Goal: Information Seeking & Learning: Learn about a topic

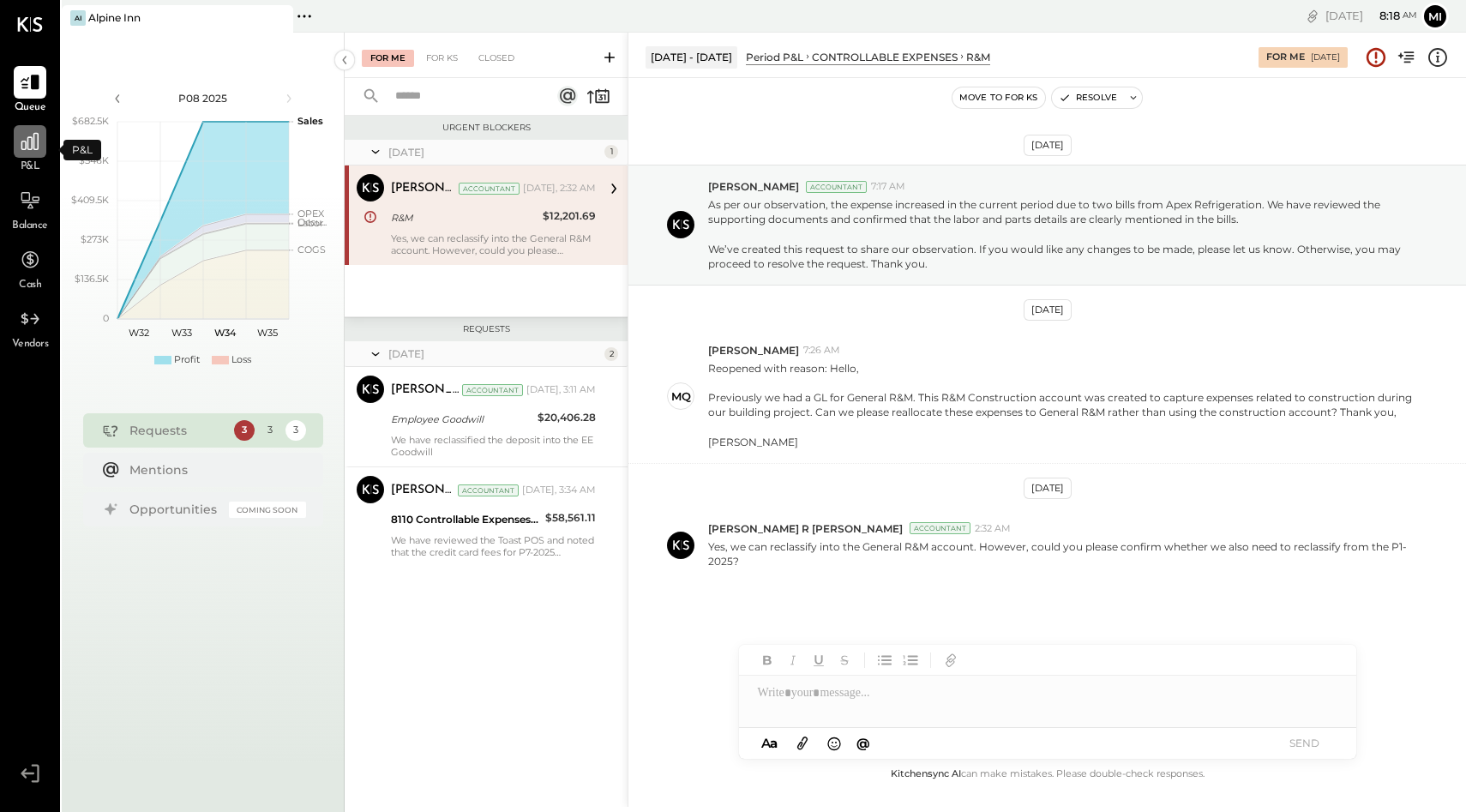
click at [31, 143] on icon at bounding box center [31, 141] width 17 height 17
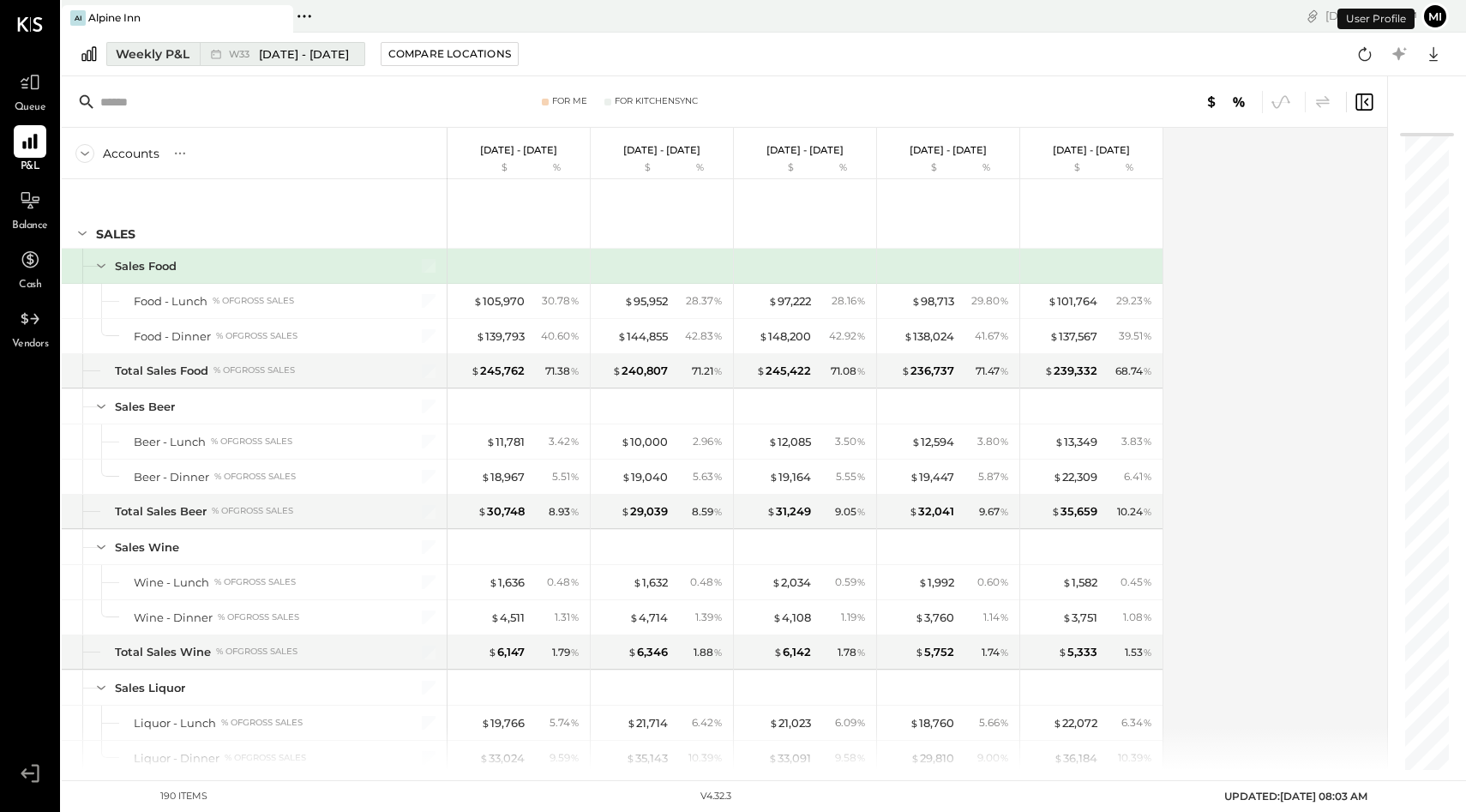
click at [167, 50] on div "Weekly P&L" at bounding box center [153, 54] width 74 height 17
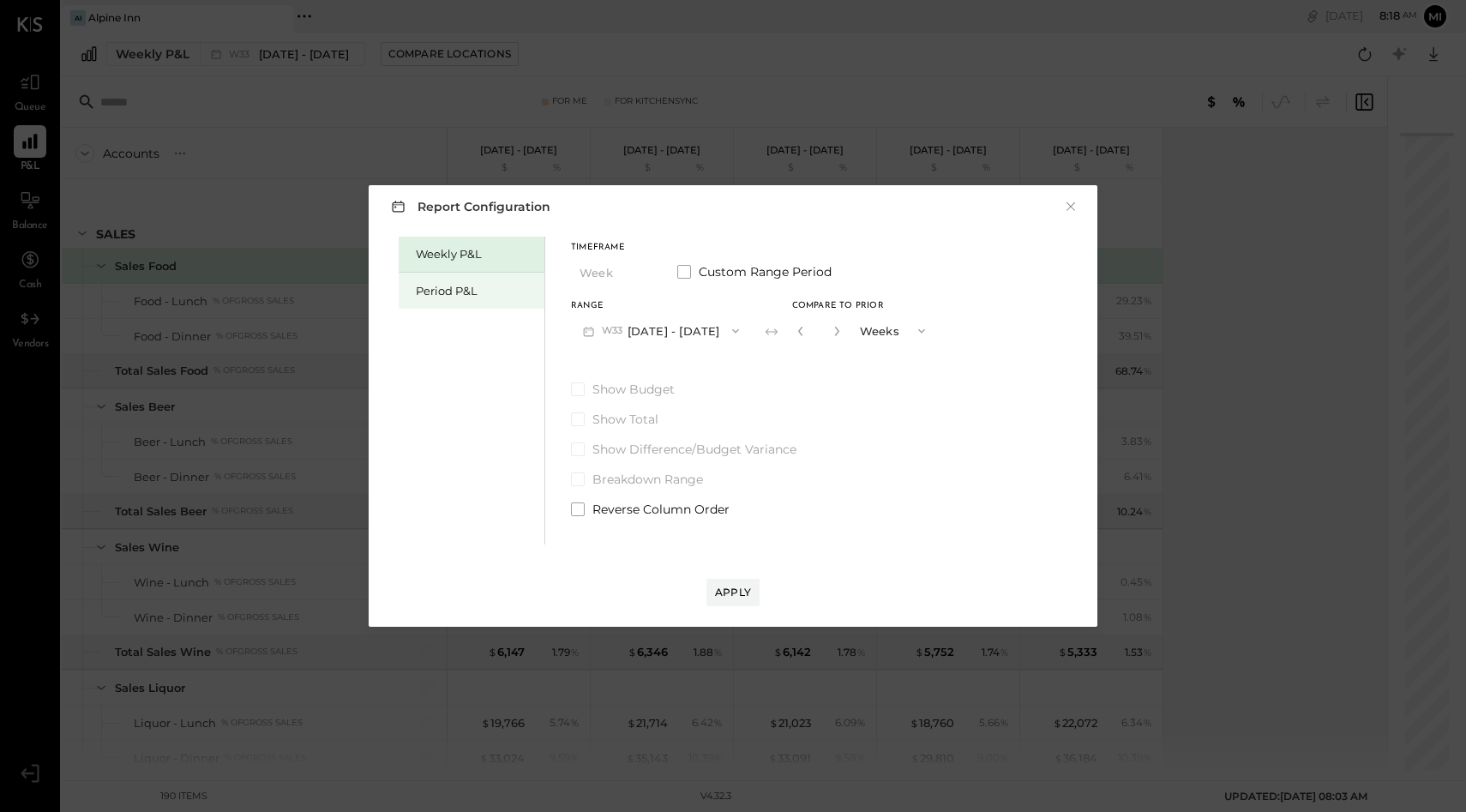
click at [472, 296] on div "Period P&L" at bounding box center [476, 291] width 120 height 17
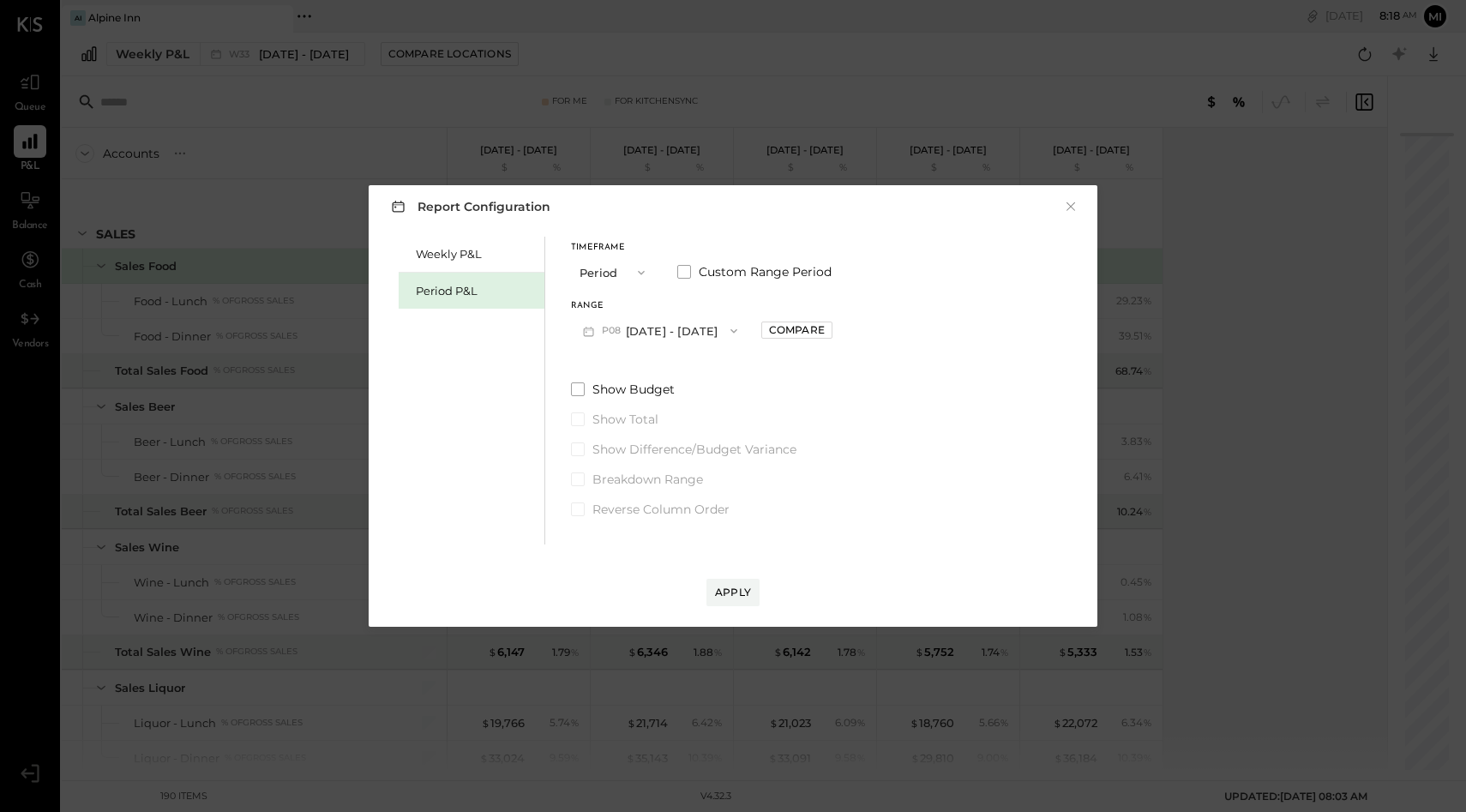
click at [730, 332] on icon "button" at bounding box center [734, 331] width 7 height 4
click at [658, 369] on span "[DATE] - [DATE]" at bounding box center [651, 369] width 81 height 15
click at [809, 335] on div "Compare" at bounding box center [797, 329] width 56 height 15
click at [837, 334] on icon "button" at bounding box center [834, 331] width 4 height 10
type input "*"
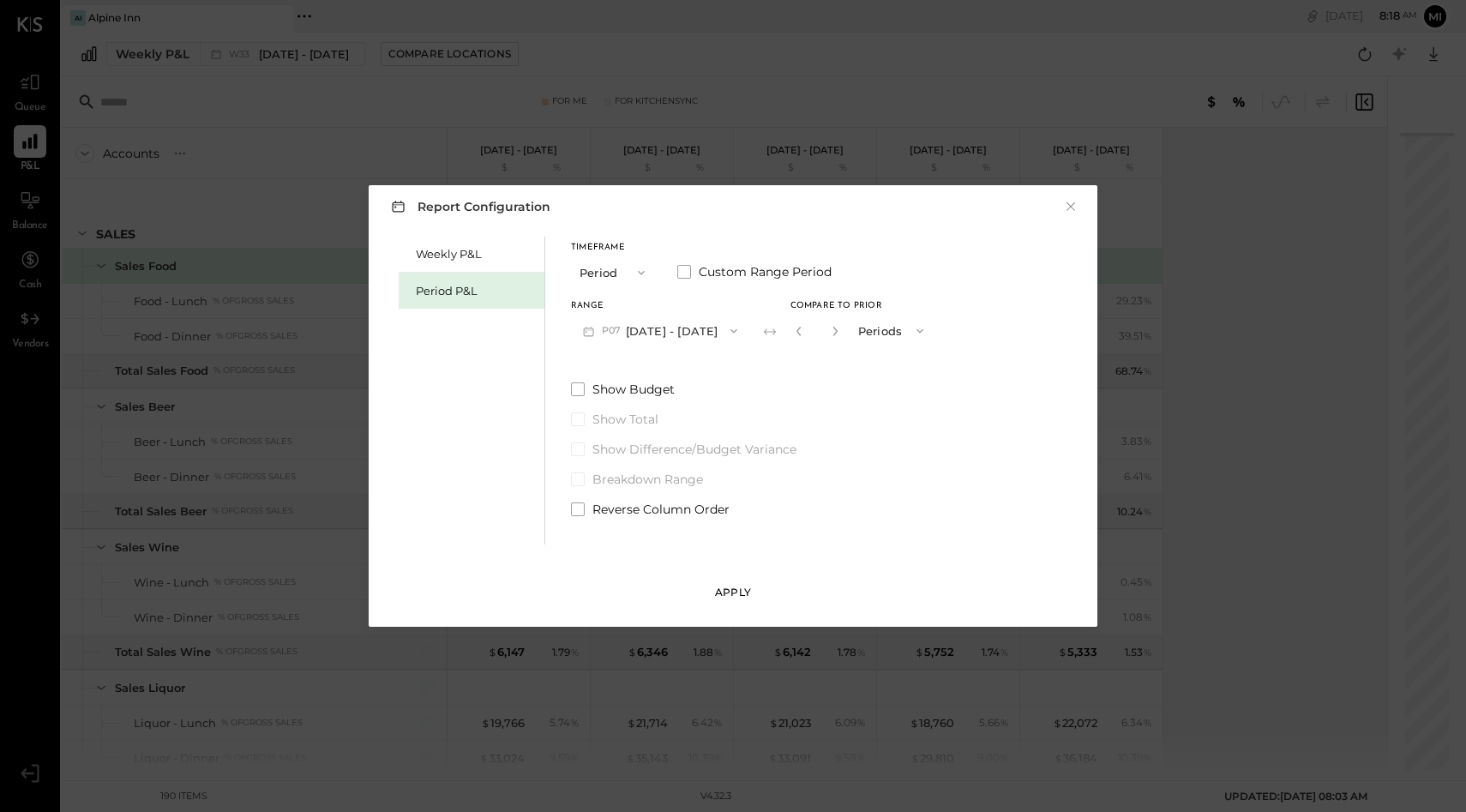
click at [733, 590] on div "Apply" at bounding box center [732, 592] width 36 height 15
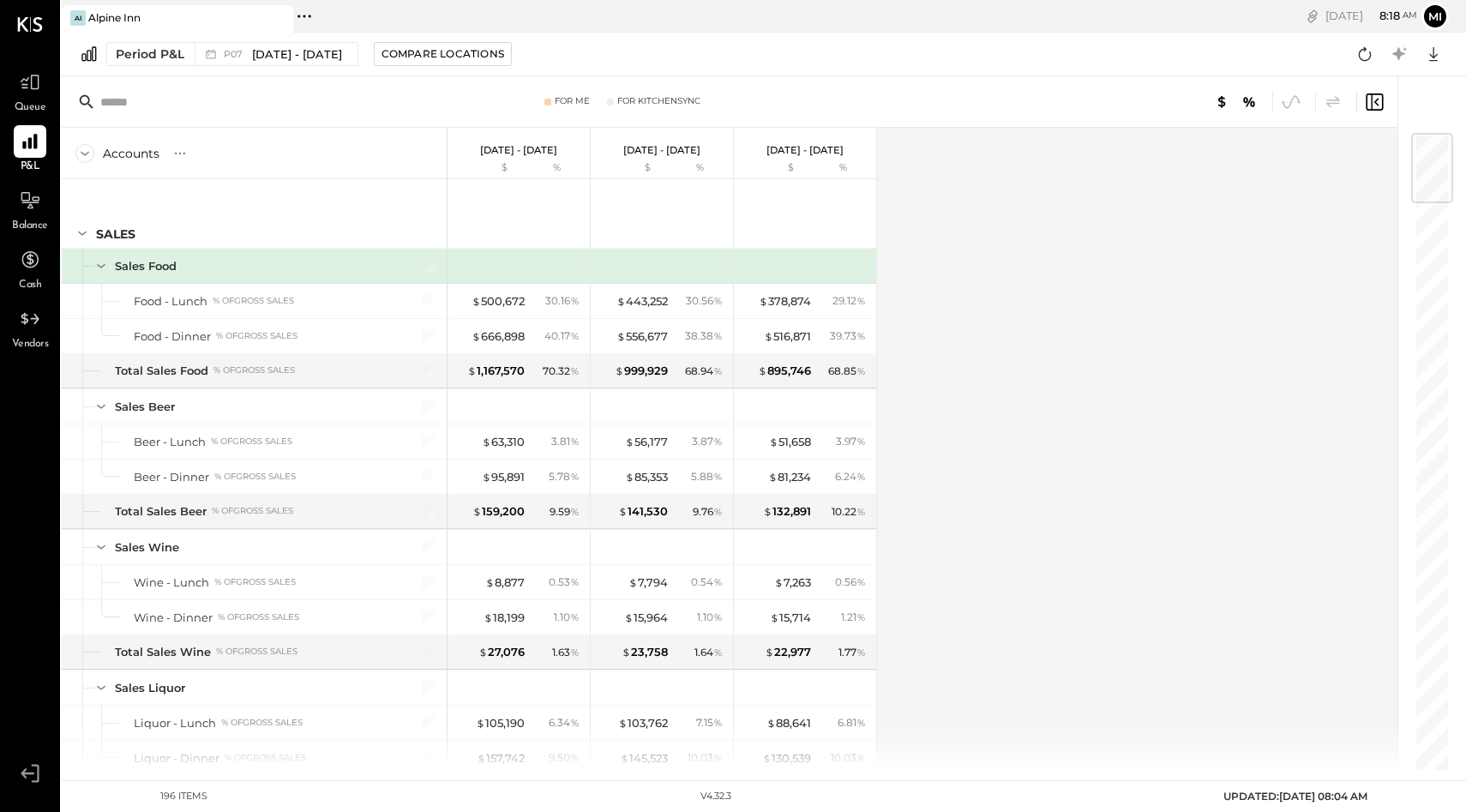
click at [141, 98] on input "text" at bounding box center [235, 101] width 270 height 30
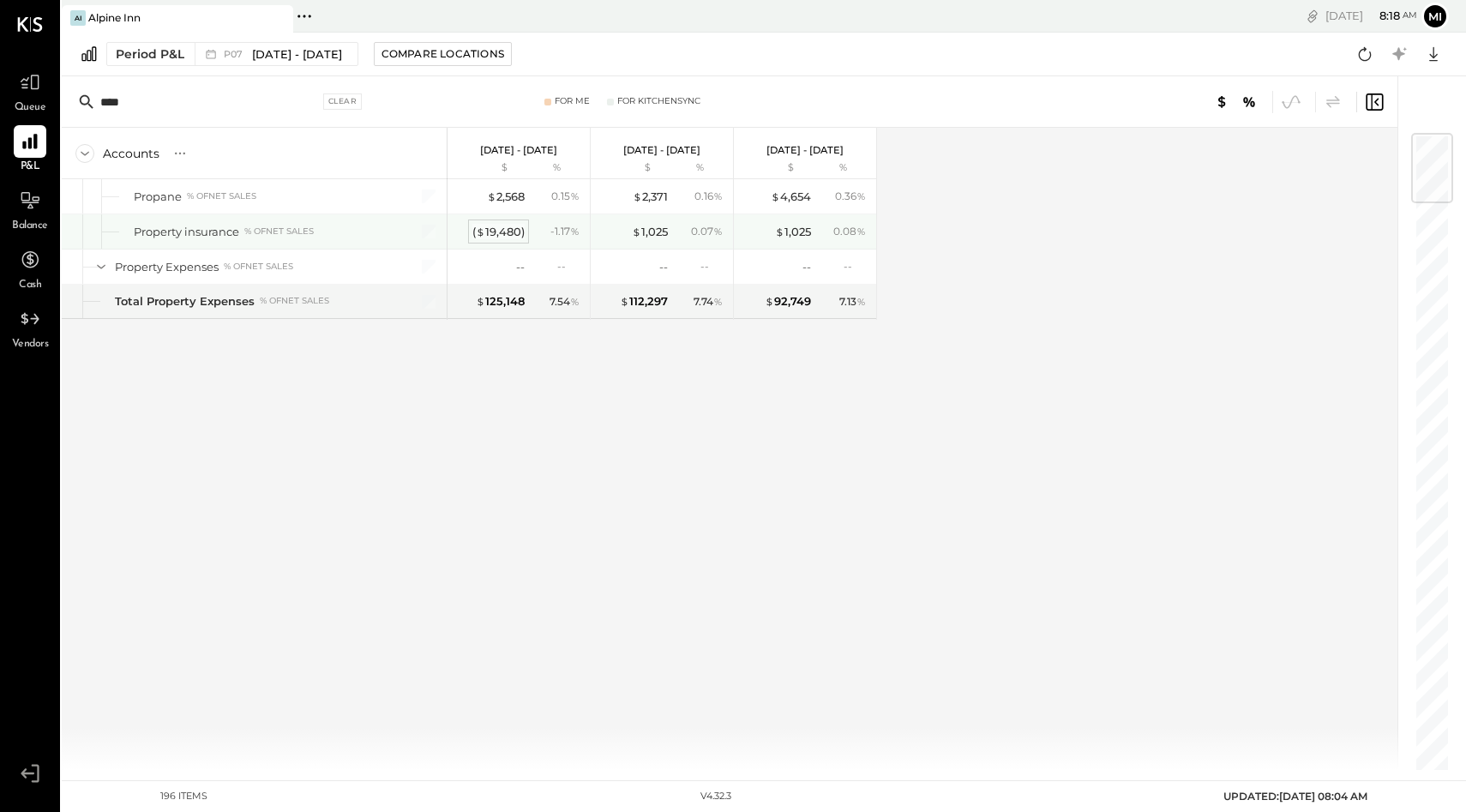
type input "****"
click at [507, 233] on div "( $ 19,480 )" at bounding box center [499, 232] width 52 height 17
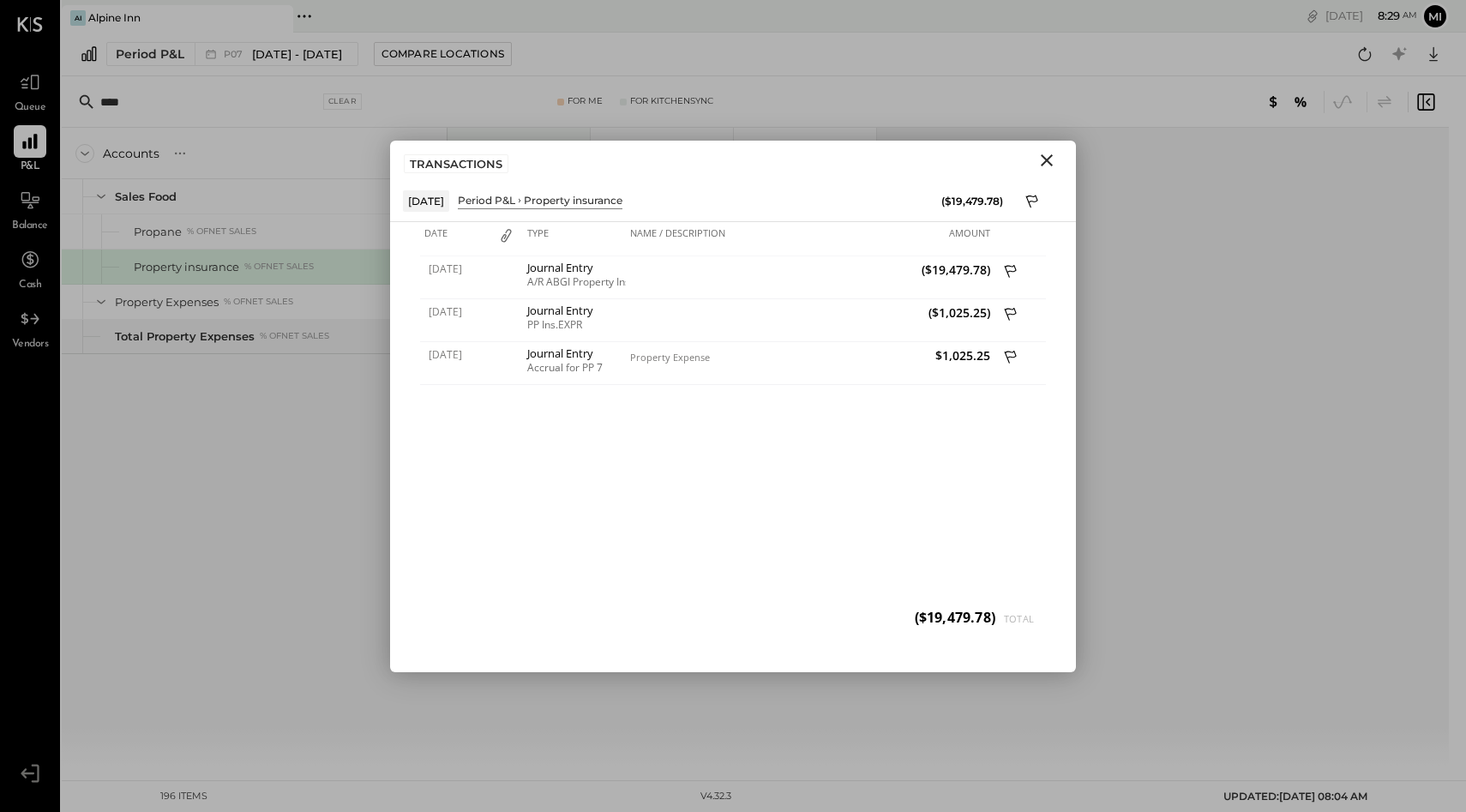
click at [1051, 156] on icon "Close" at bounding box center [1047, 160] width 21 height 21
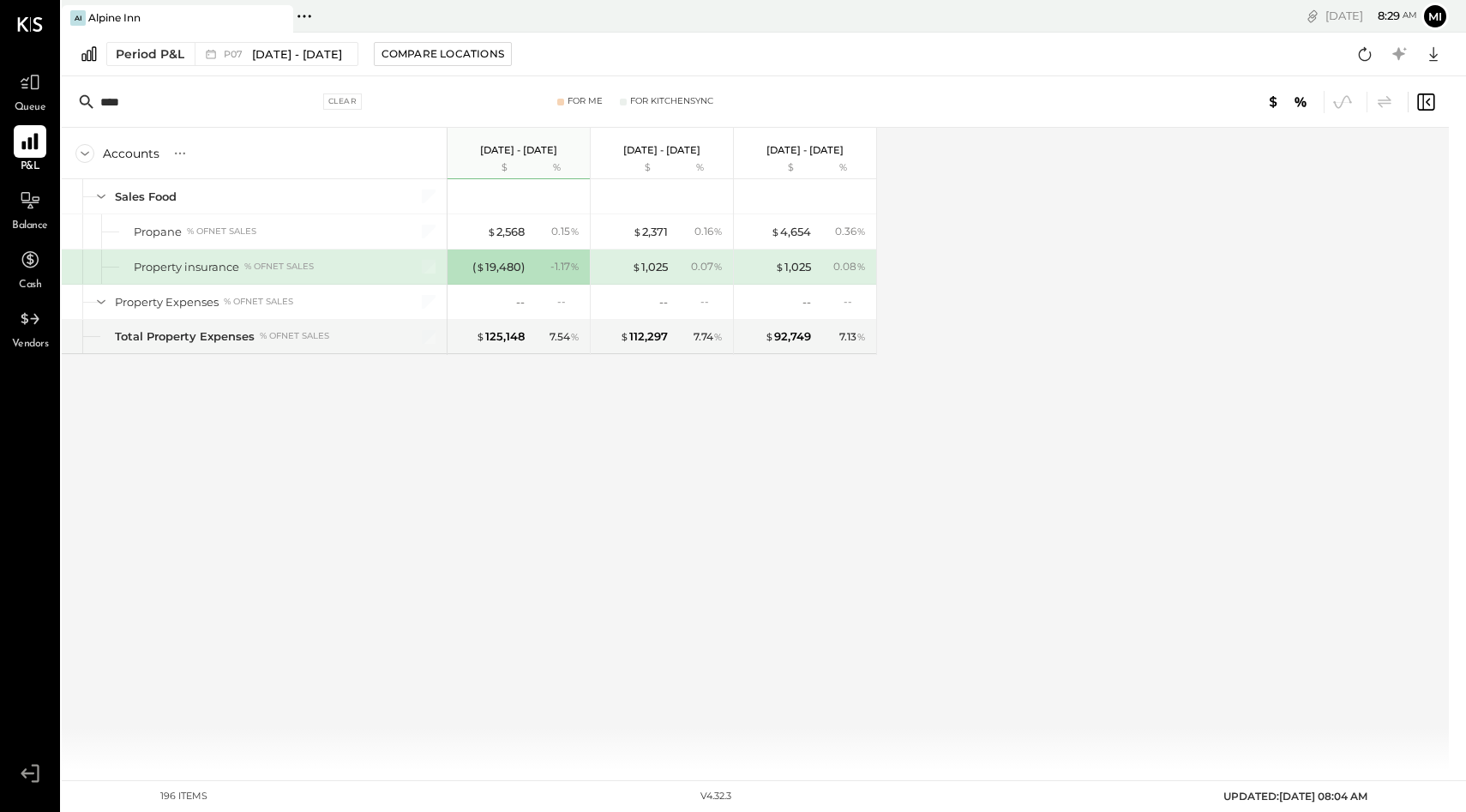
click at [34, 148] on icon at bounding box center [30, 141] width 17 height 17
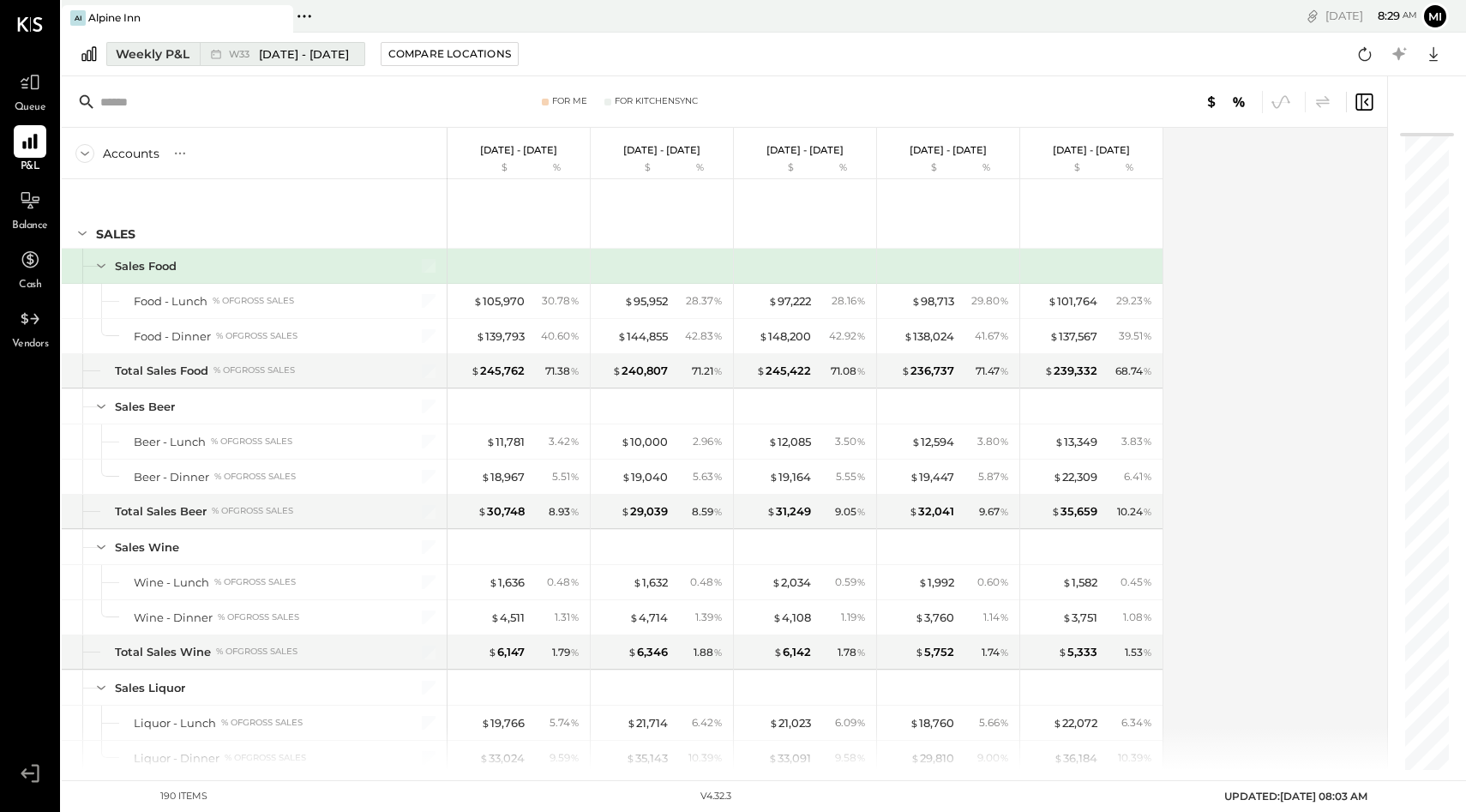
click at [168, 56] on div "Weekly P&L" at bounding box center [153, 54] width 74 height 17
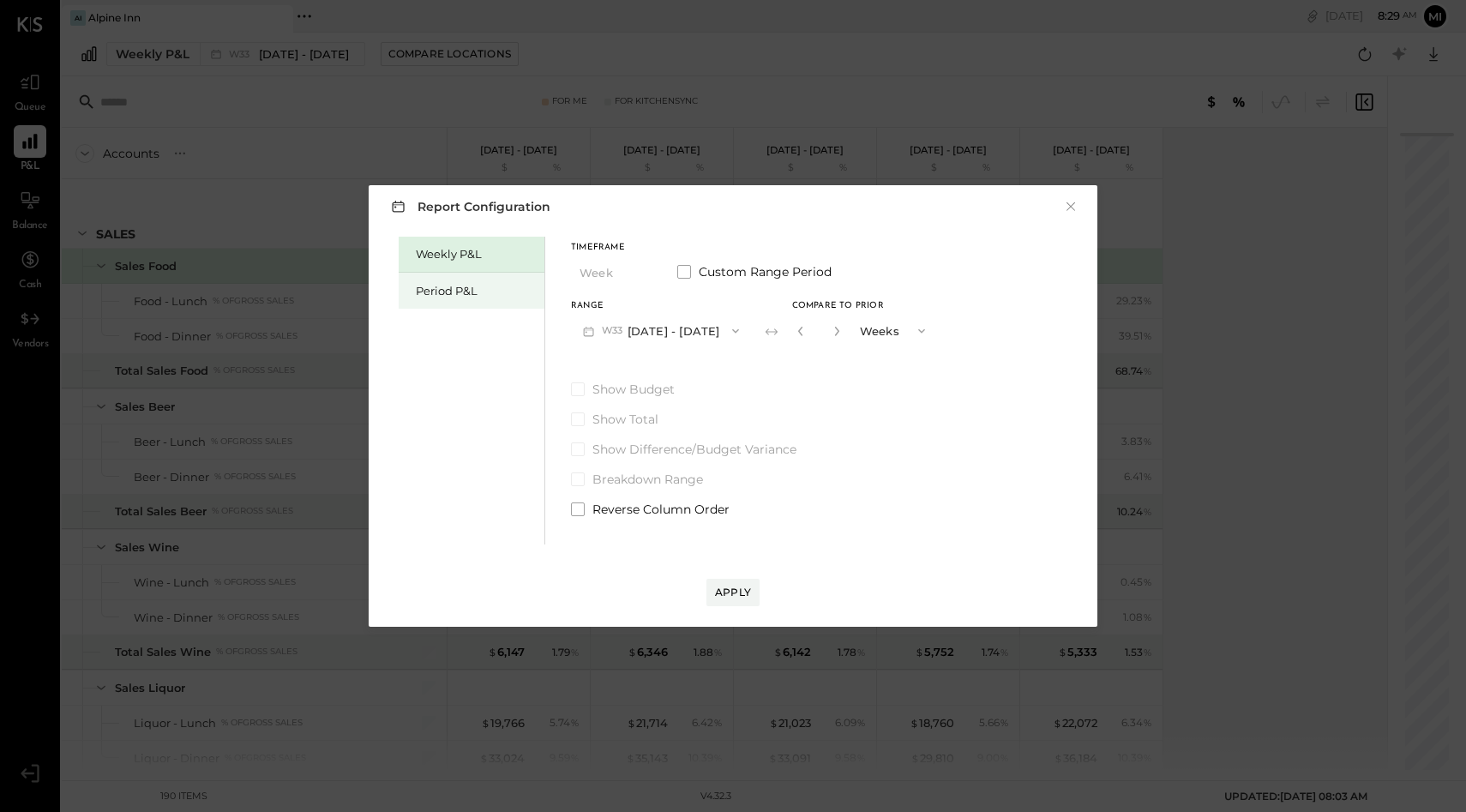
click at [445, 283] on div "Period P&L" at bounding box center [476, 291] width 120 height 17
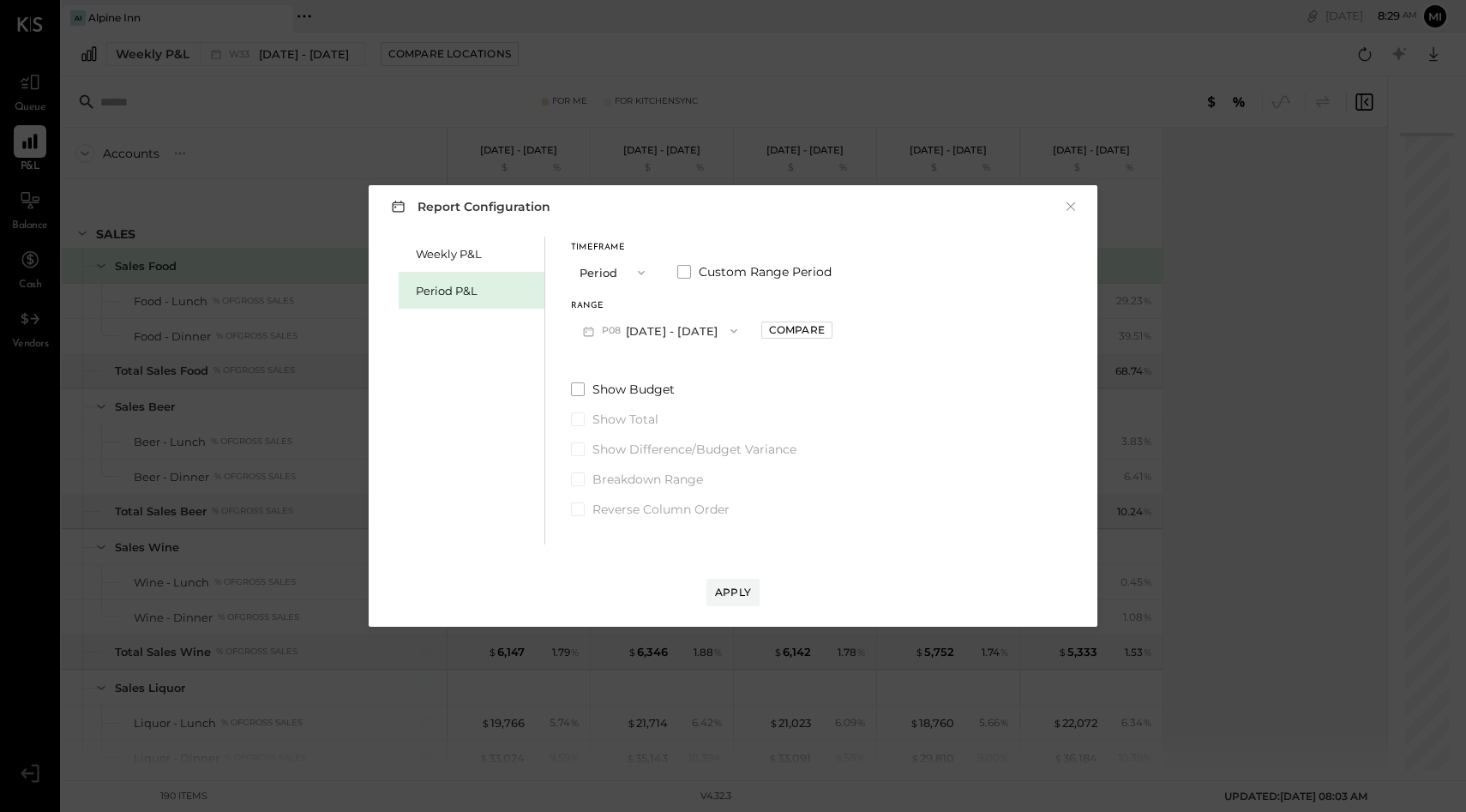
click at [732, 328] on icon "button" at bounding box center [734, 331] width 14 height 14
click at [657, 373] on span "[DATE] - [DATE]" at bounding box center [651, 369] width 81 height 15
click at [825, 331] on div "Compare" at bounding box center [797, 329] width 56 height 15
click at [915, 333] on button "Periods" at bounding box center [892, 330] width 85 height 31
click at [903, 330] on span "Periods" at bounding box center [883, 330] width 39 height 11
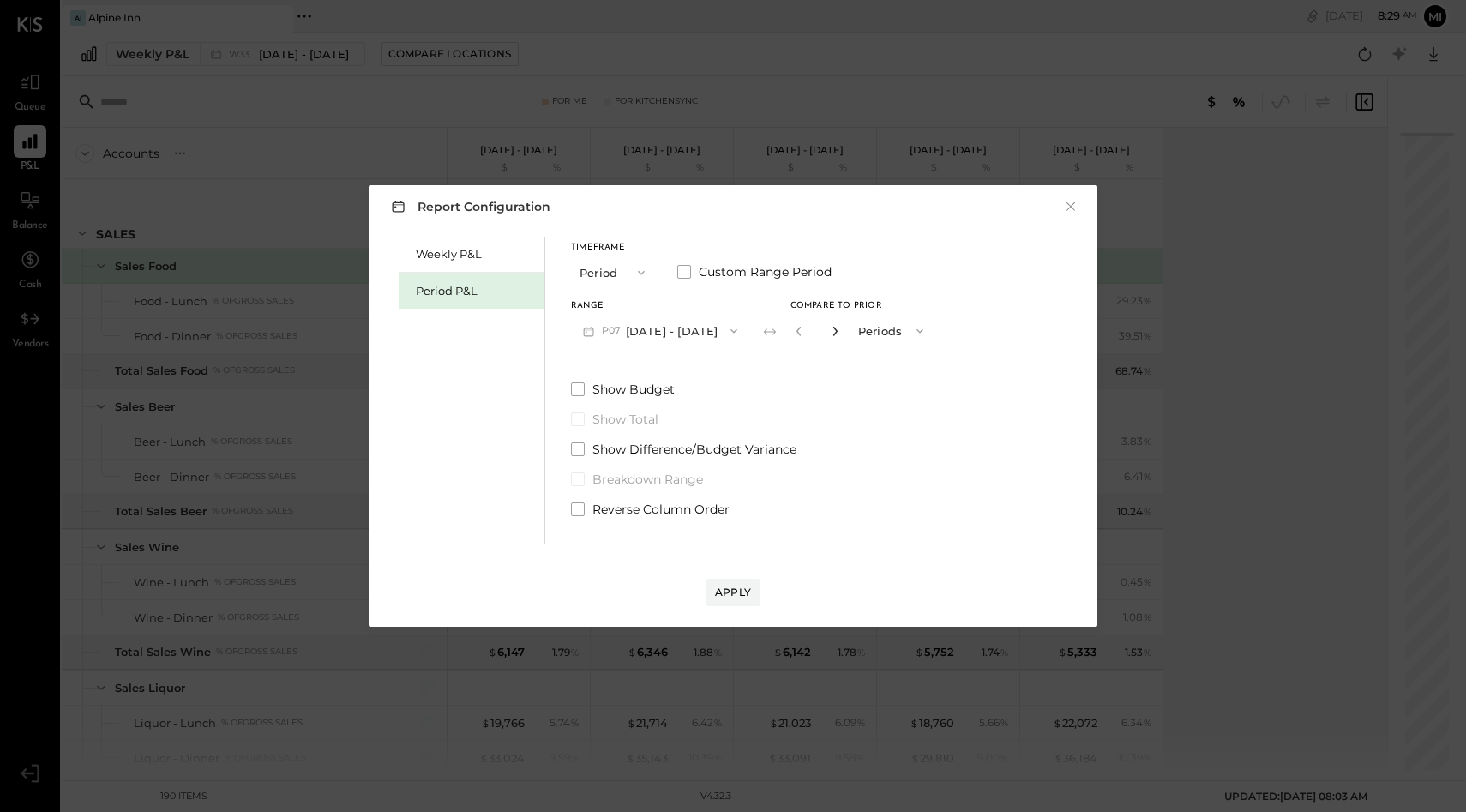
click at [840, 332] on icon "button" at bounding box center [835, 331] width 10 height 10
type input "*"
click at [726, 594] on div "Apply" at bounding box center [732, 592] width 36 height 15
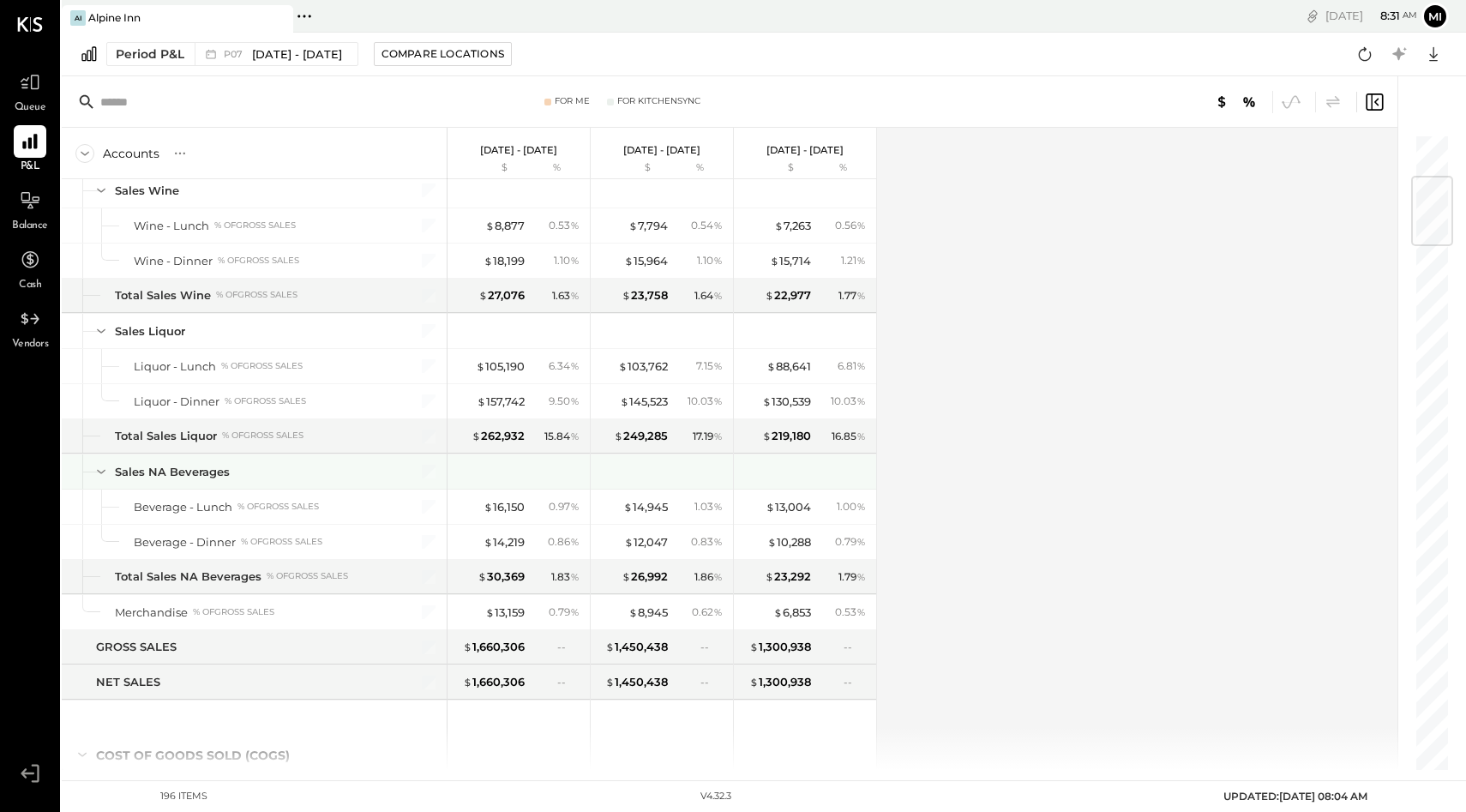
scroll to position [360, 0]
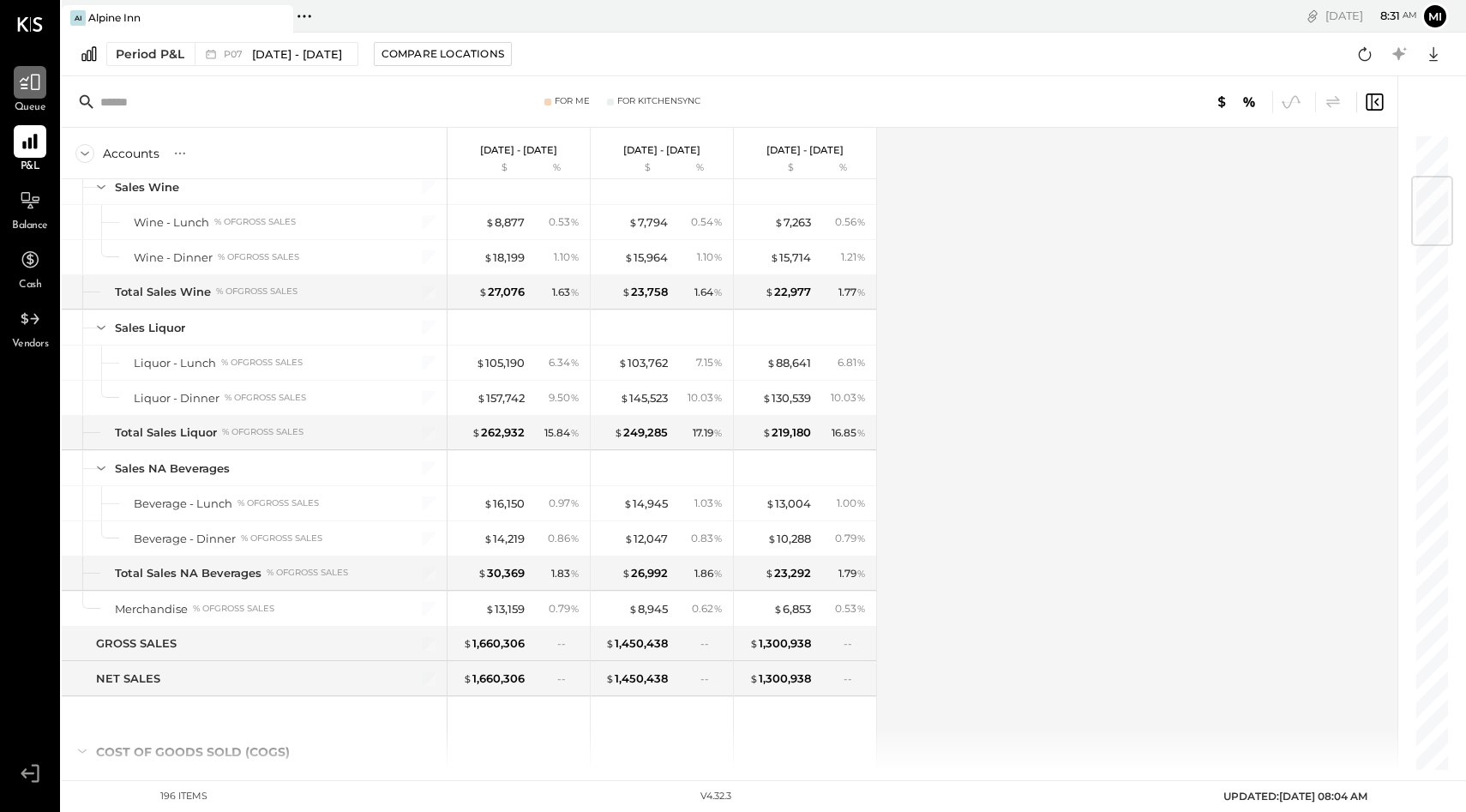
click at [38, 93] on div at bounding box center [30, 82] width 32 height 32
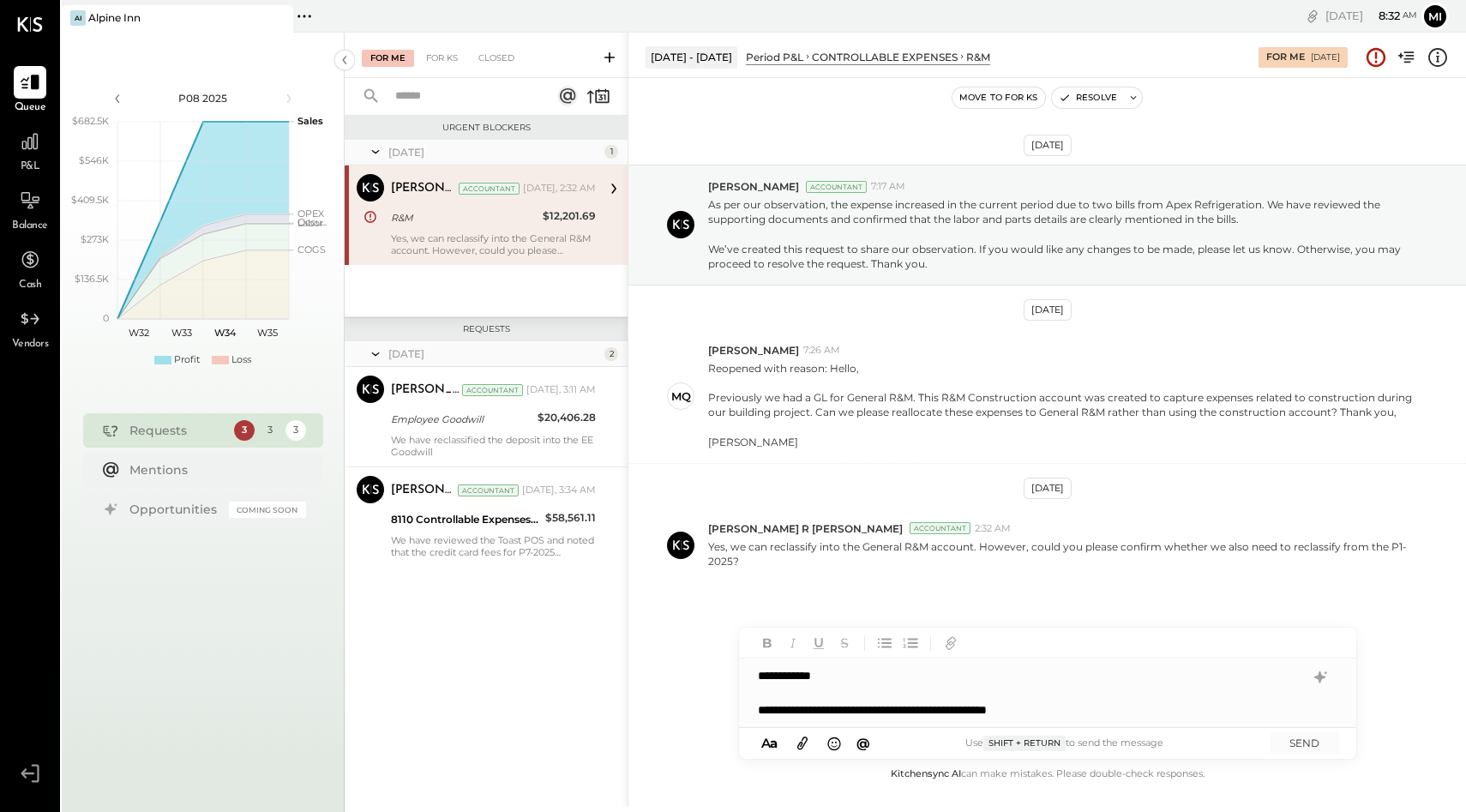
click at [949, 709] on div "**********" at bounding box center [1032, 710] width 547 height 17
click at [1107, 702] on div "**********" at bounding box center [1032, 710] width 547 height 17
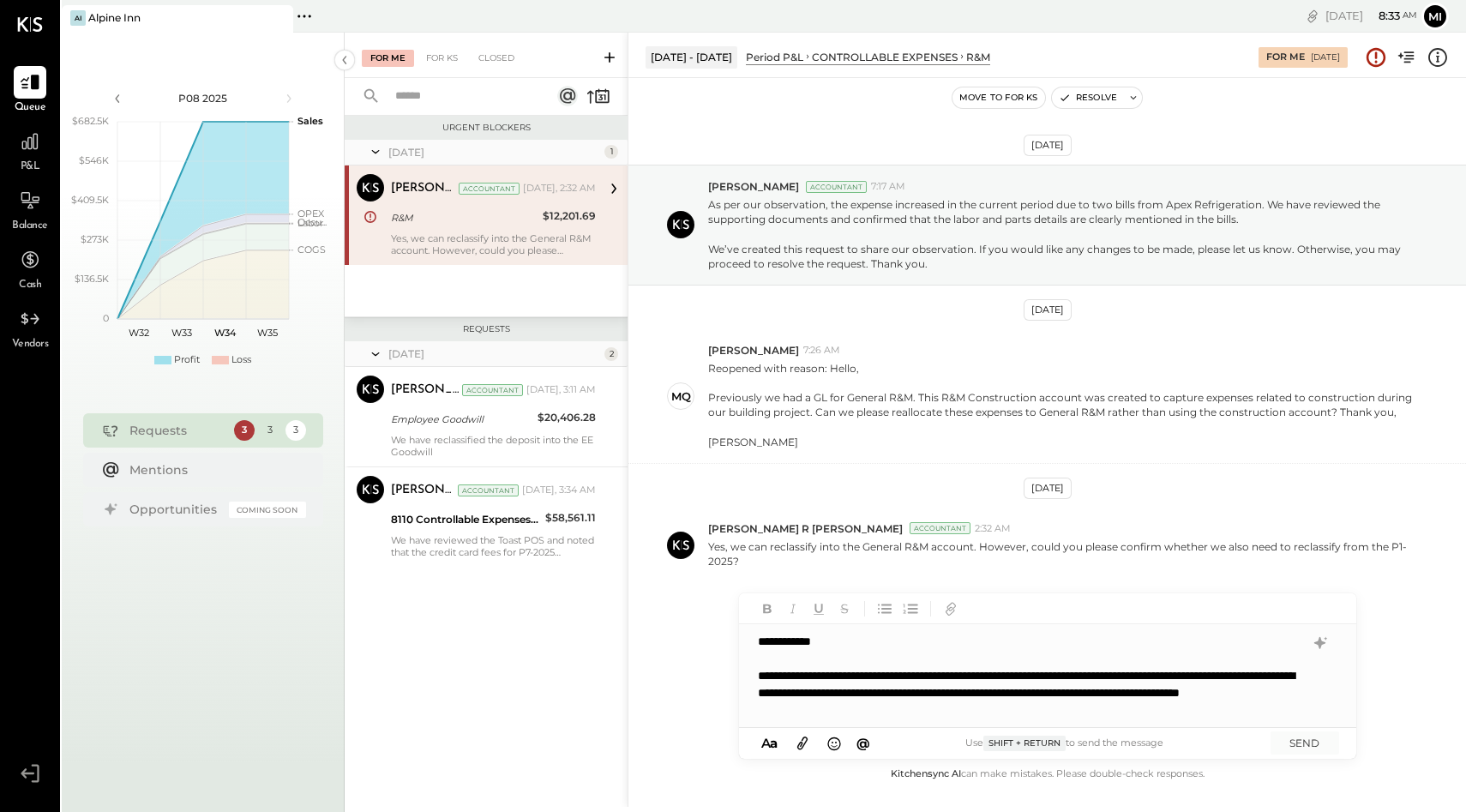
click at [976, 710] on div "**********" at bounding box center [1032, 692] width 547 height 51
click at [1069, 715] on div "**********" at bounding box center [1032, 692] width 547 height 51
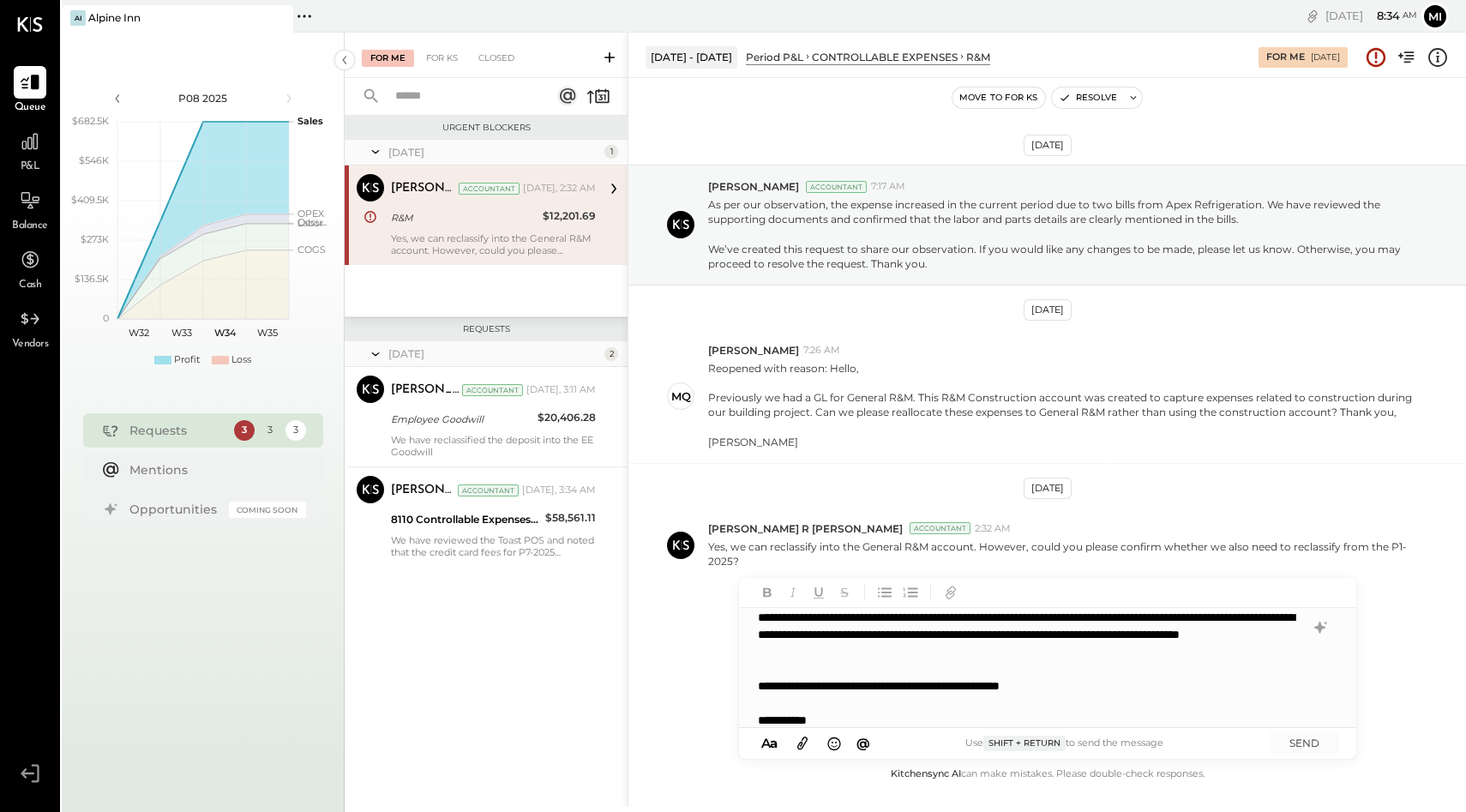
scroll to position [59, 0]
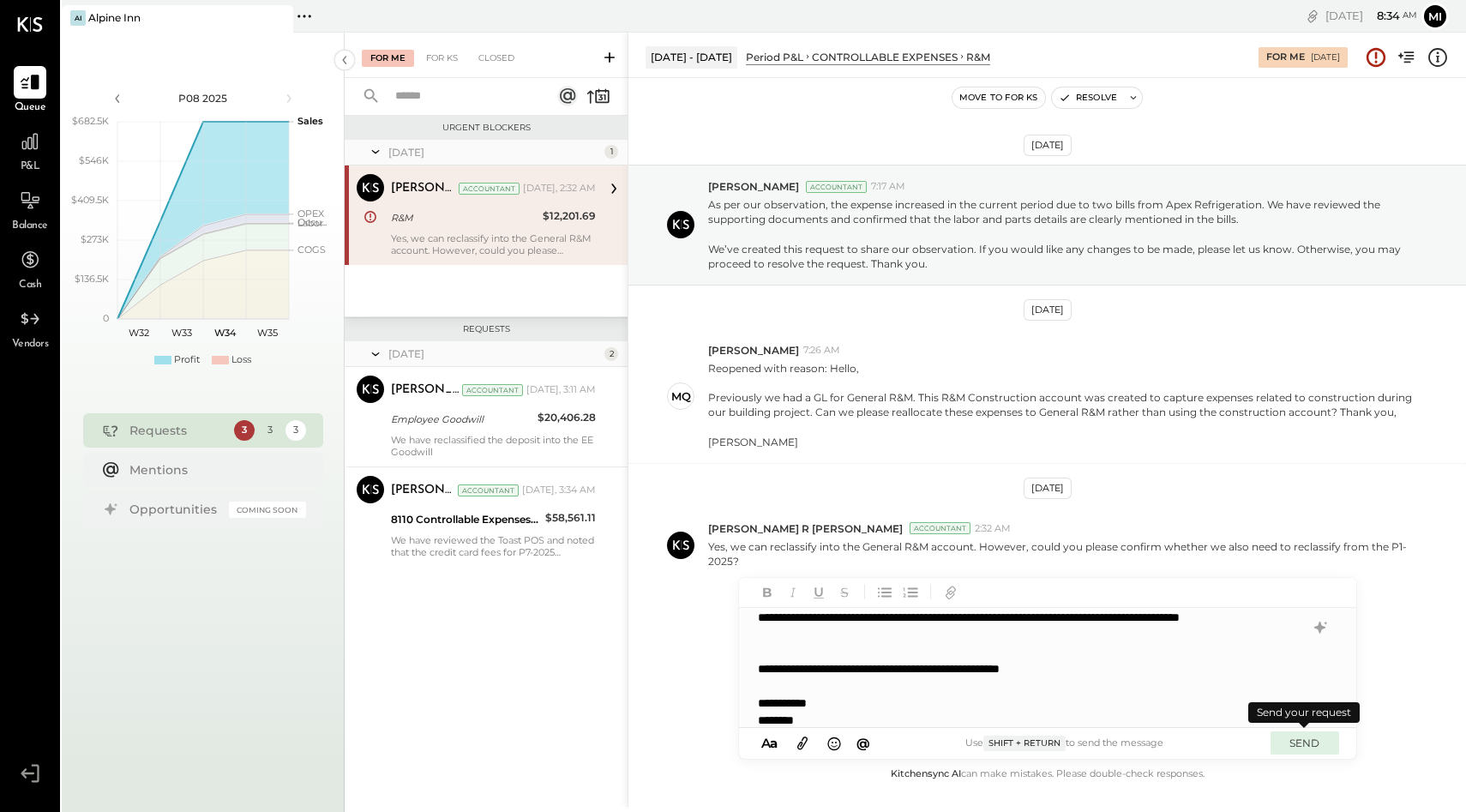
click at [1313, 741] on button "SEND" at bounding box center [1305, 742] width 69 height 24
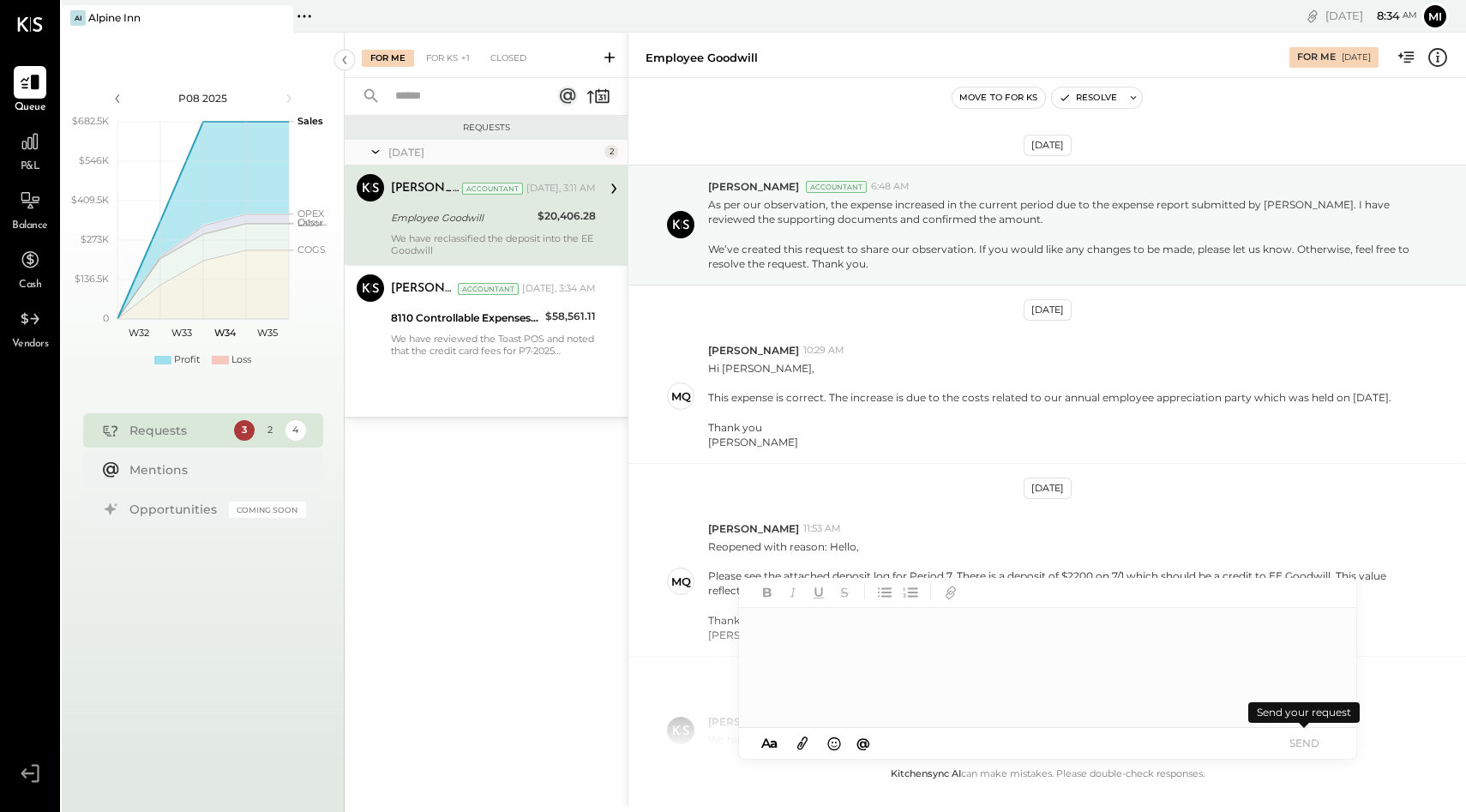
scroll to position [125, 0]
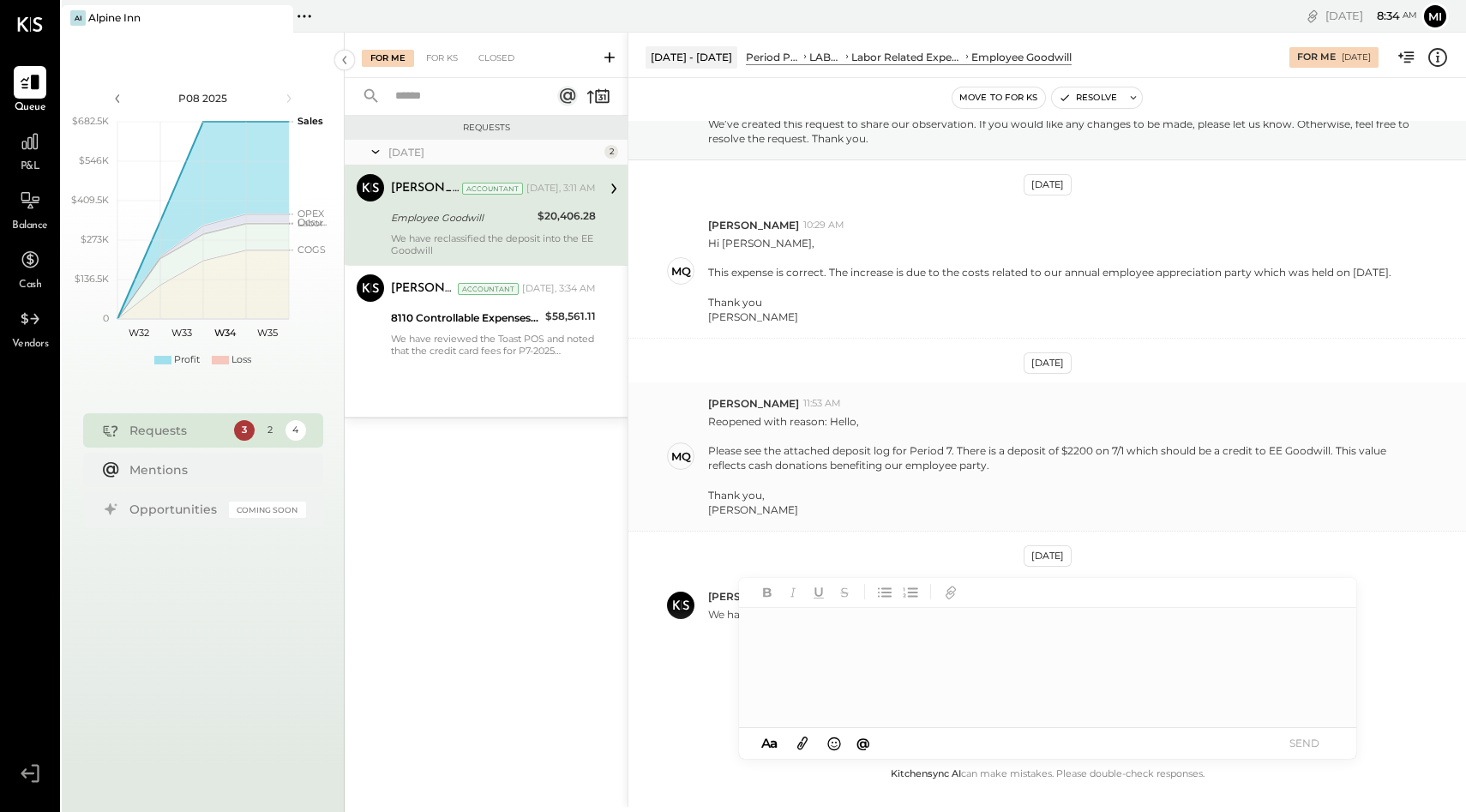
click at [911, 527] on div "MQ [PERSON_NAME] 11:53 AM Reopened with reason: Hello, Please see the attached …" at bounding box center [1047, 457] width 838 height 149
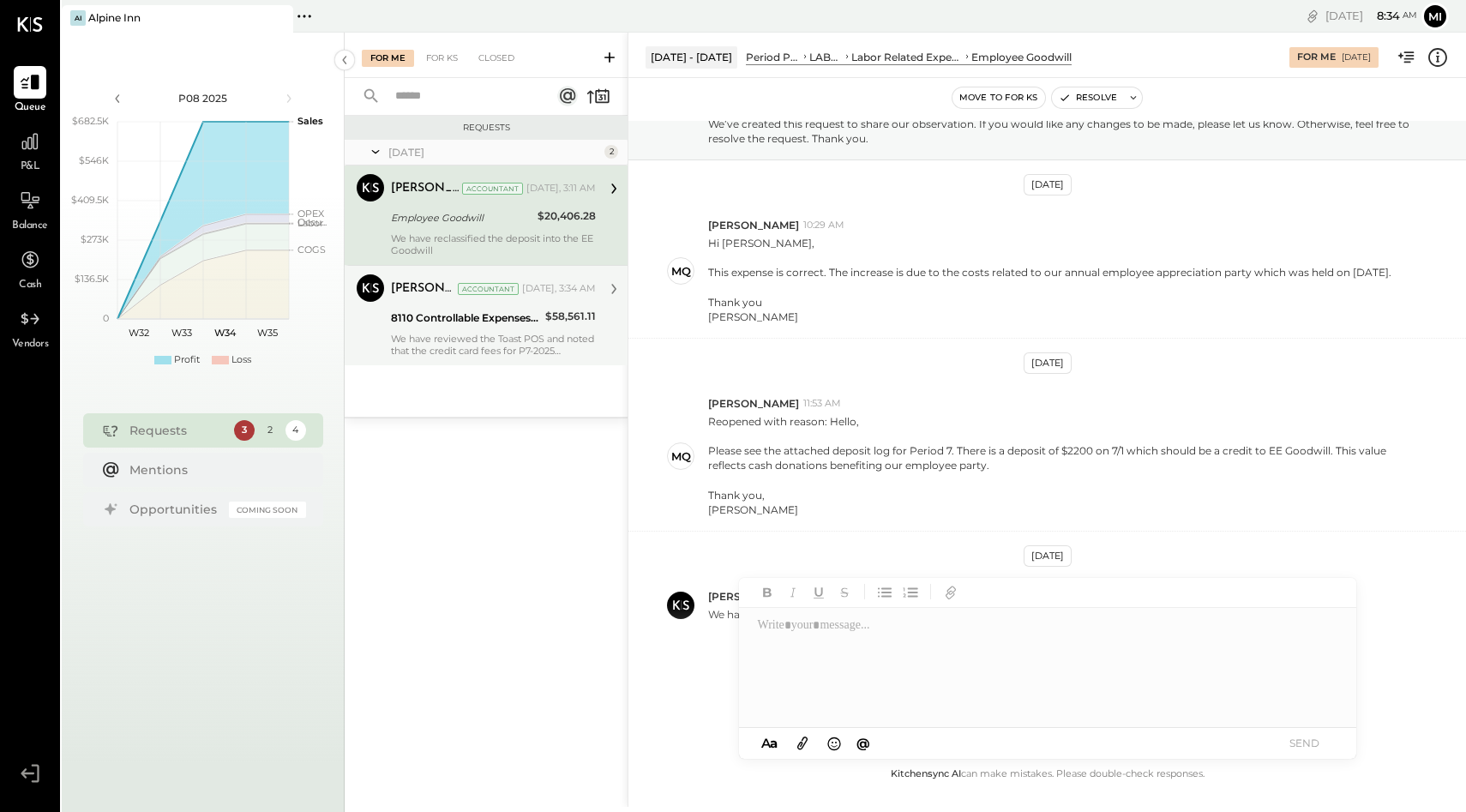
click at [524, 335] on div "We have reviewed the Toast POS and noted that the credit card fees for P7-2025 …" at bounding box center [493, 345] width 205 height 24
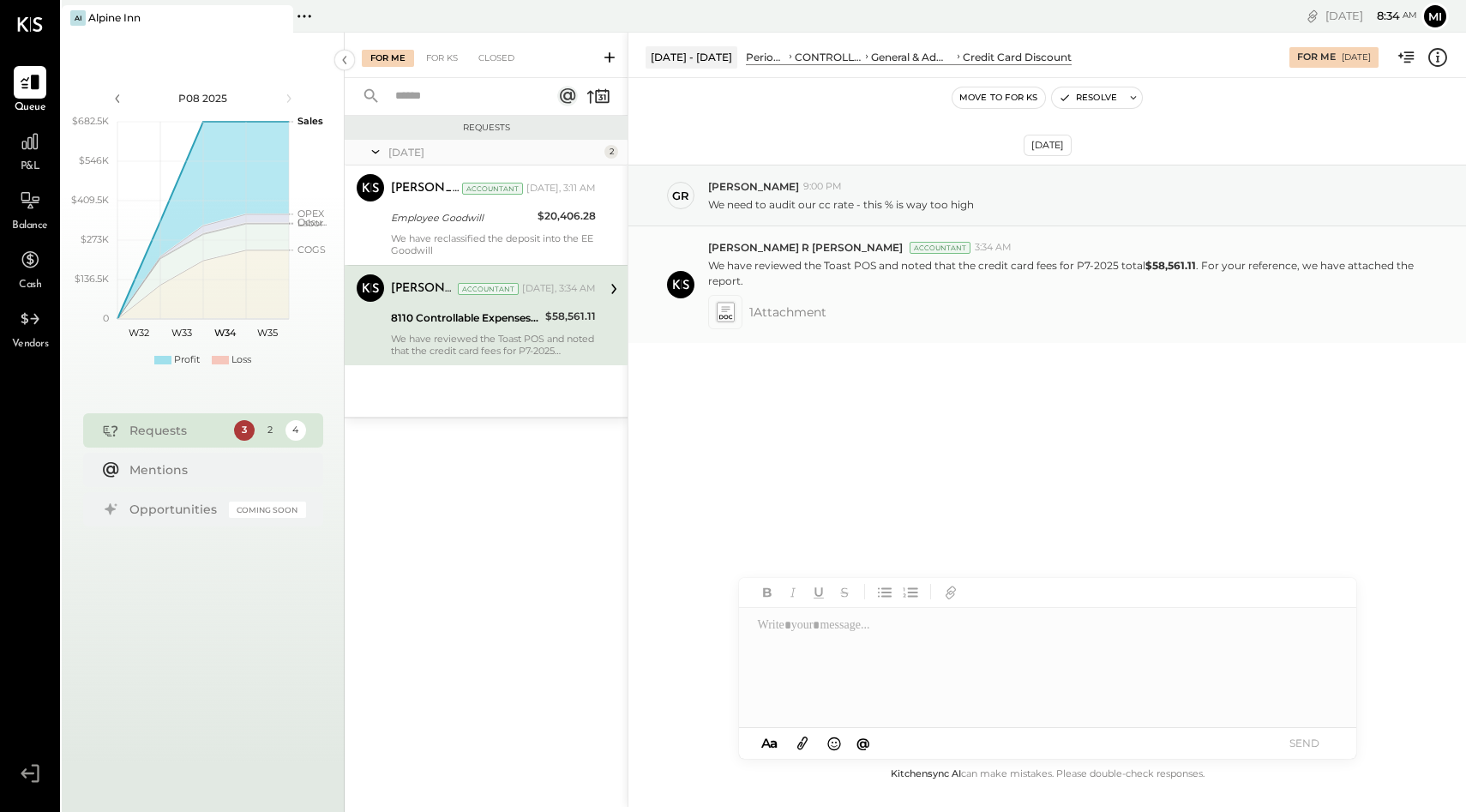
click at [723, 319] on icon at bounding box center [724, 311] width 18 height 20
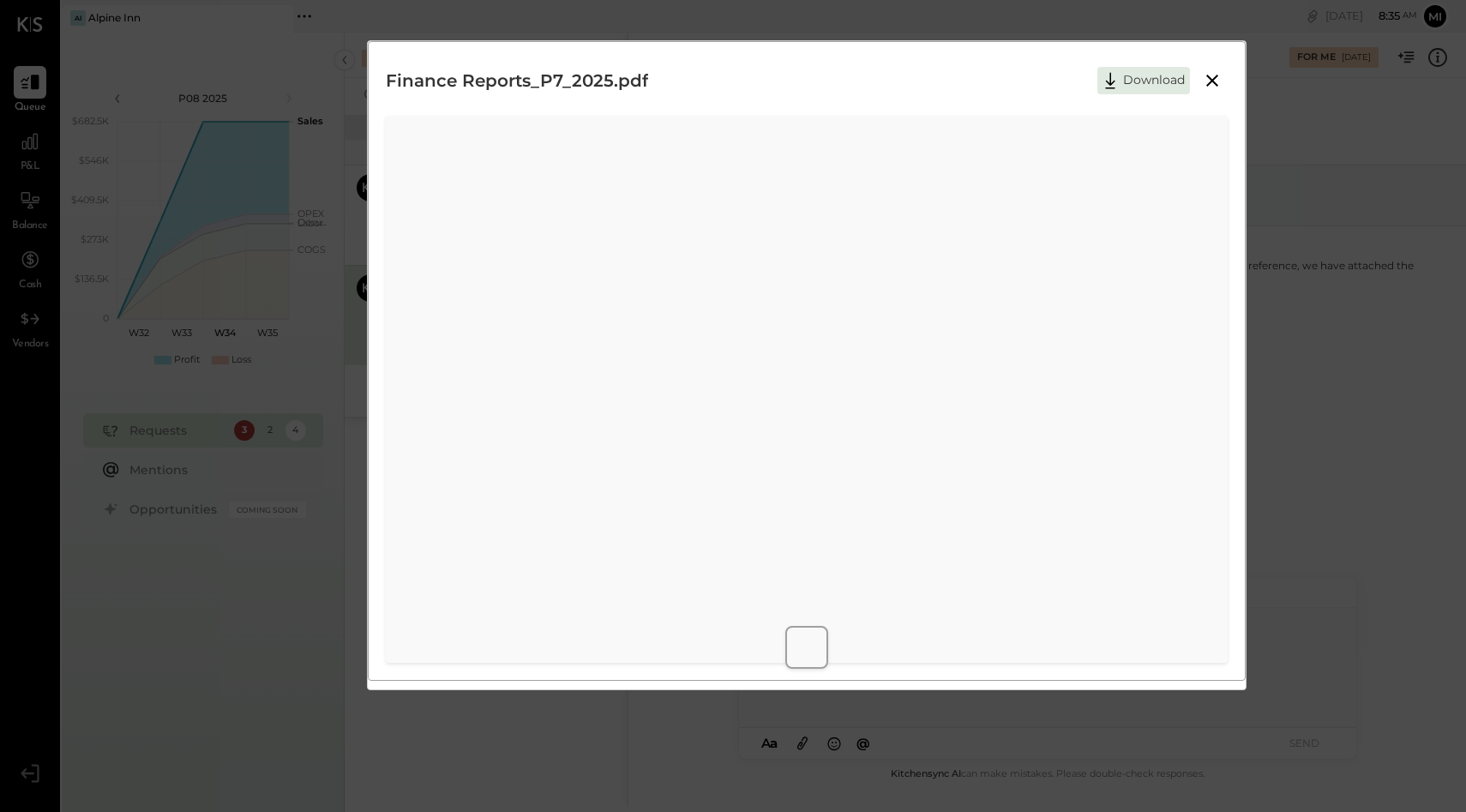
click at [1216, 78] on icon at bounding box center [1212, 81] width 21 height 21
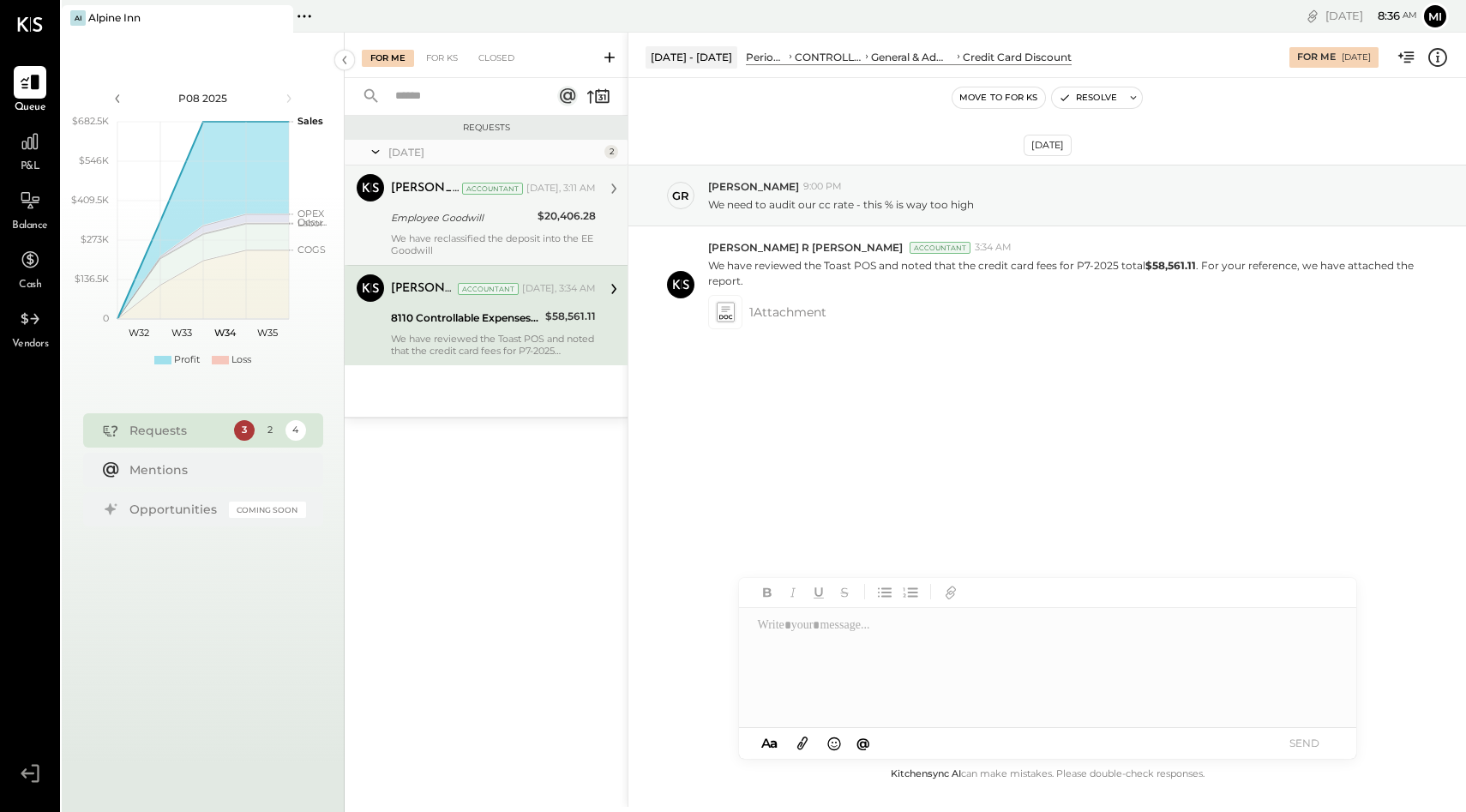
click at [495, 233] on div "We have reclassified the deposit into the EE Goodwill" at bounding box center [493, 245] width 205 height 24
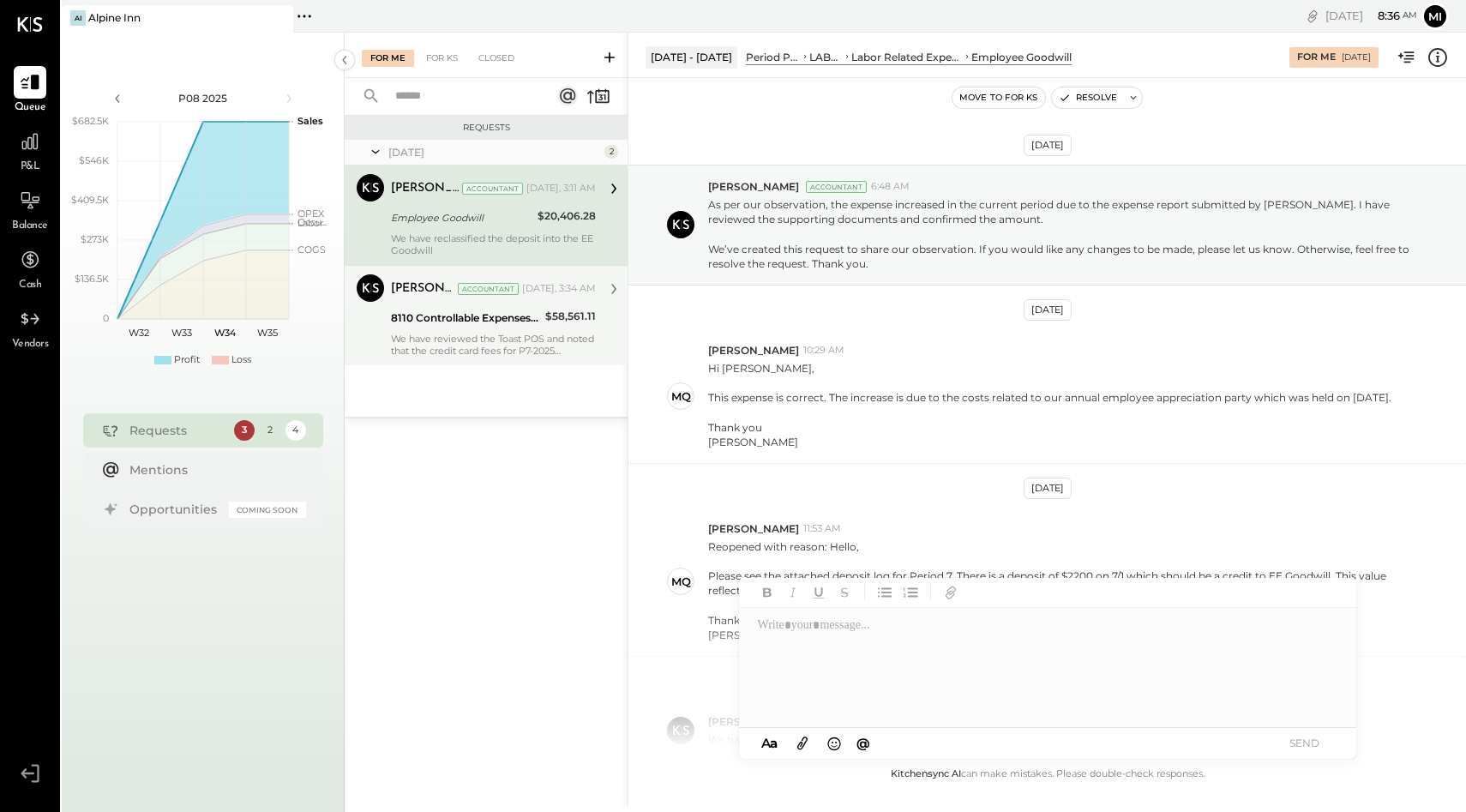
scroll to position [125, 0]
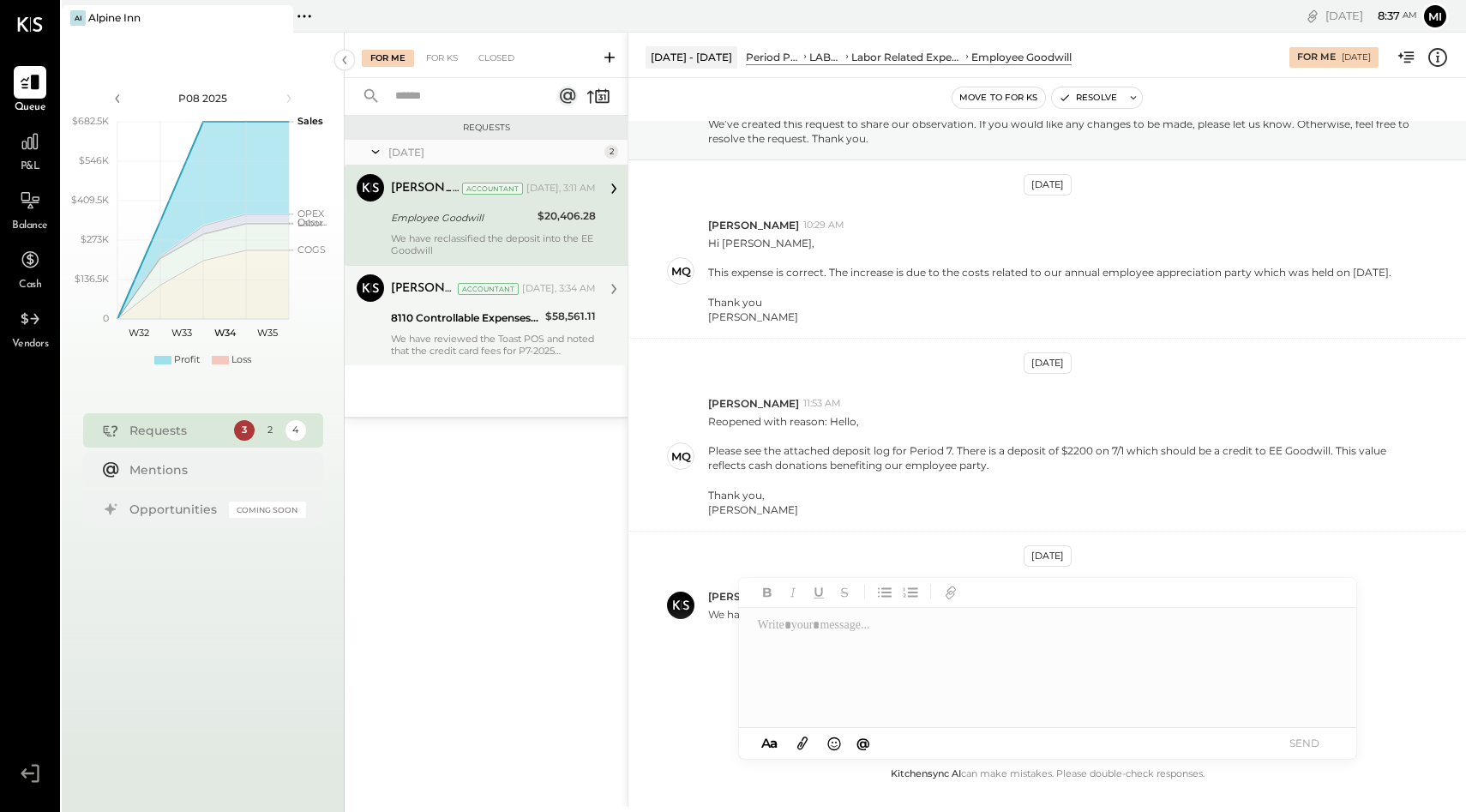
click at [519, 331] on div "[PERSON_NAME] R [PERSON_NAME] Accountant [DATE], 3:34 AM 8110 Controllable Expe…" at bounding box center [493, 315] width 205 height 82
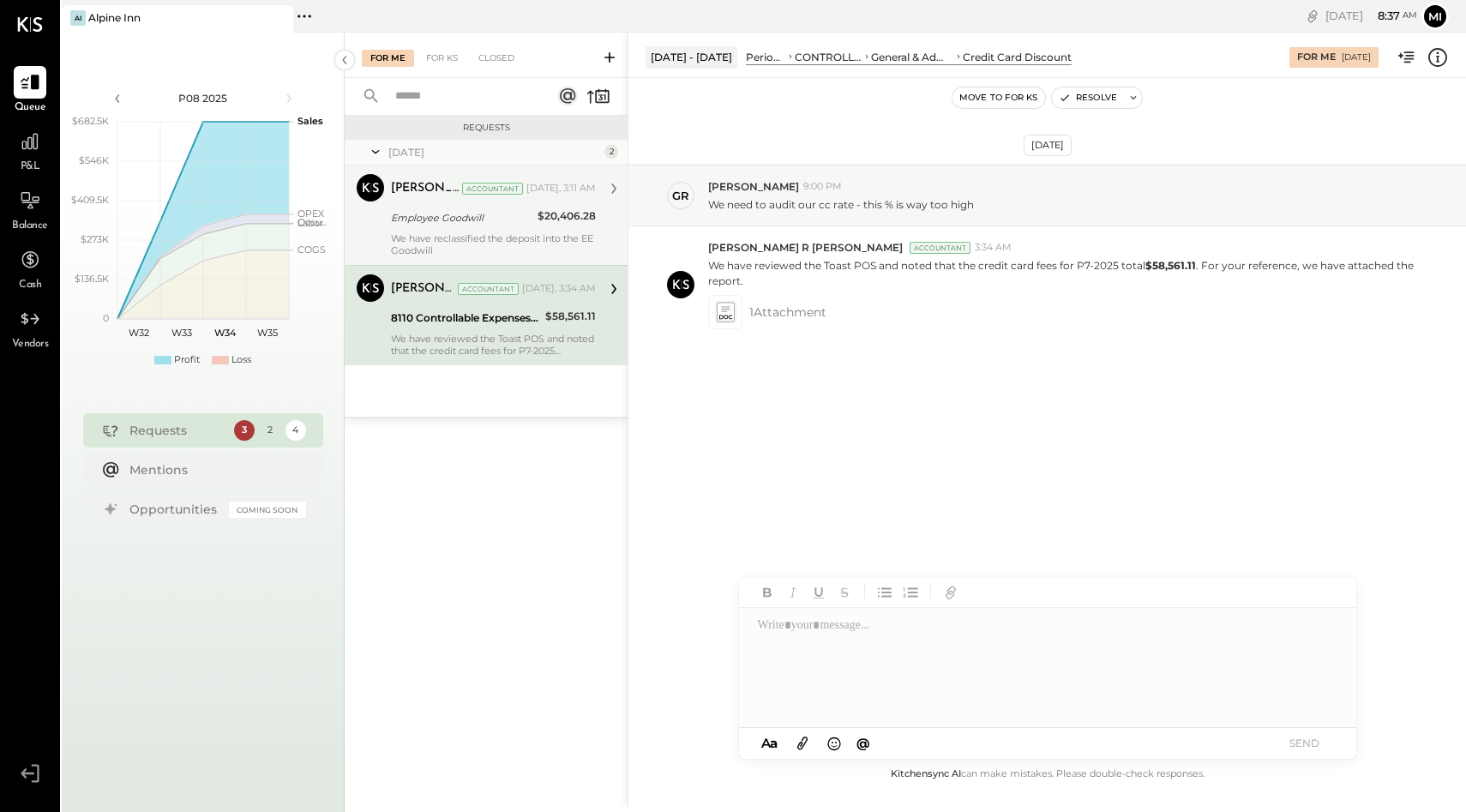
click at [494, 238] on div "We have reclassified the deposit into the EE Goodwill" at bounding box center [493, 245] width 205 height 24
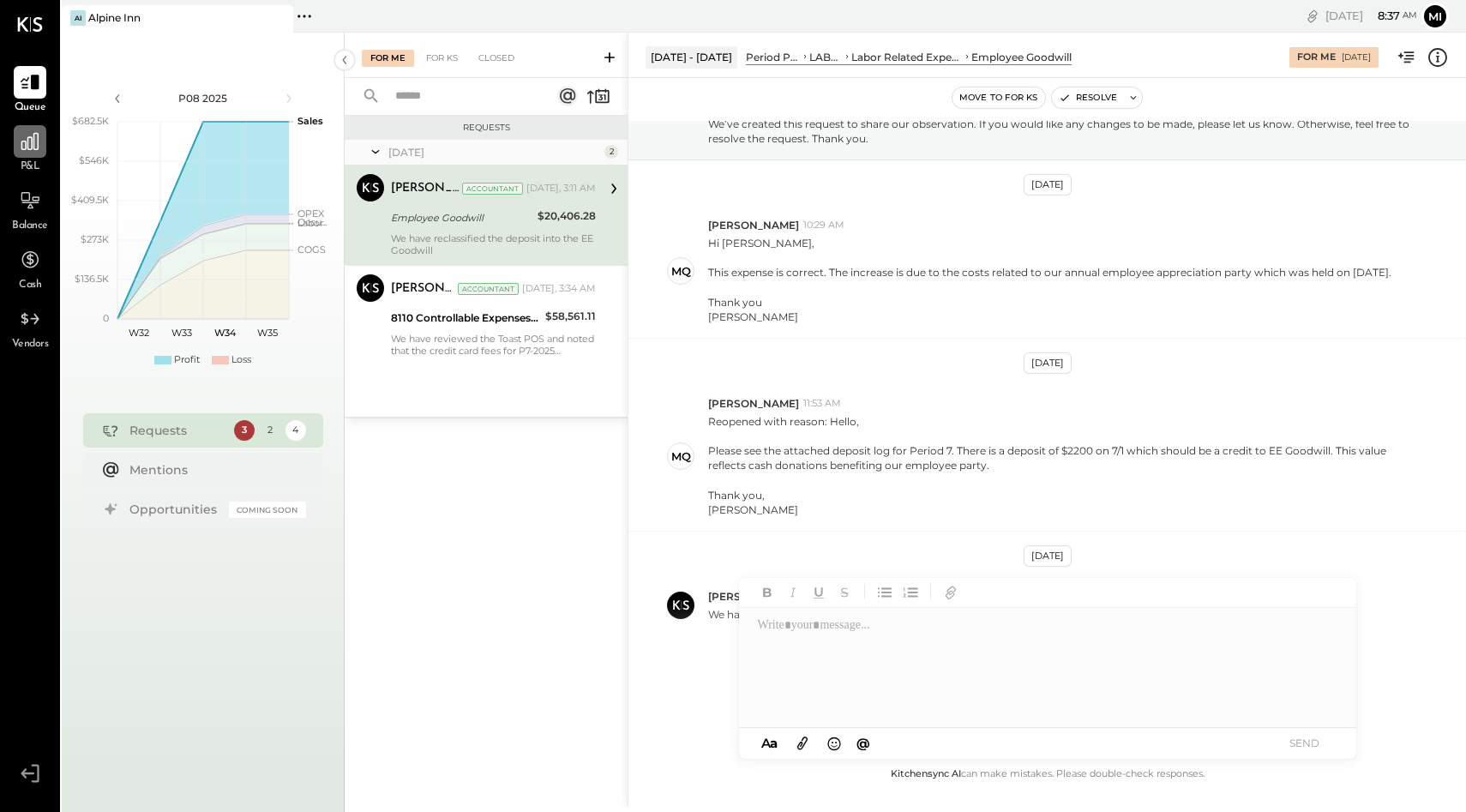
click at [19, 155] on div at bounding box center [30, 141] width 32 height 32
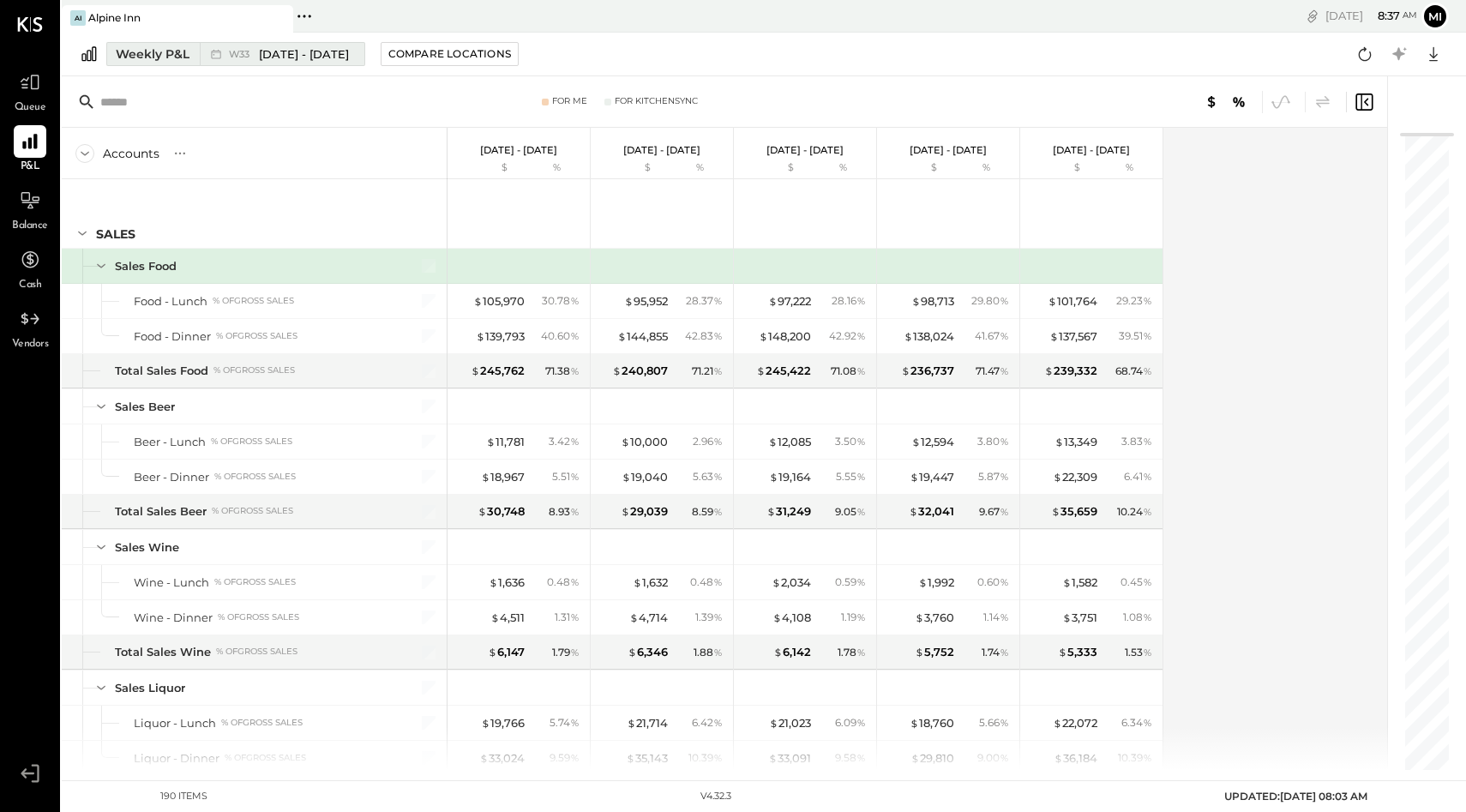
click at [155, 58] on div "Weekly P&L" at bounding box center [153, 54] width 74 height 17
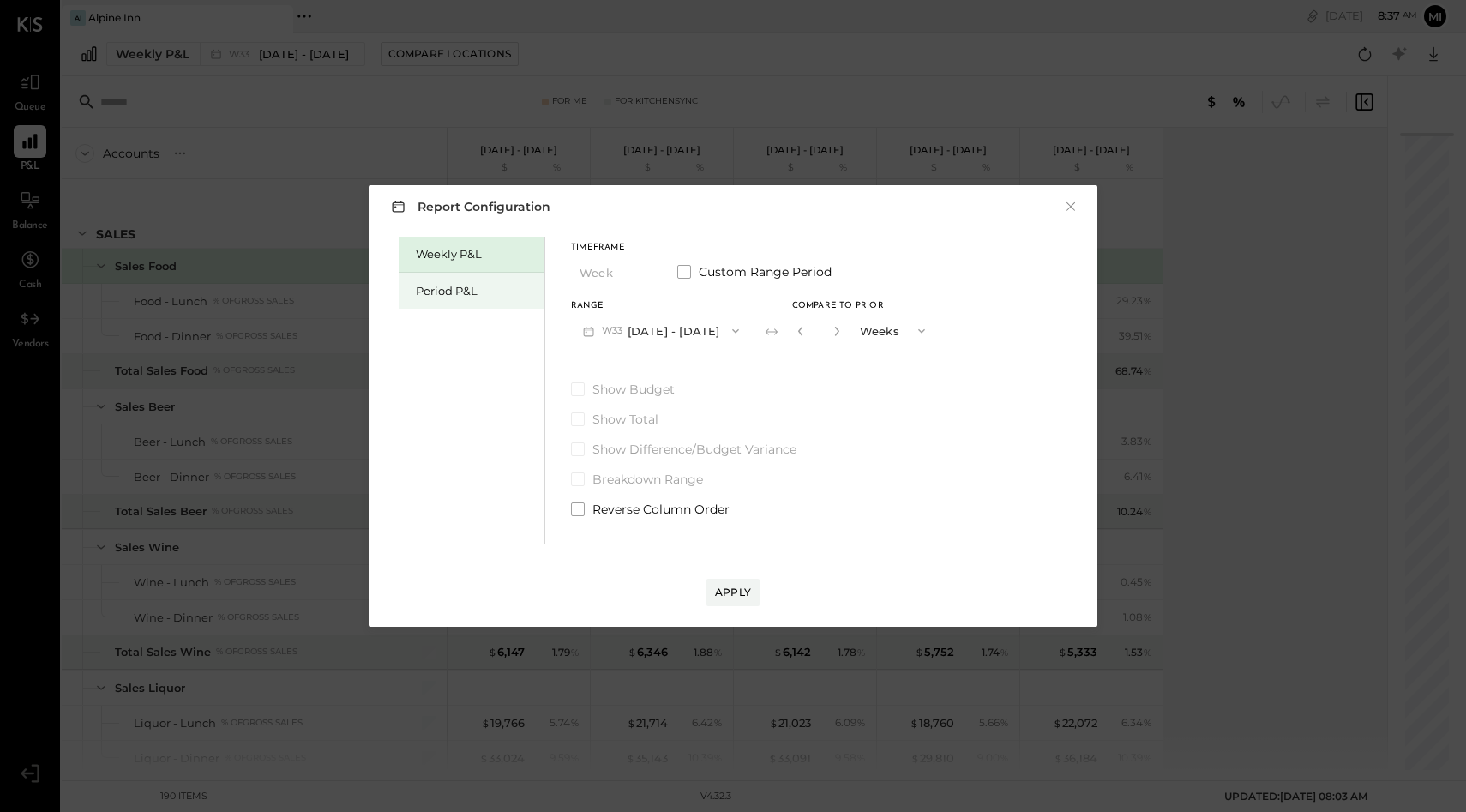
click at [440, 289] on div "Period P&L" at bounding box center [476, 291] width 120 height 17
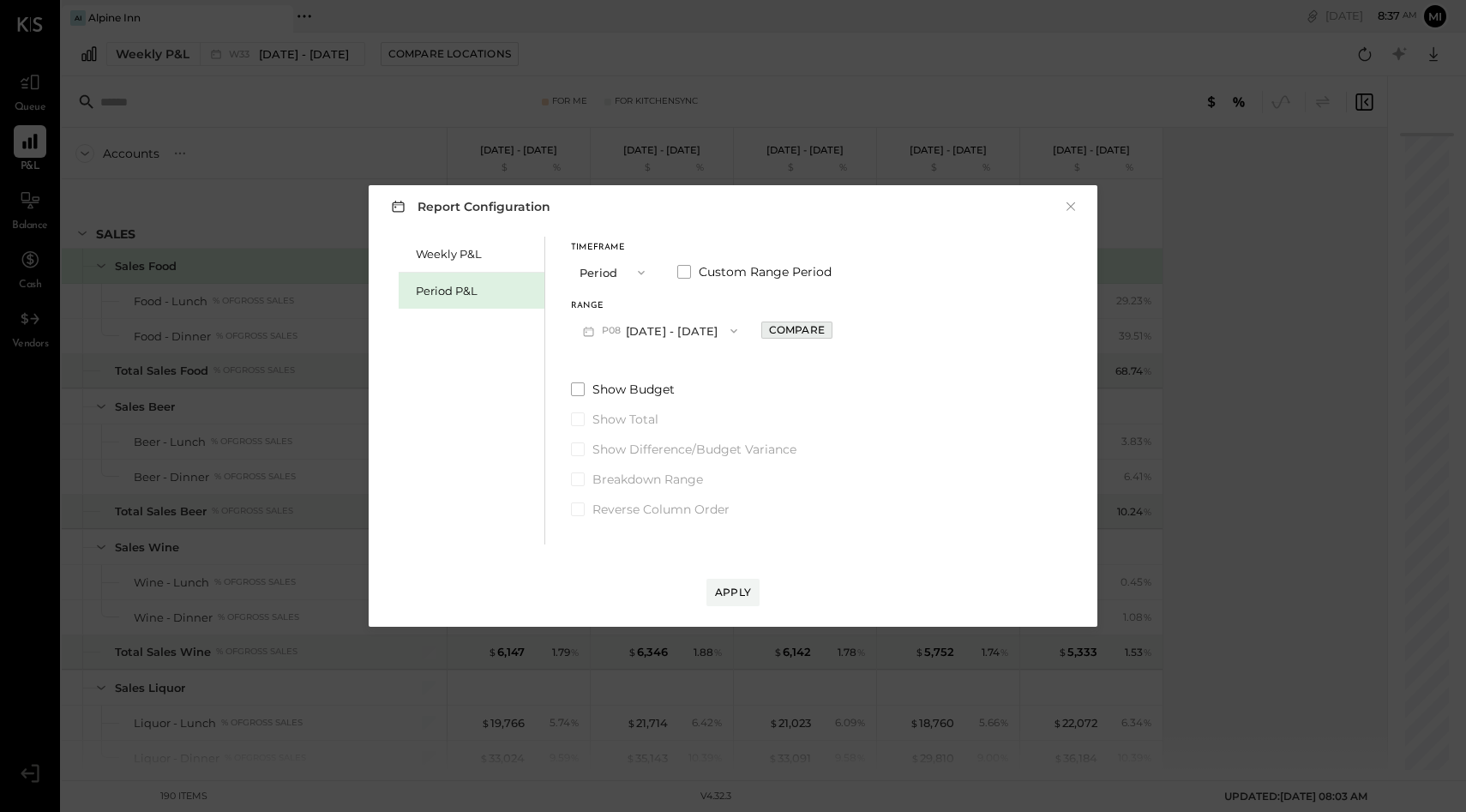
click at [771, 328] on div "Compare" at bounding box center [797, 329] width 56 height 15
click at [830, 334] on icon "button" at bounding box center [835, 331] width 10 height 10
type input "*"
click at [718, 594] on div "Apply" at bounding box center [732, 592] width 36 height 15
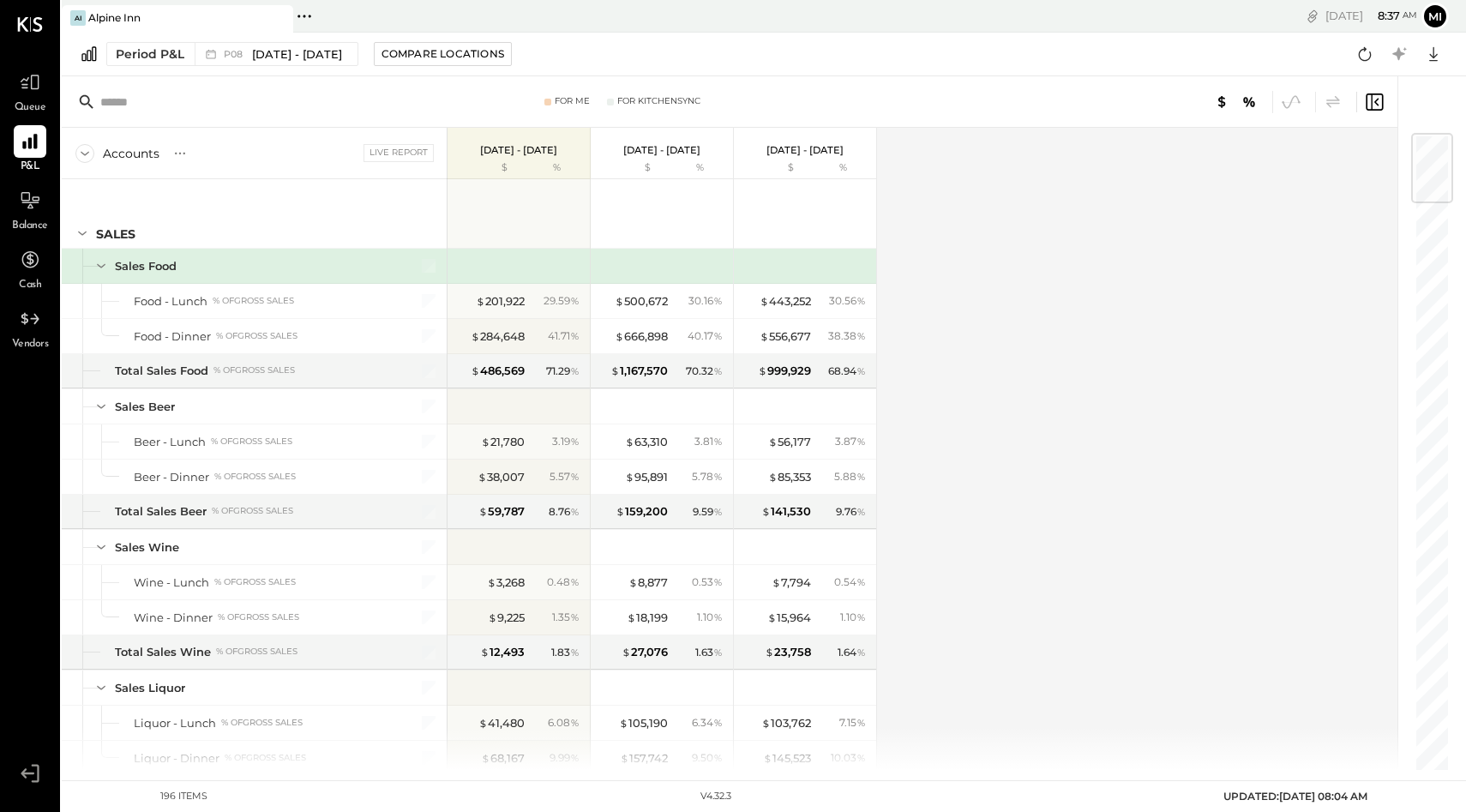
click at [132, 111] on input "text" at bounding box center [235, 101] width 270 height 30
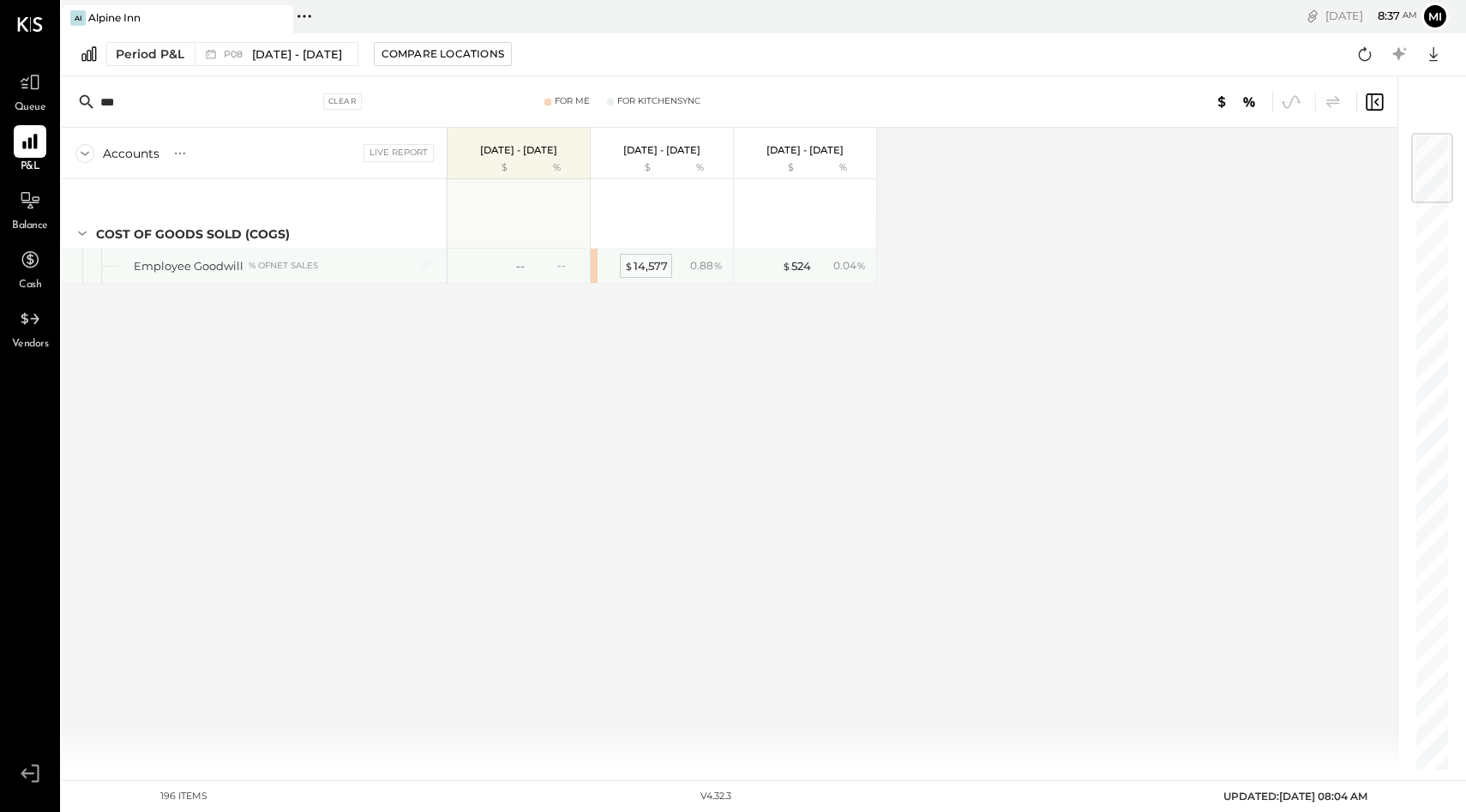
type input "***"
click at [645, 267] on div "$ 14,577" at bounding box center [646, 266] width 44 height 17
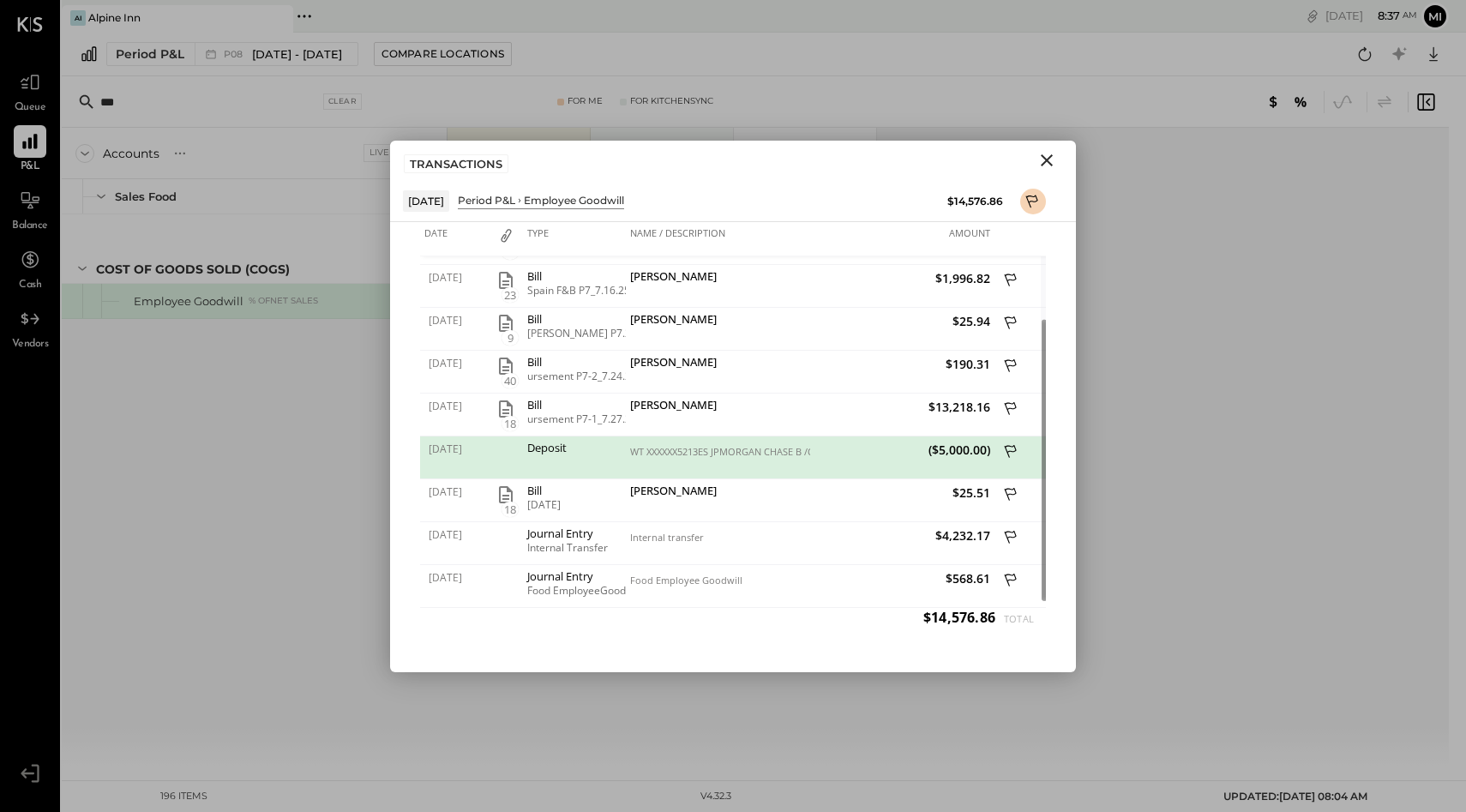
click at [1048, 160] on icon "Close" at bounding box center [1047, 160] width 12 height 12
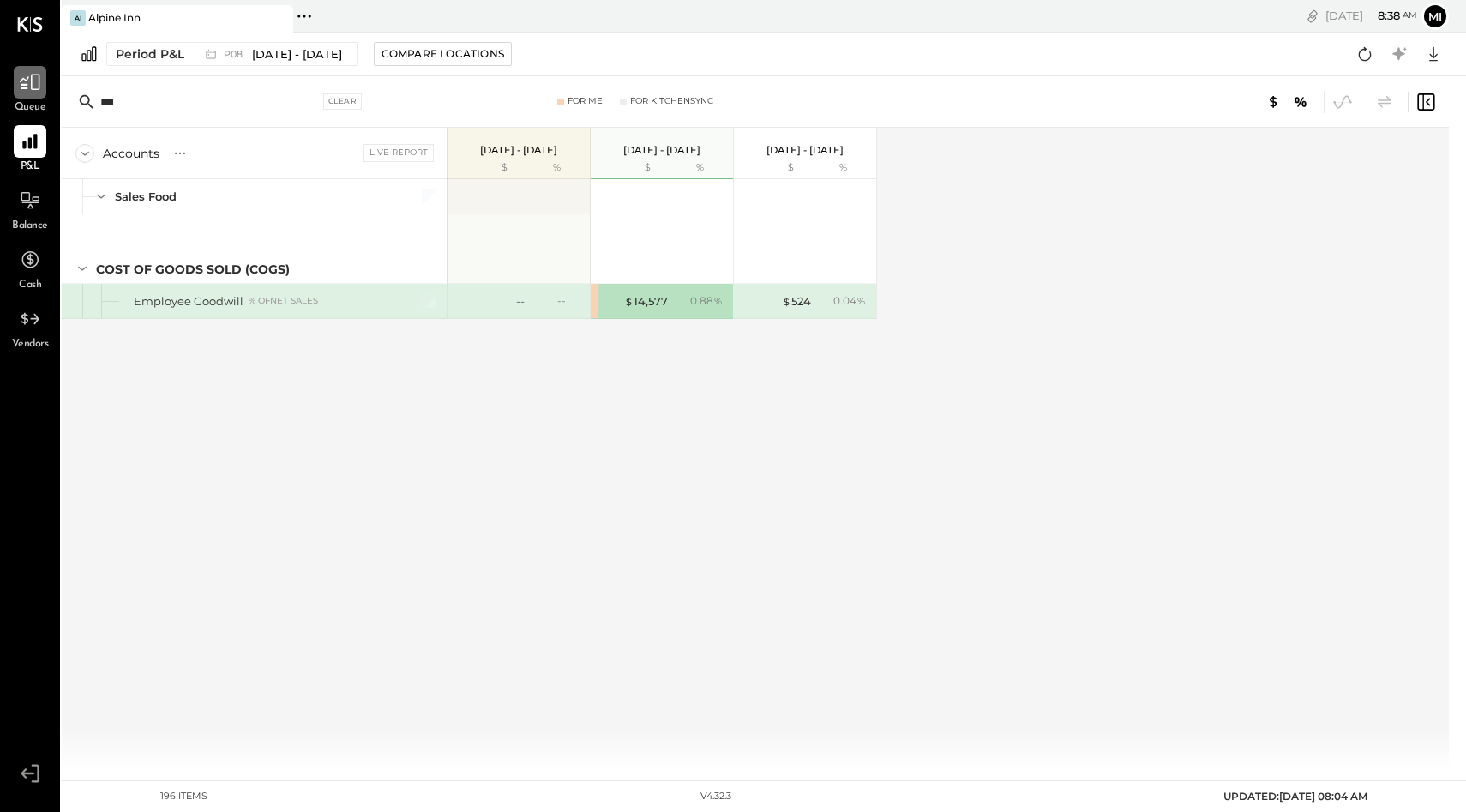
click at [31, 83] on icon at bounding box center [31, 83] width 21 height 17
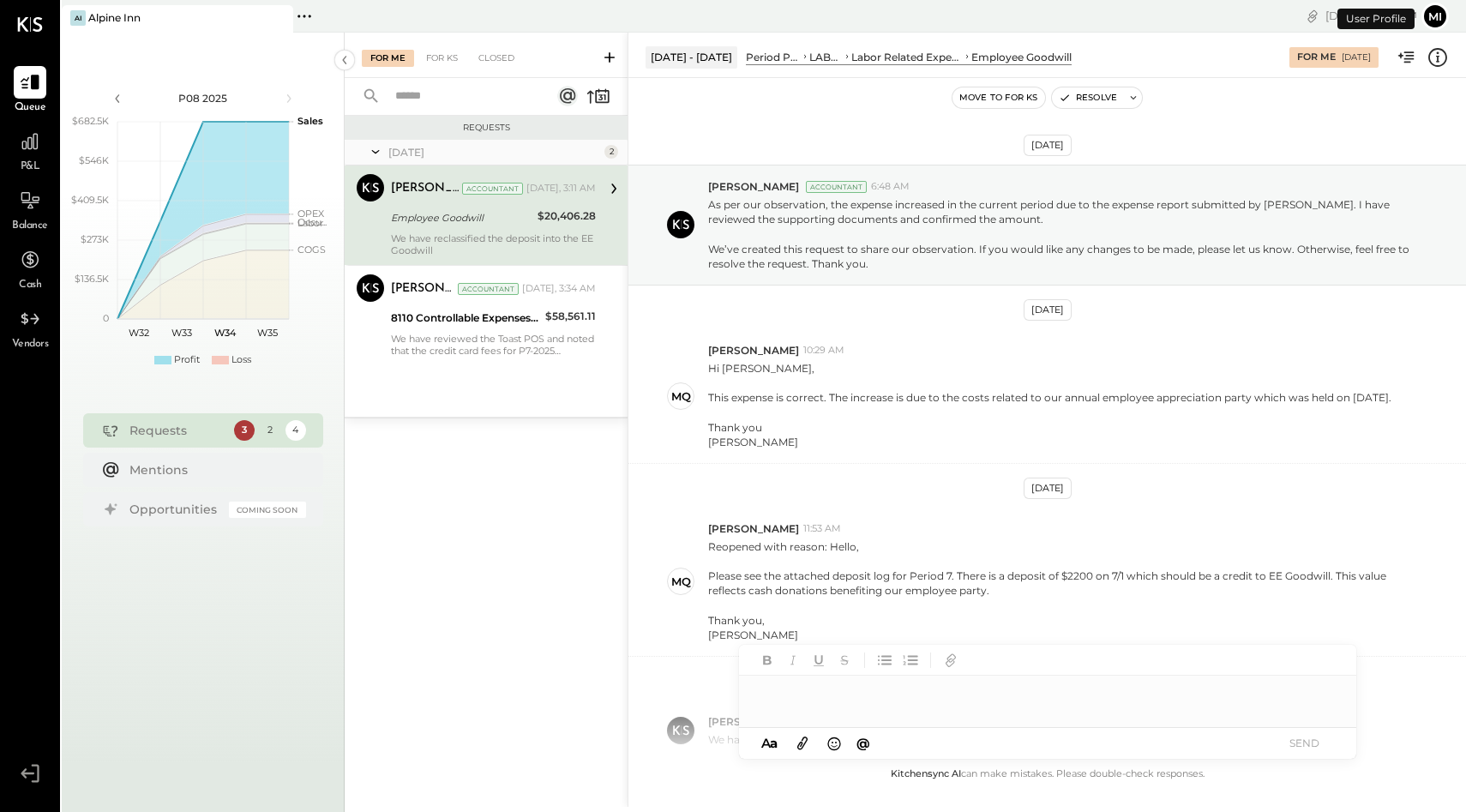
scroll to position [125, 0]
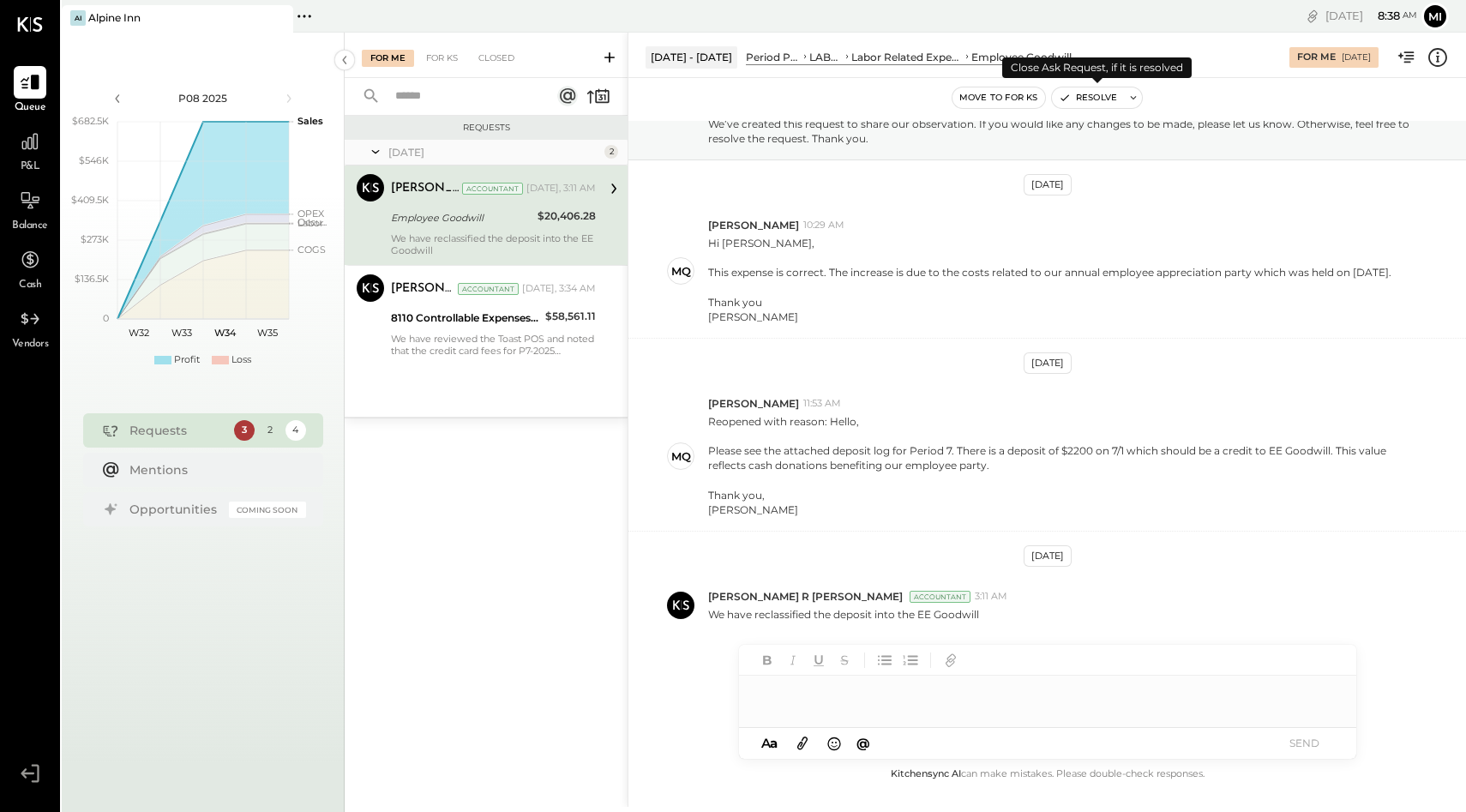
click at [1089, 99] on button "Resolve" at bounding box center [1088, 98] width 72 height 21
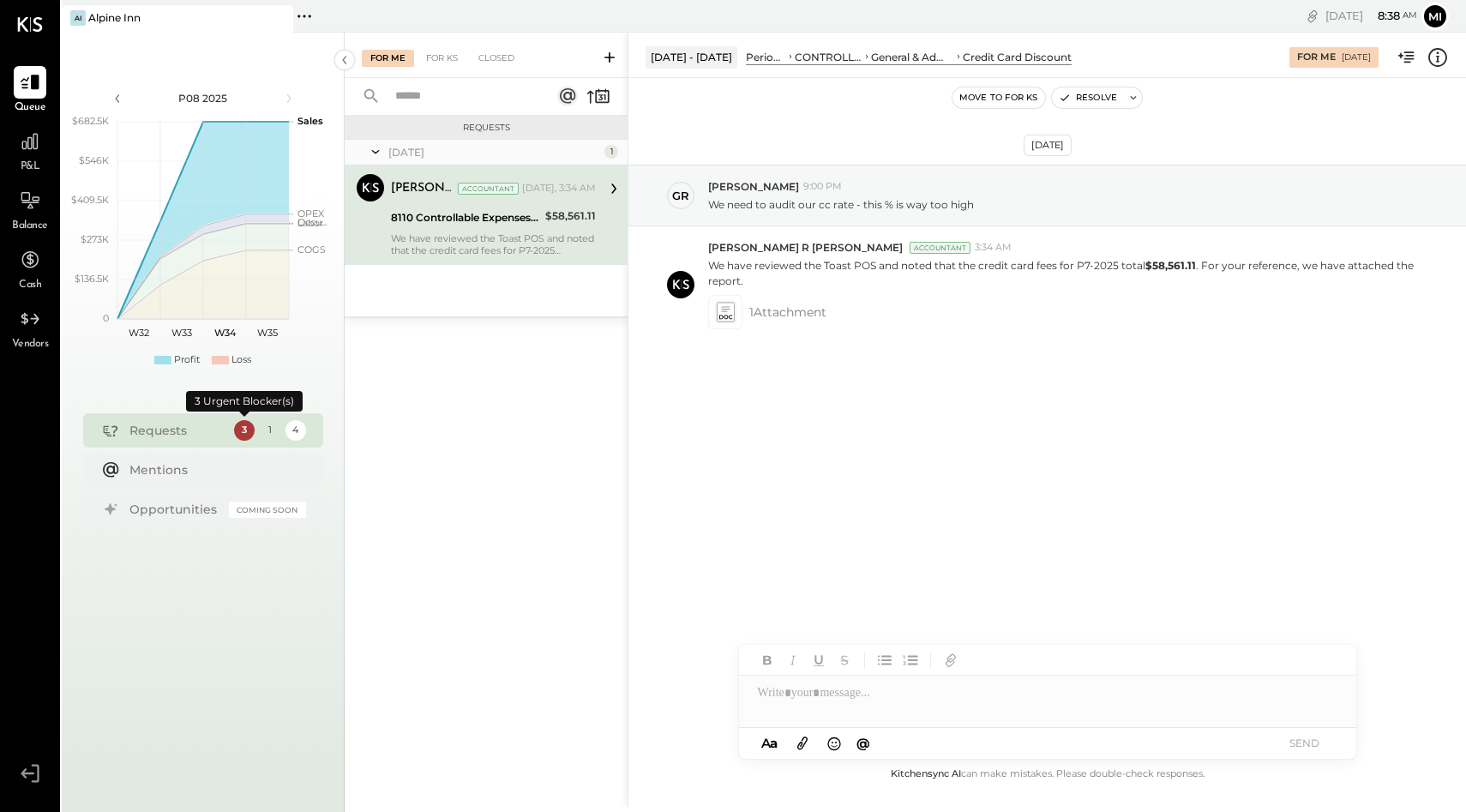
click at [241, 434] on div "3" at bounding box center [245, 430] width 21 height 21
click at [438, 61] on div "For KS" at bounding box center [442, 58] width 49 height 17
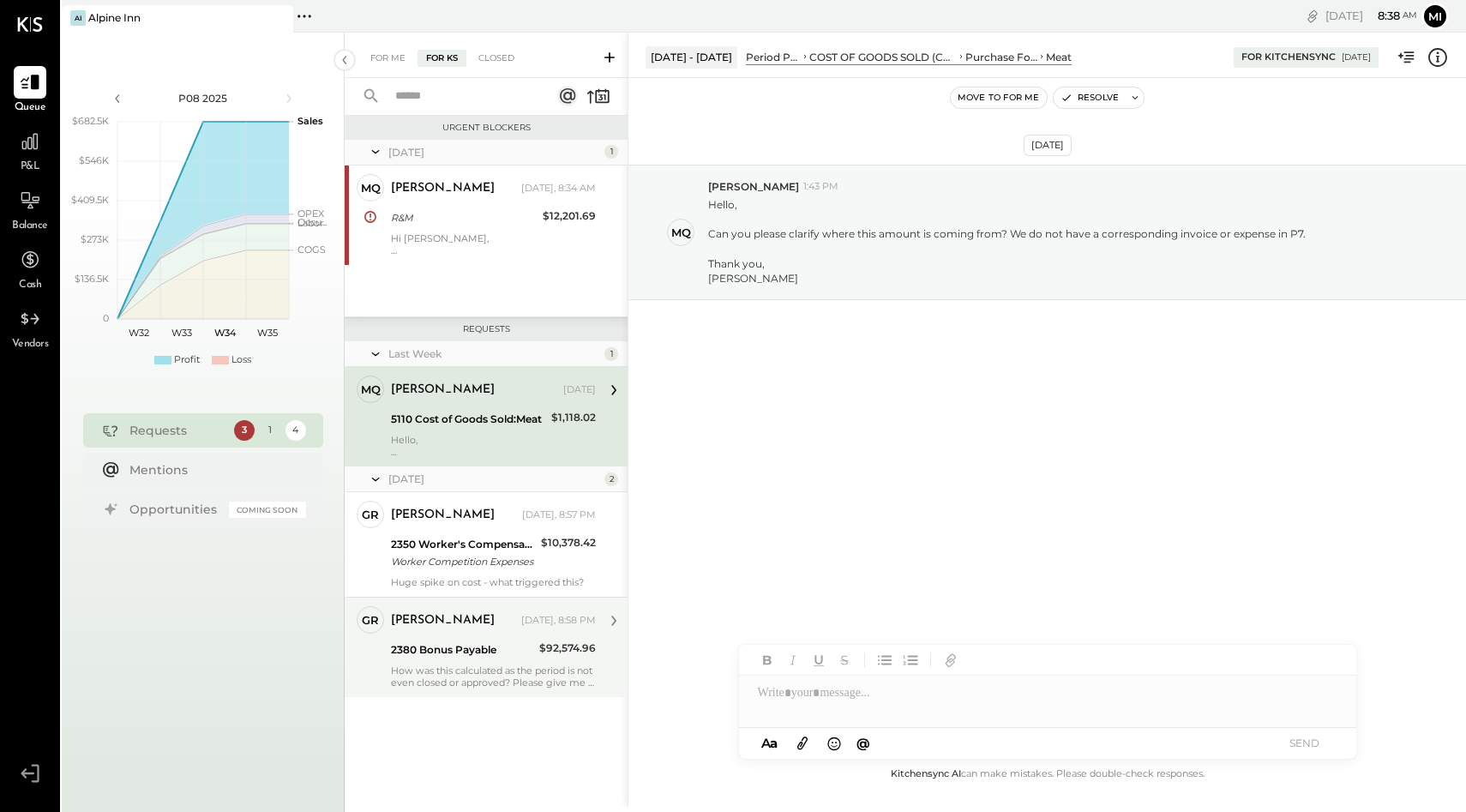
click at [478, 650] on div "2380 Bonus Payable" at bounding box center [463, 650] width 143 height 17
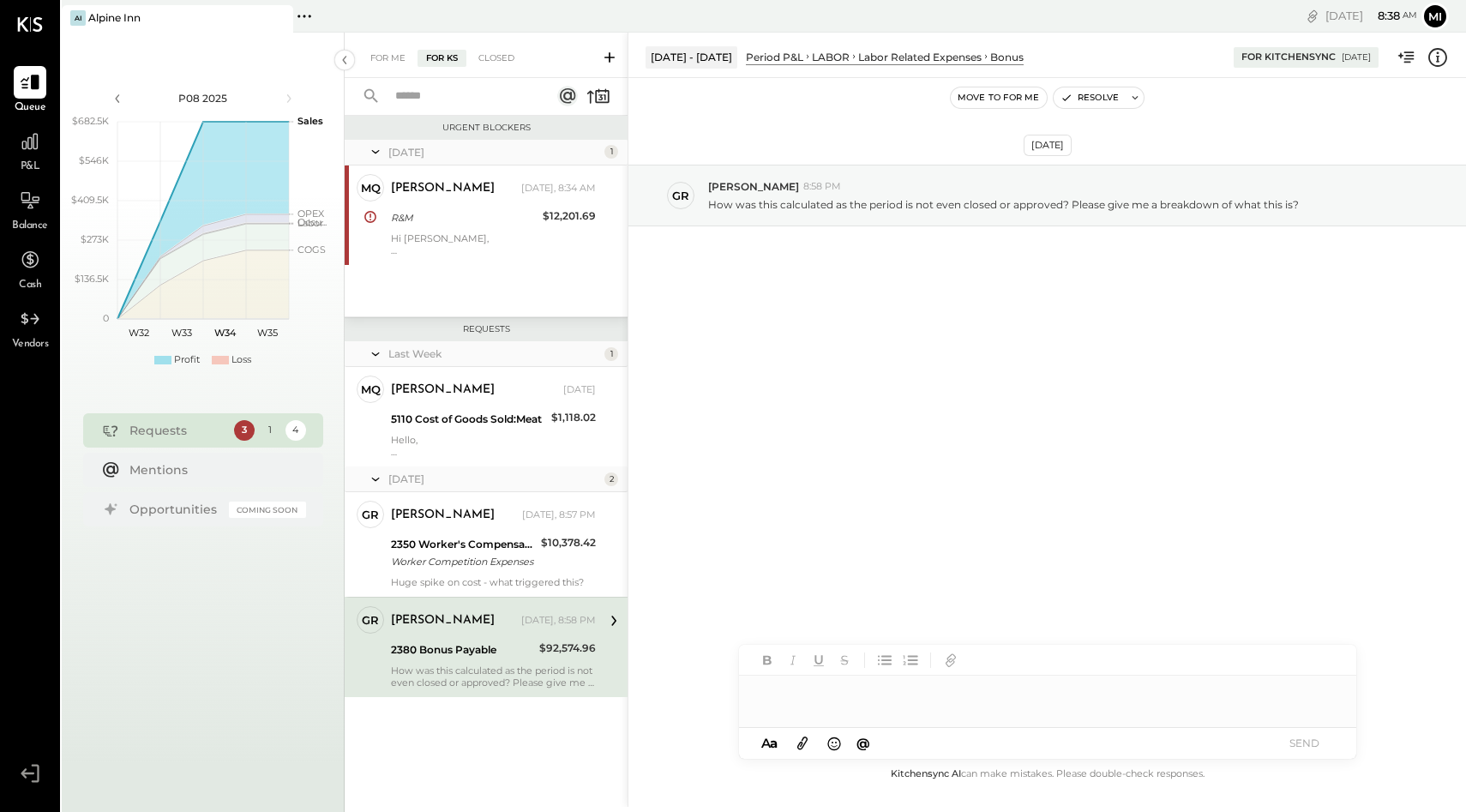
click at [817, 706] on div at bounding box center [1048, 692] width 617 height 34
click at [865, 741] on span "@" at bounding box center [864, 742] width 14 height 17
click at [837, 536] on input "text" at bounding box center [880, 533] width 183 height 26
click at [846, 658] on span "[PERSON_NAME]" at bounding box center [904, 656] width 134 height 17
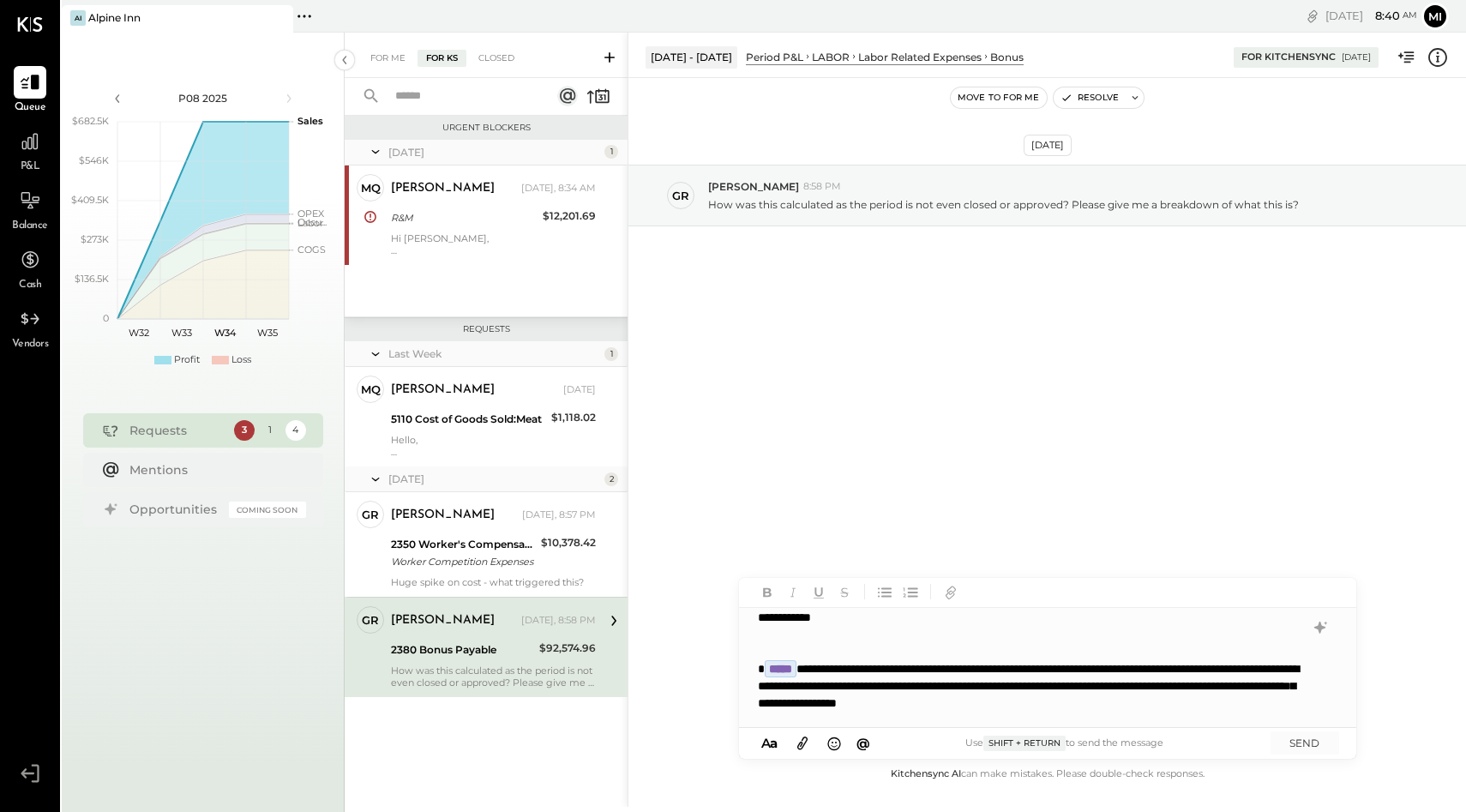
scroll to position [25, 0]
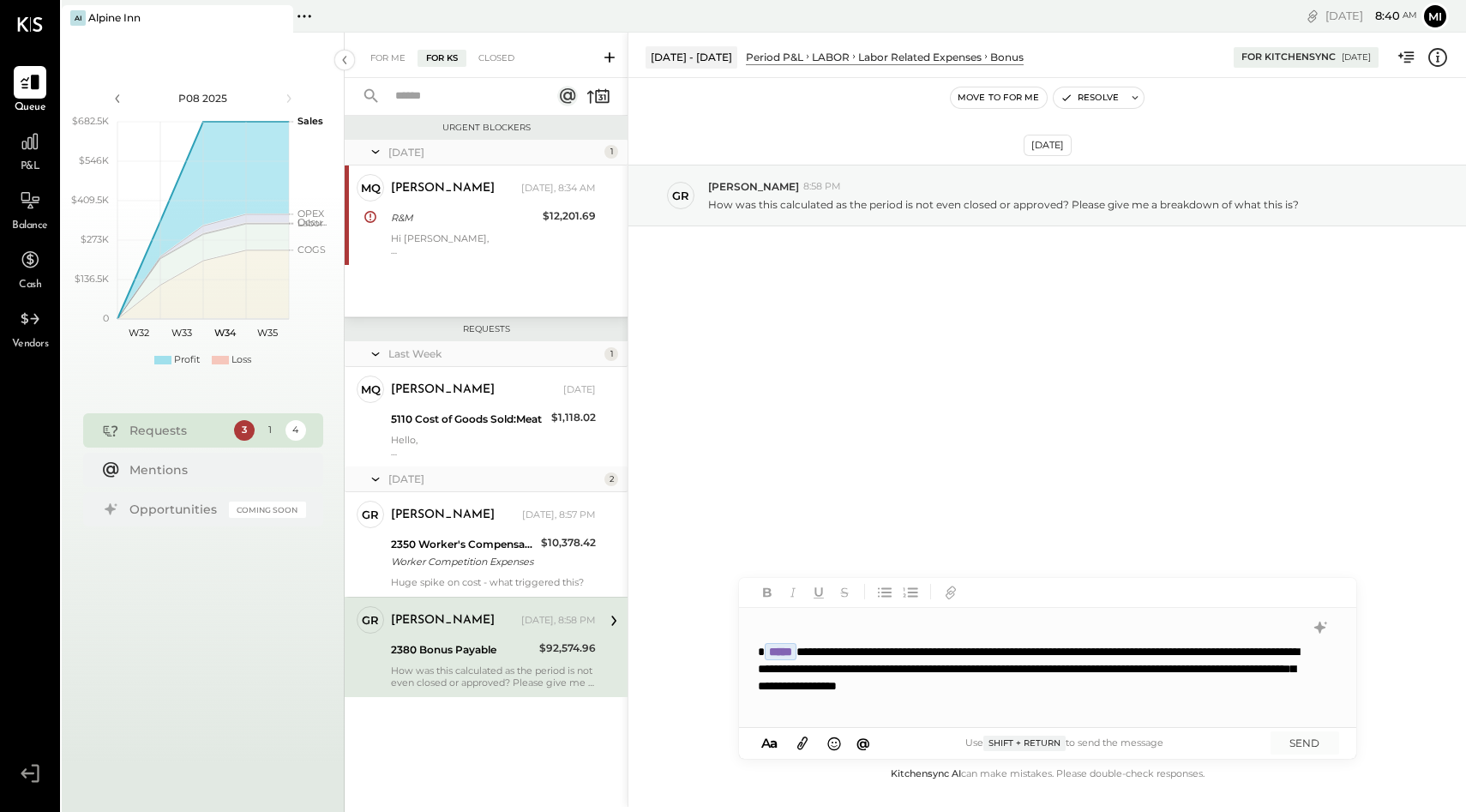
click at [860, 741] on span "@" at bounding box center [864, 742] width 14 height 17
click at [823, 616] on input "****" at bounding box center [880, 619] width 183 height 26
type input "*****"
drag, startPoint x: 883, startPoint y: 584, endPoint x: 822, endPoint y: 581, distance: 61.1
click at [822, 581] on input "*****" at bounding box center [880, 577] width 183 height 26
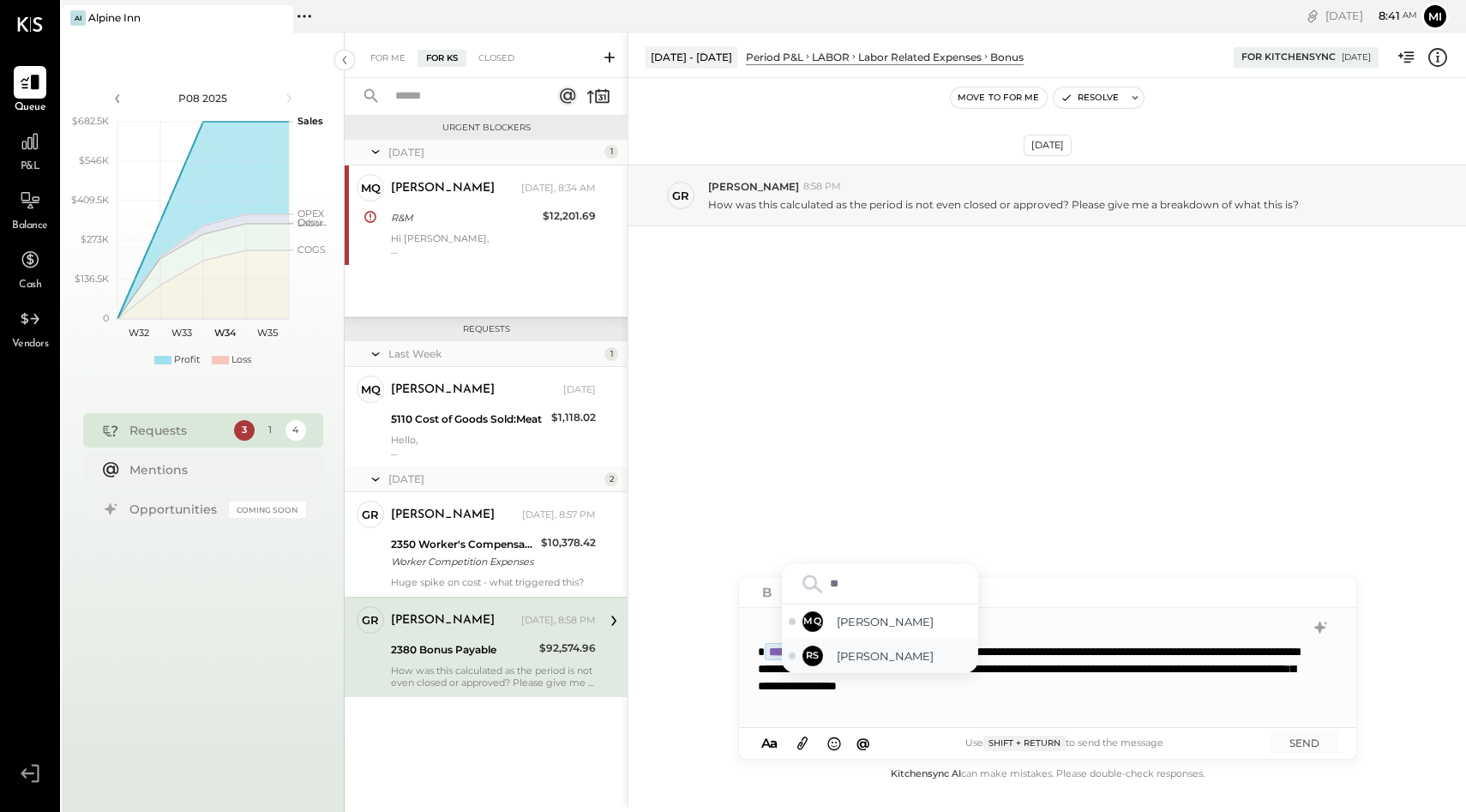
click at [908, 656] on span "[PERSON_NAME]" at bounding box center [904, 656] width 134 height 17
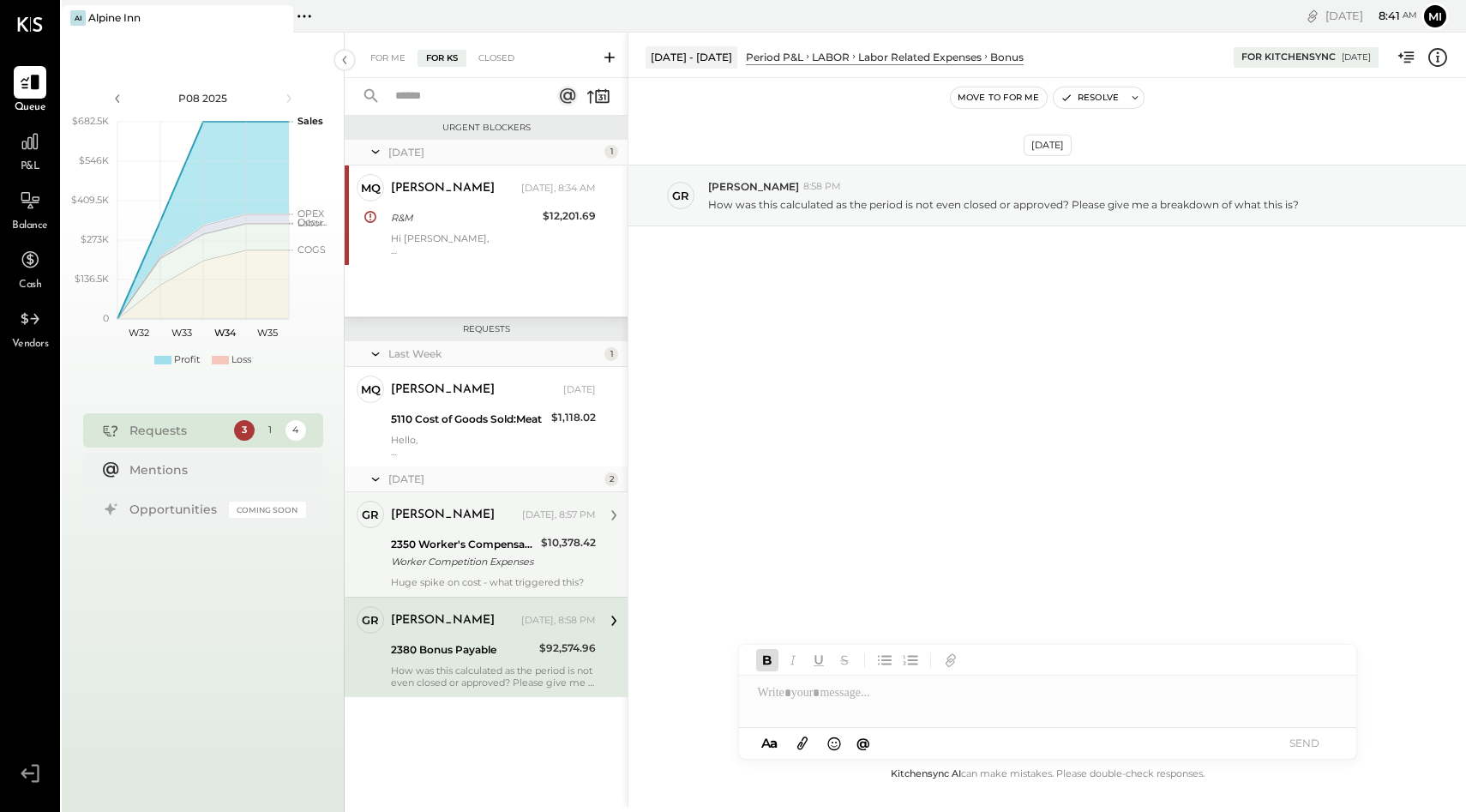
click at [510, 559] on div "Worker Competition Expenses" at bounding box center [464, 562] width 145 height 17
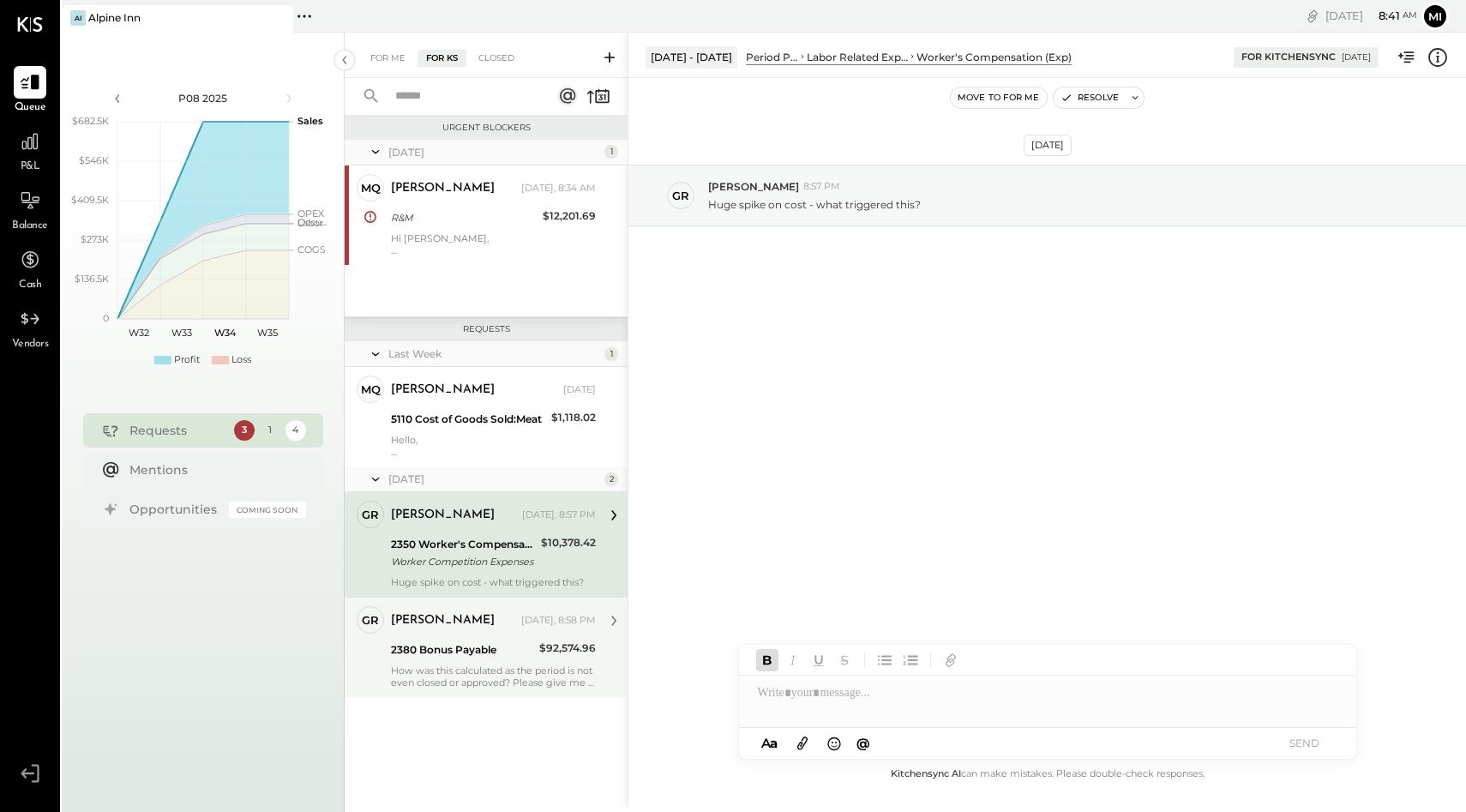
click at [514, 651] on div "2380 Bonus Payable" at bounding box center [463, 650] width 143 height 17
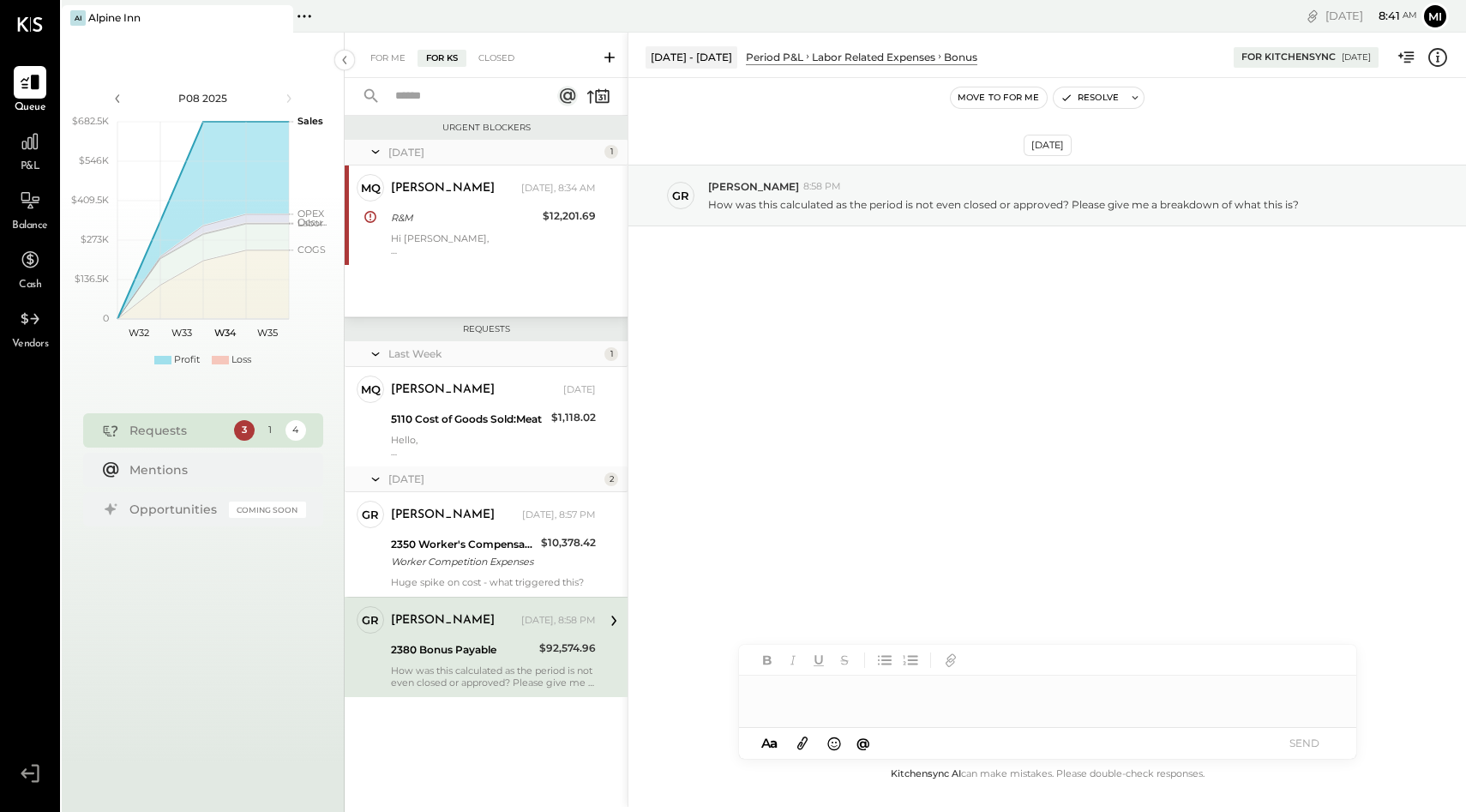
click at [787, 702] on div at bounding box center [1048, 692] width 617 height 34
click at [869, 743] on span "@" at bounding box center [864, 742] width 14 height 17
click at [854, 579] on input "**" at bounding box center [880, 584] width 183 height 26
type input "*"
click at [792, 697] on div at bounding box center [1048, 692] width 617 height 34
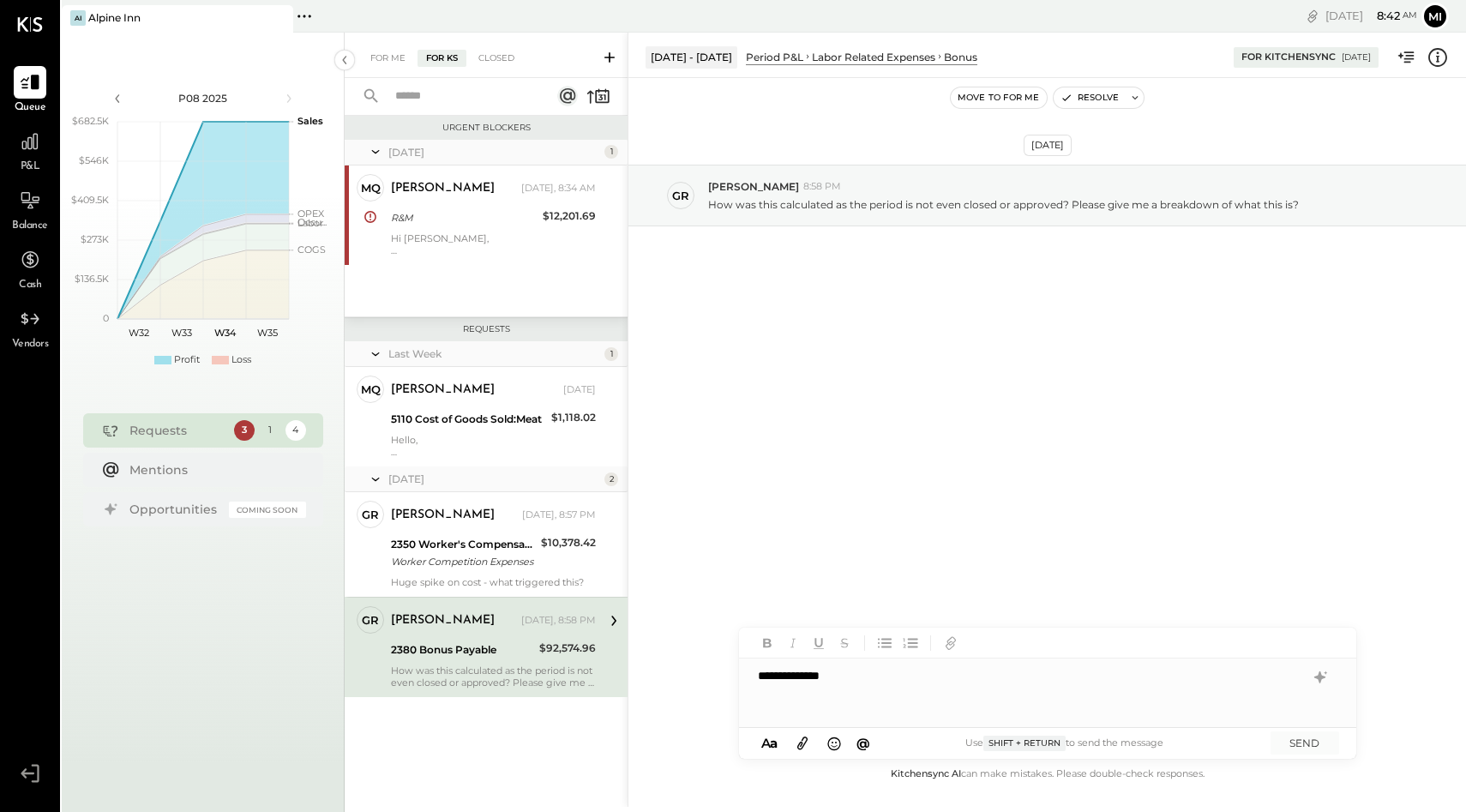
click at [866, 742] on span "@" at bounding box center [864, 742] width 14 height 17
click at [860, 746] on span "@" at bounding box center [864, 742] width 14 height 17
click at [855, 539] on input "text" at bounding box center [880, 533] width 183 height 26
type input "****"
click at [852, 661] on span "[PERSON_NAME]" at bounding box center [904, 656] width 134 height 17
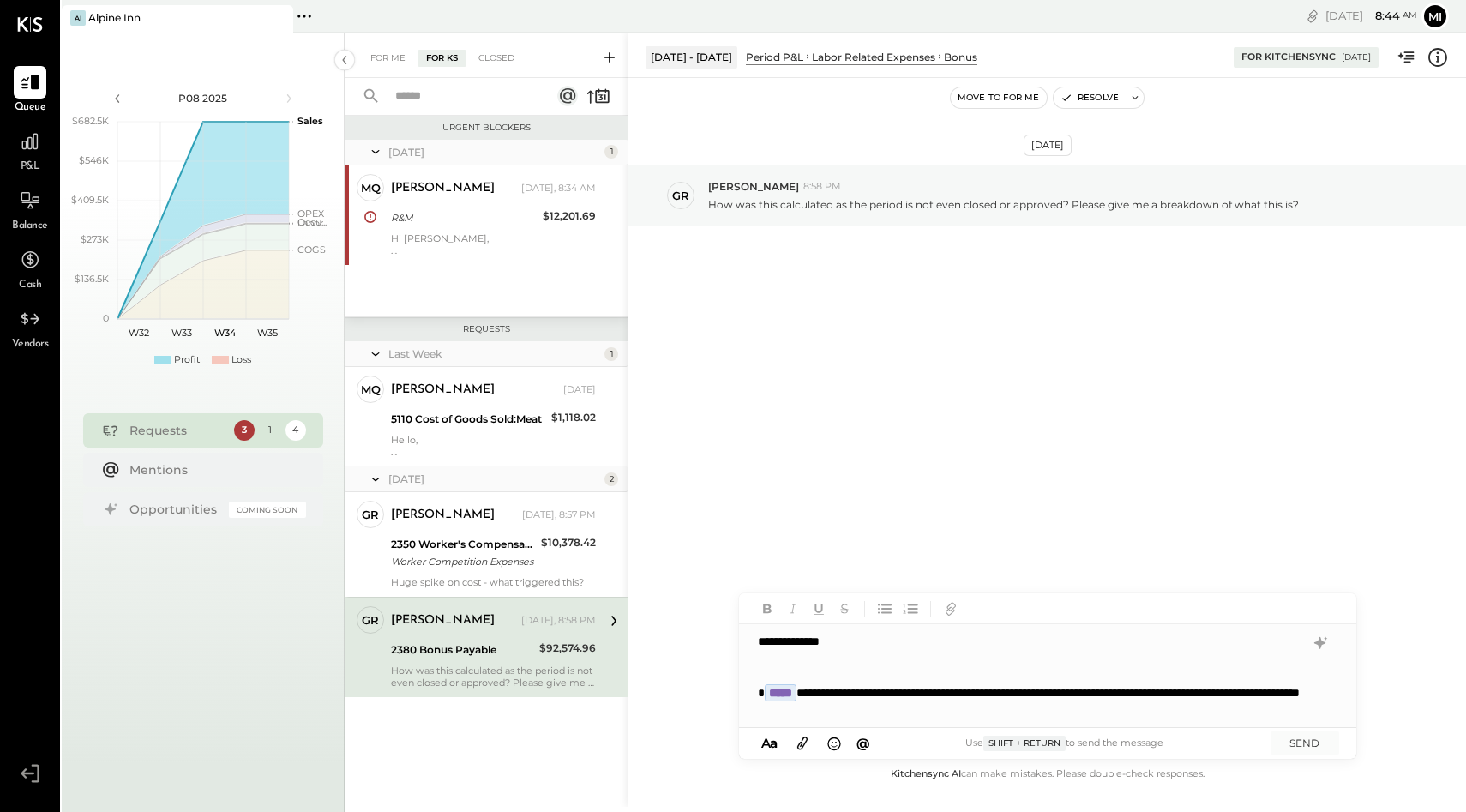
click at [785, 713] on div "**********" at bounding box center [1048, 675] width 617 height 103
click at [993, 711] on div "**********" at bounding box center [1048, 675] width 617 height 103
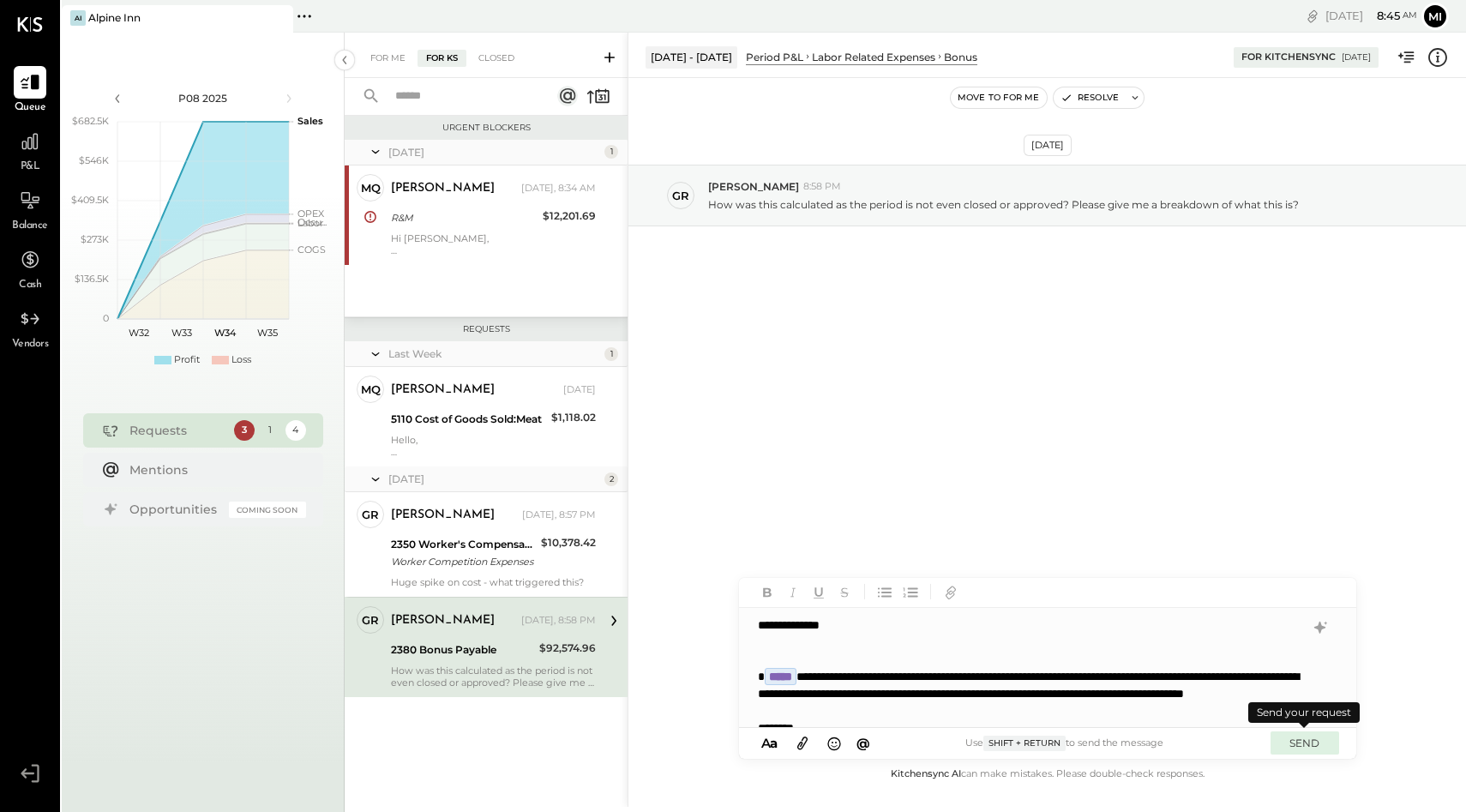
click at [1312, 748] on button "SEND" at bounding box center [1305, 742] width 69 height 24
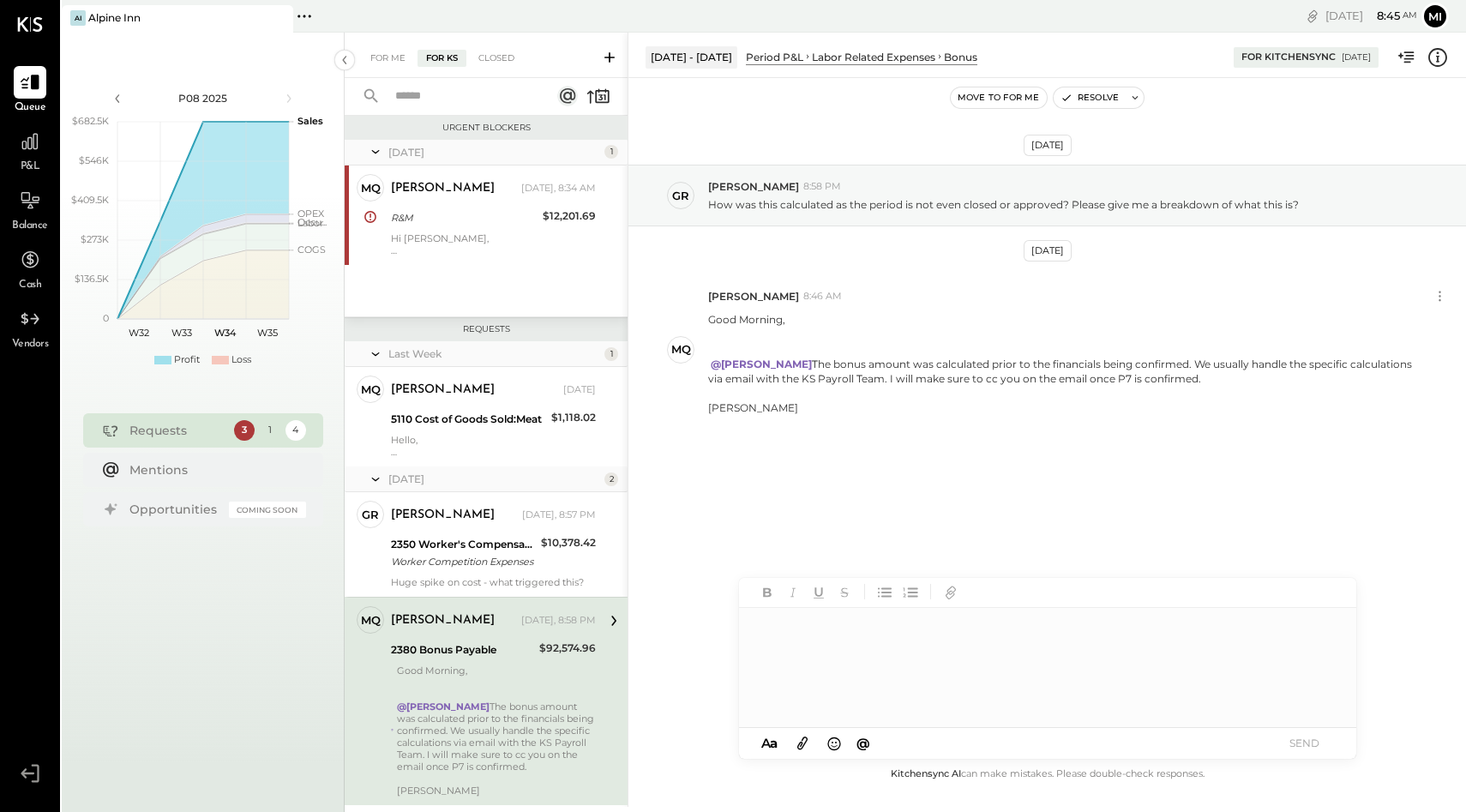
scroll to position [47, 0]
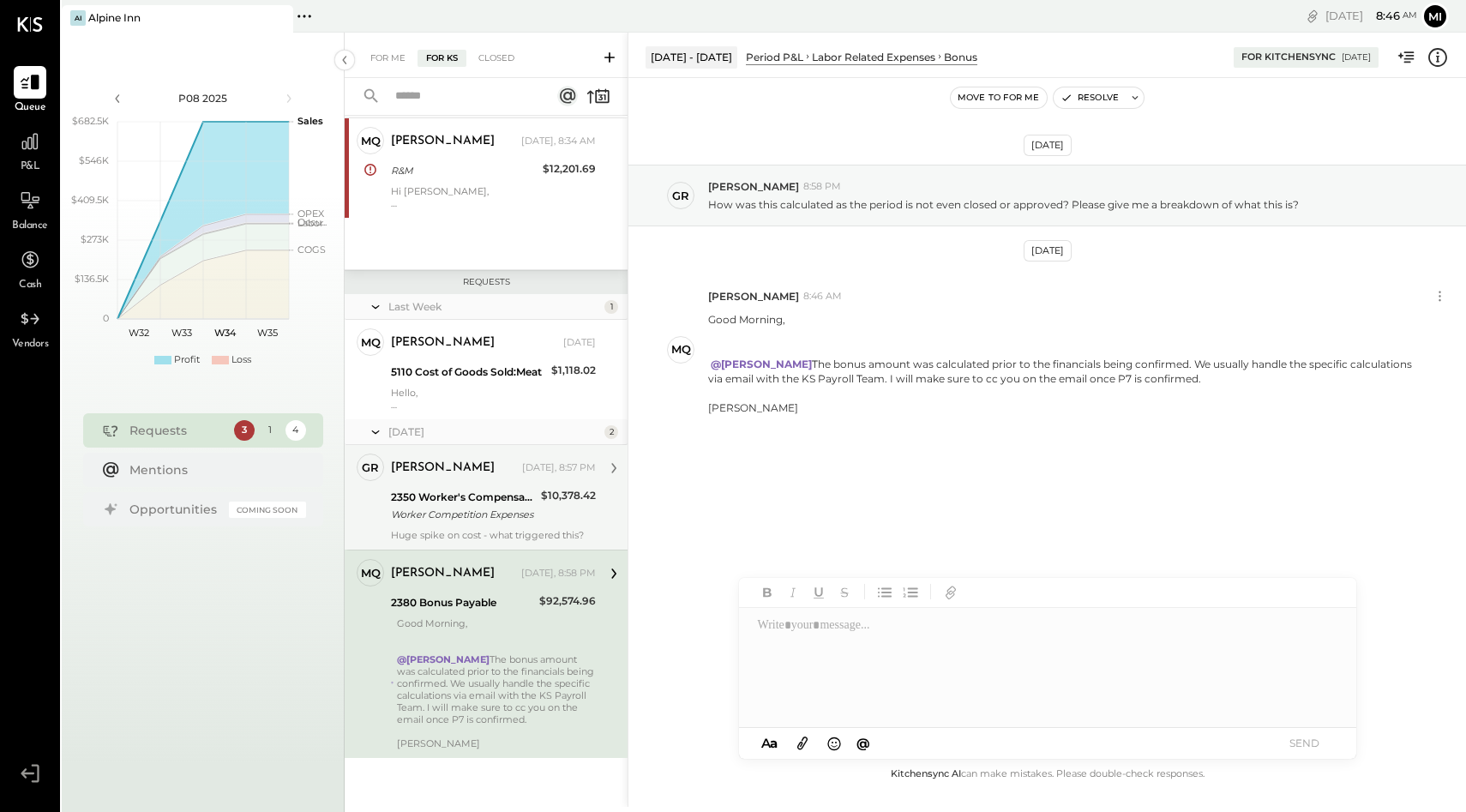
click at [503, 523] on div "2350 Worker's Compensation Worker Competition Expenses" at bounding box center [464, 505] width 145 height 37
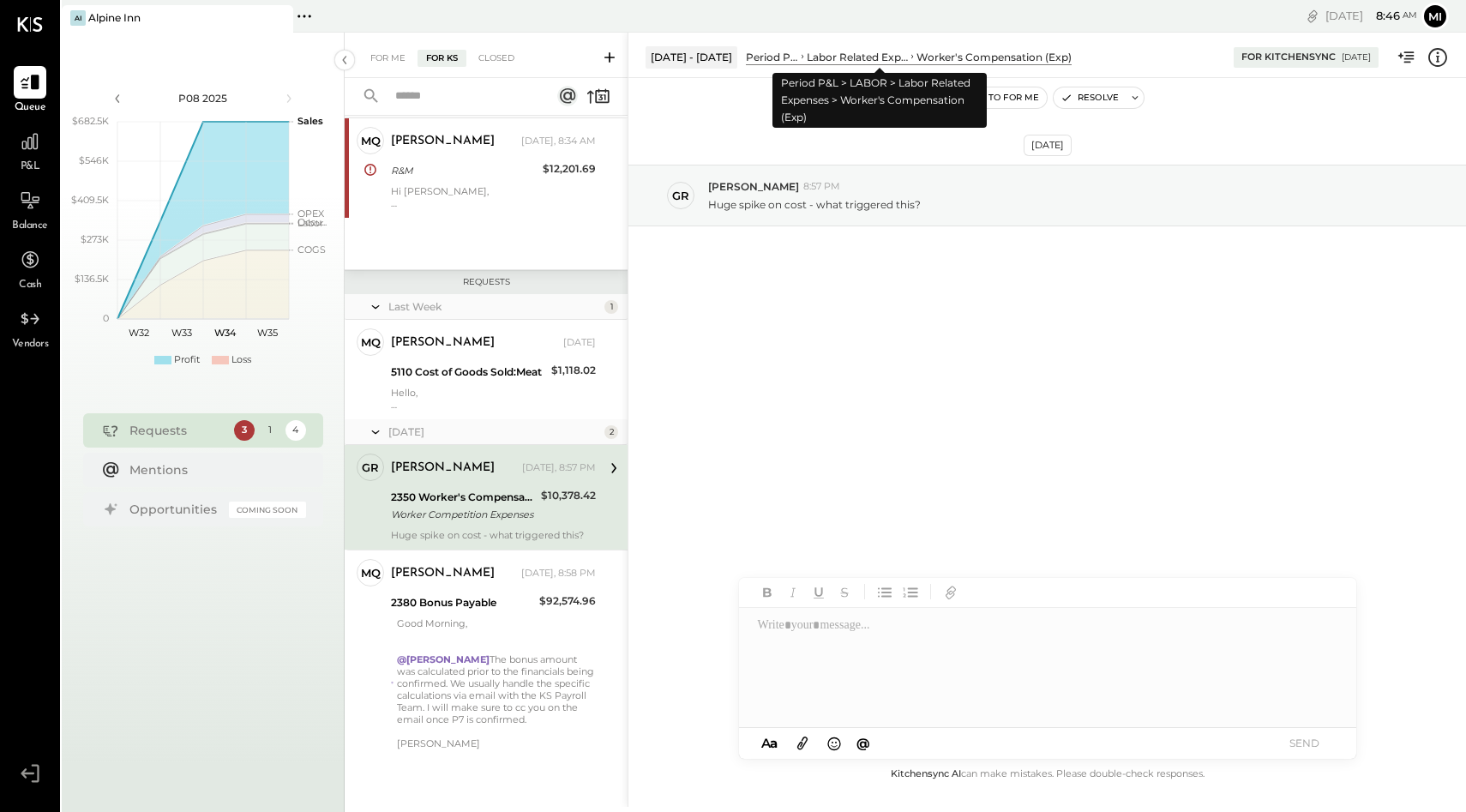
click at [892, 59] on div "Labor Related Expenses" at bounding box center [858, 57] width 101 height 15
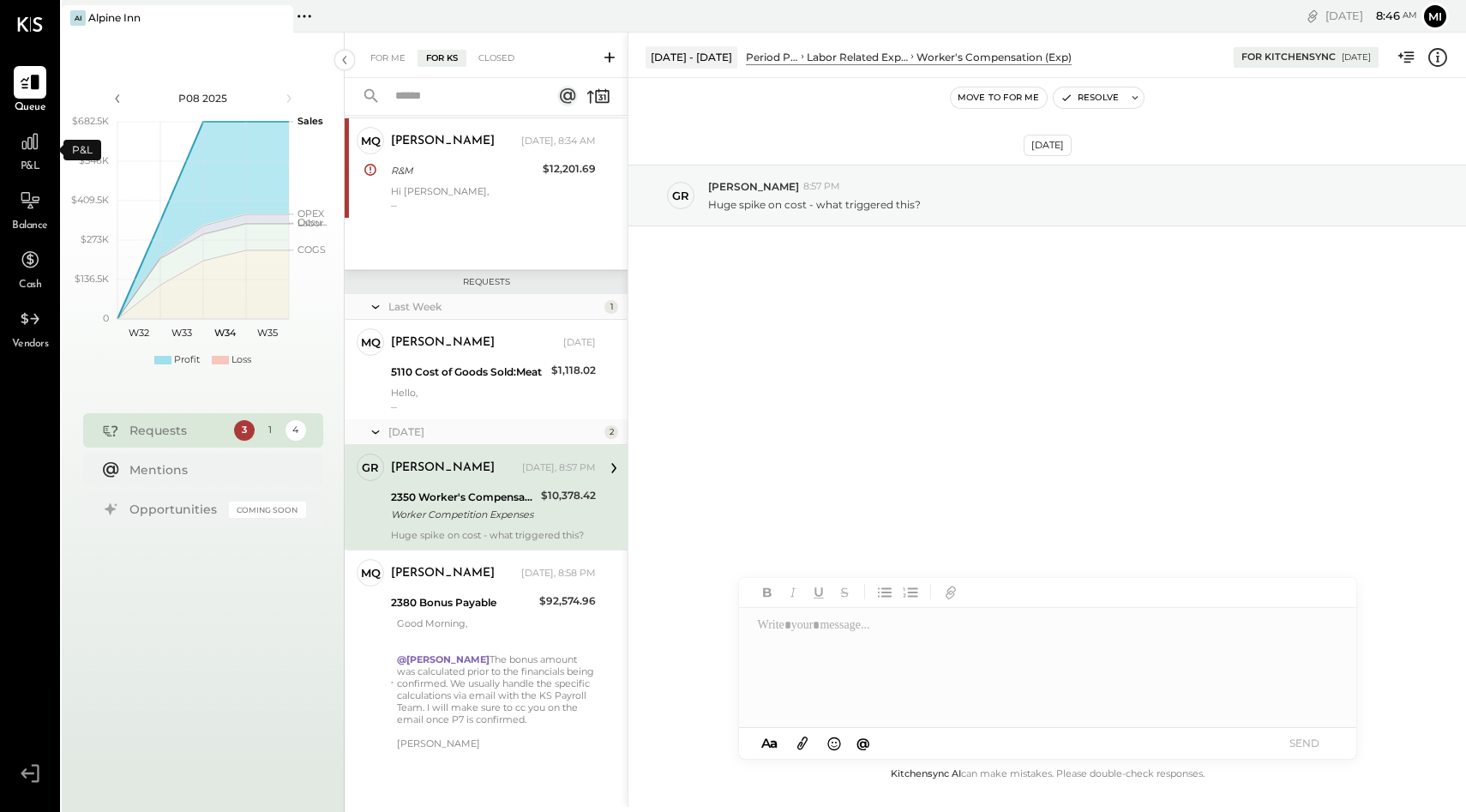
click at [36, 166] on span "P&L" at bounding box center [31, 167] width 20 height 16
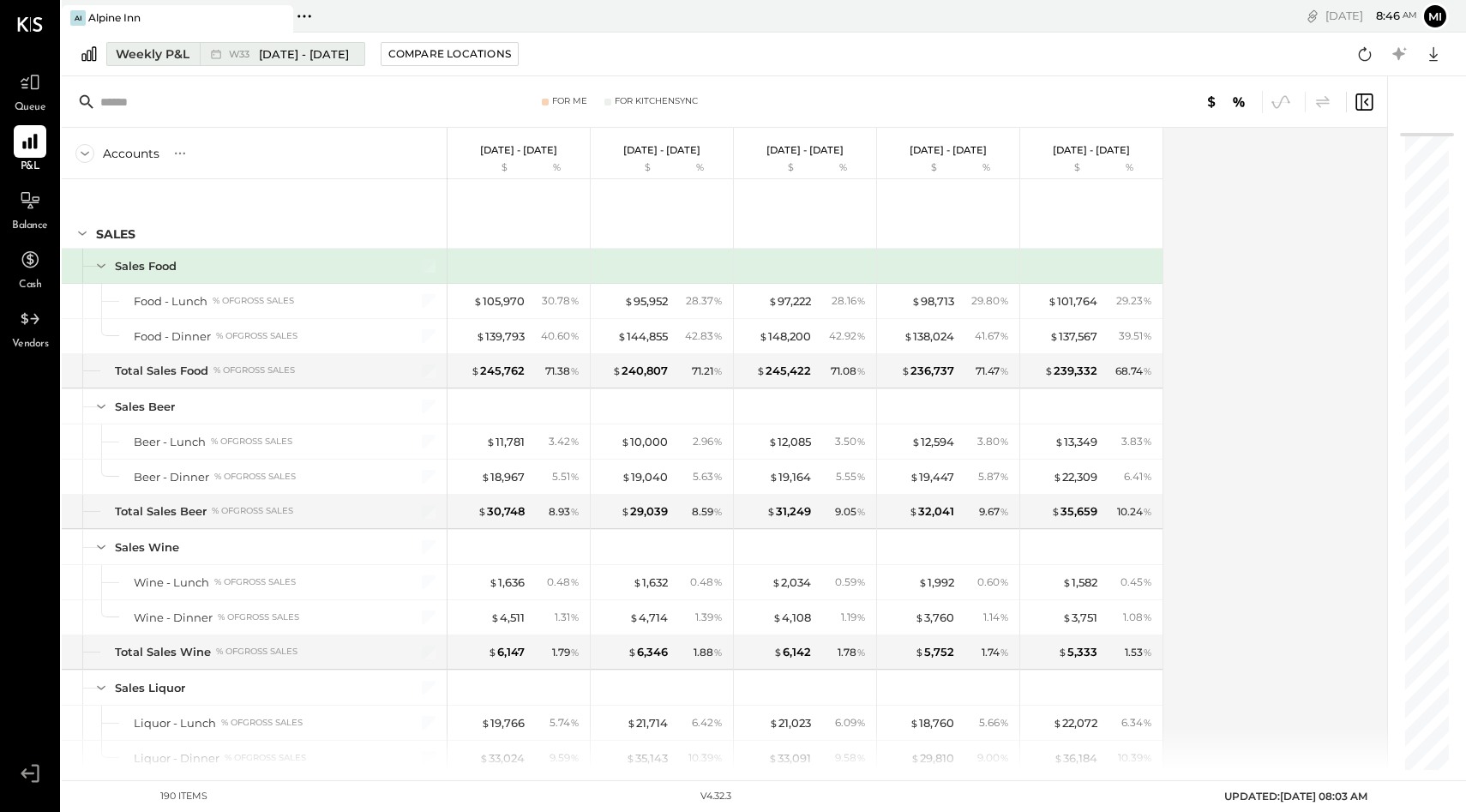
click at [150, 54] on div "Weekly P&L" at bounding box center [153, 54] width 74 height 17
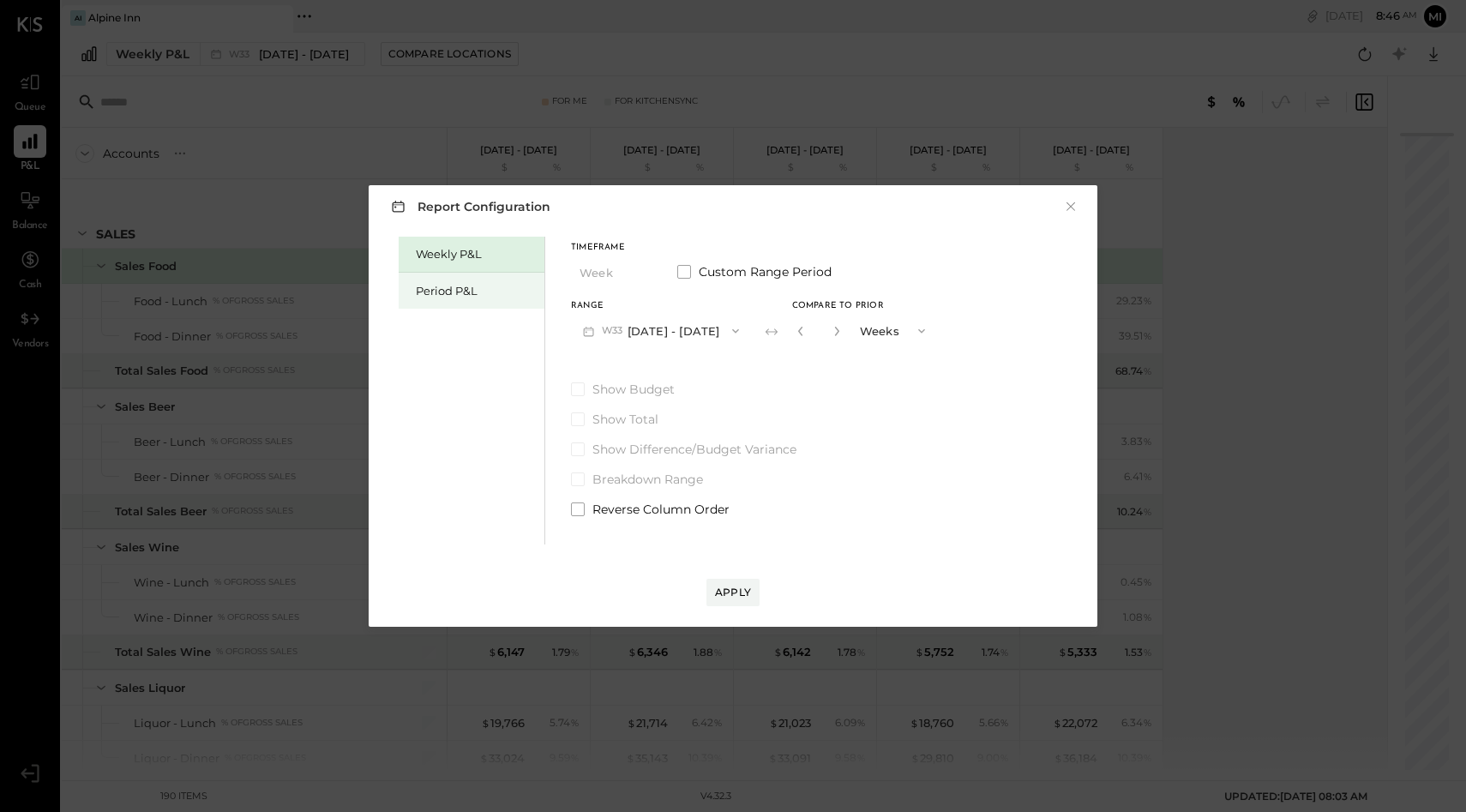
click at [459, 288] on div "Period P&L" at bounding box center [476, 291] width 120 height 17
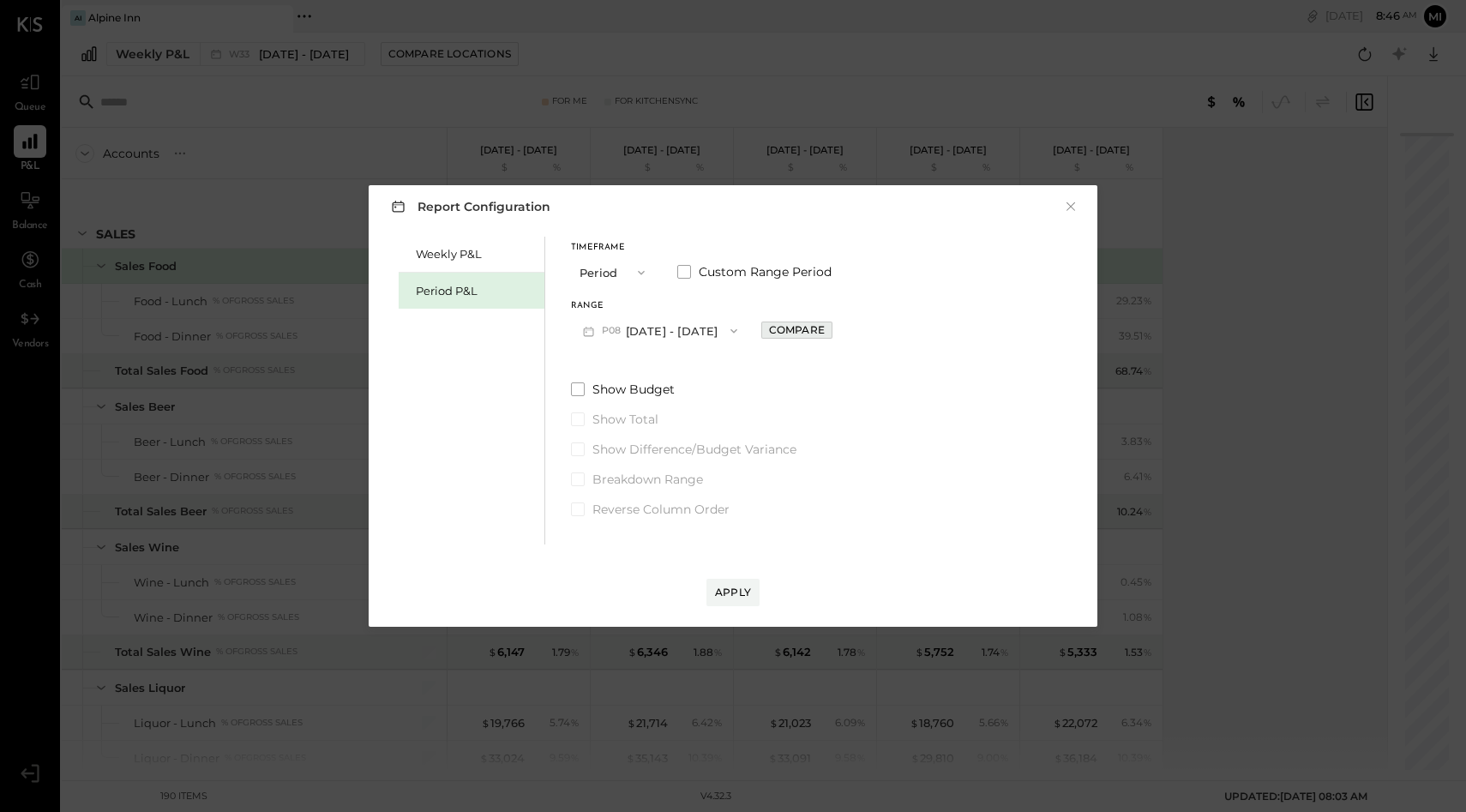
click at [824, 335] on button "Compare" at bounding box center [797, 330] width 71 height 17
click at [836, 333] on icon "button" at bounding box center [835, 331] width 10 height 10
type input "*"
click at [737, 593] on div "Apply" at bounding box center [732, 592] width 36 height 15
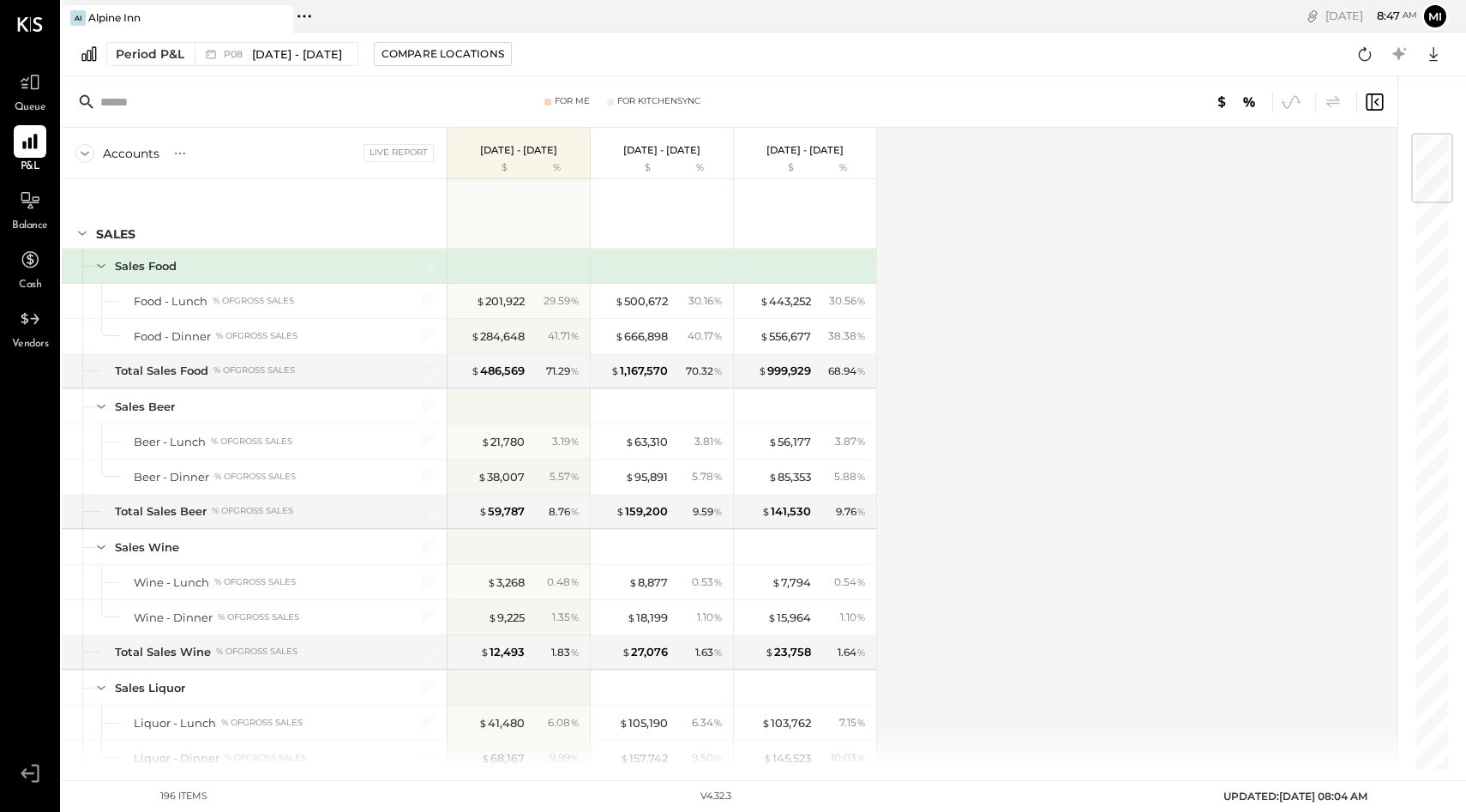
click at [149, 101] on input "text" at bounding box center [235, 101] width 270 height 30
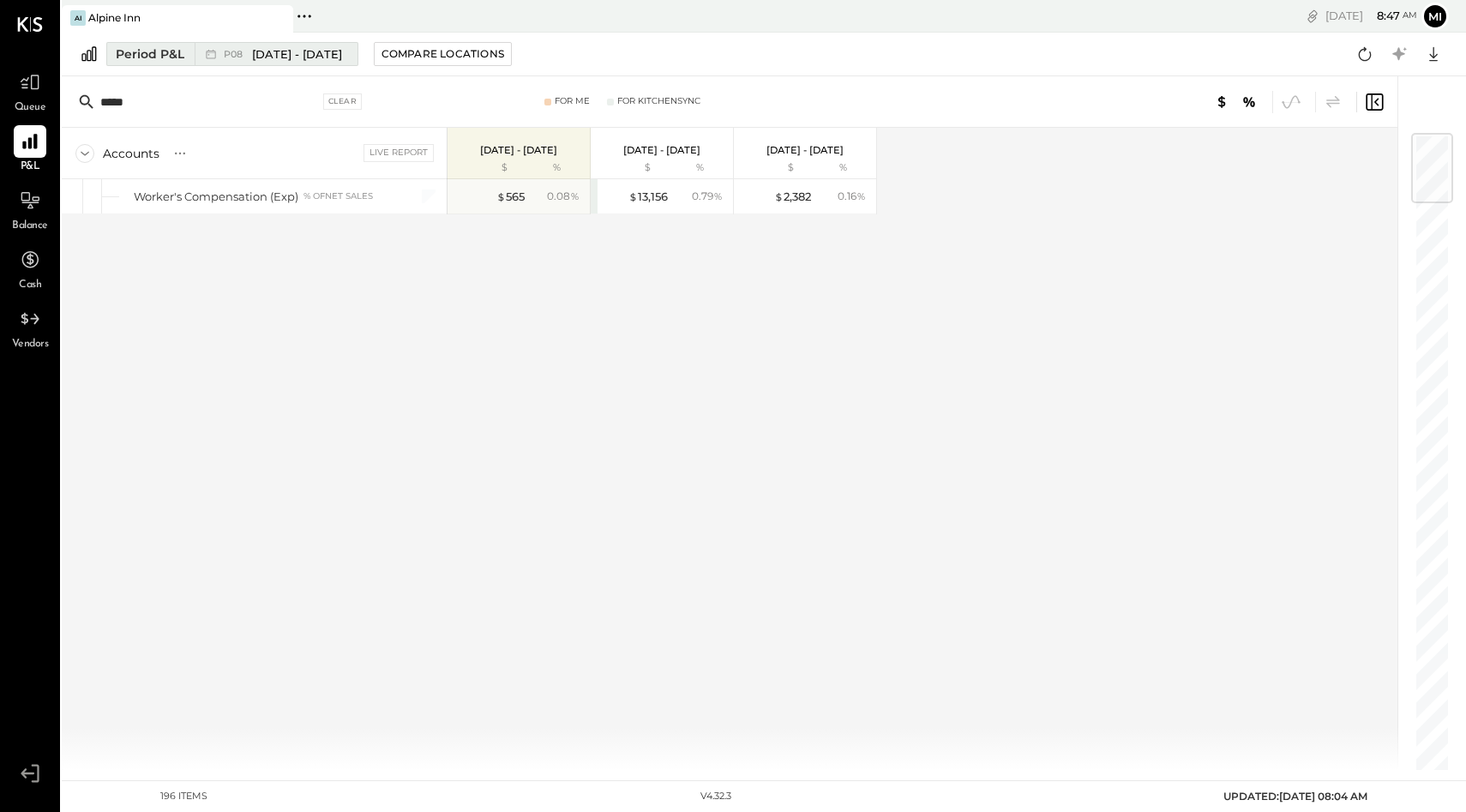
type input "*****"
click at [312, 54] on span "[DATE] - [DATE]" at bounding box center [296, 54] width 90 height 17
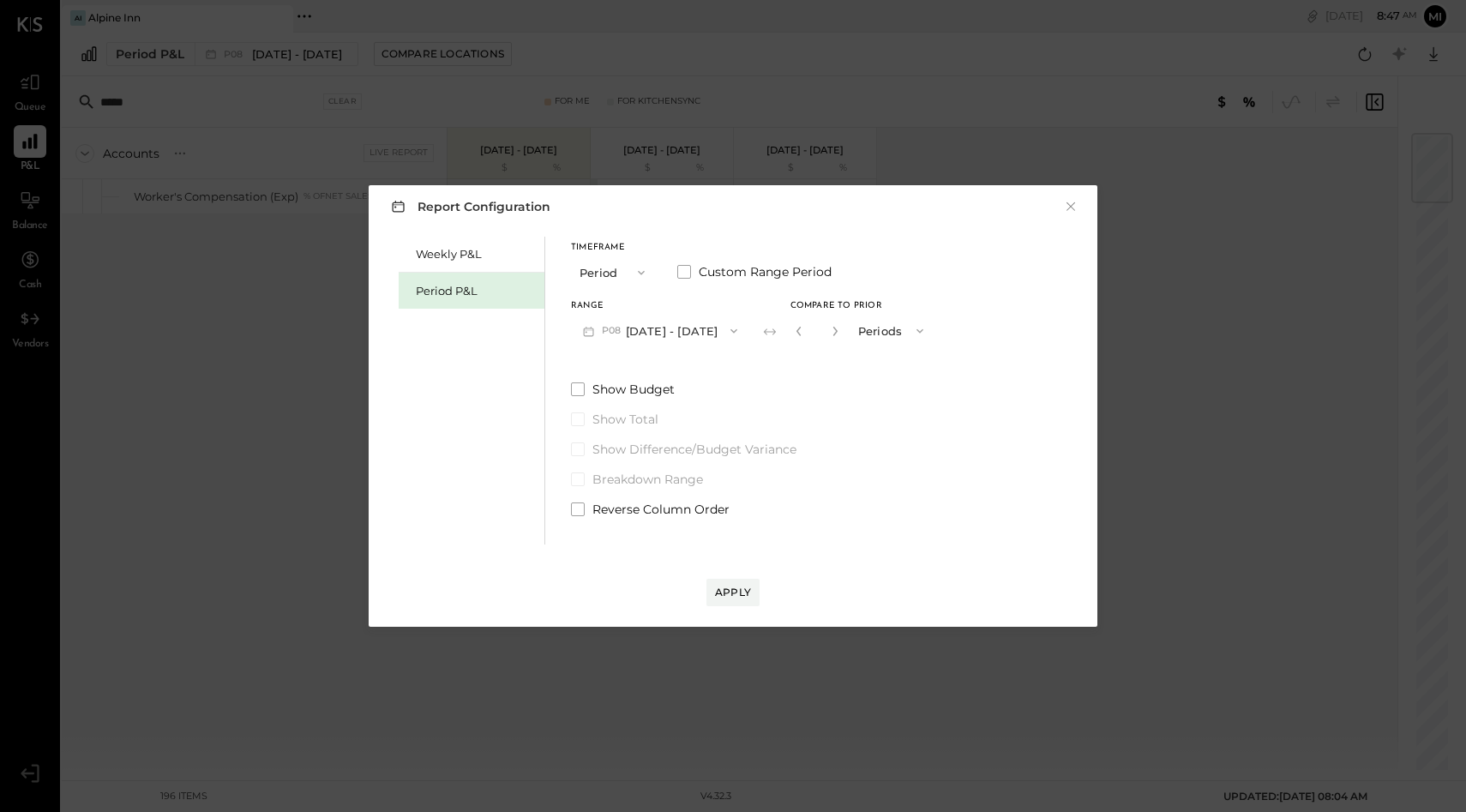
click at [735, 327] on icon "button" at bounding box center [734, 331] width 14 height 14
click at [669, 370] on span "[DATE] - [DATE]" at bounding box center [651, 369] width 81 height 15
click at [736, 594] on div "Apply" at bounding box center [732, 592] width 36 height 15
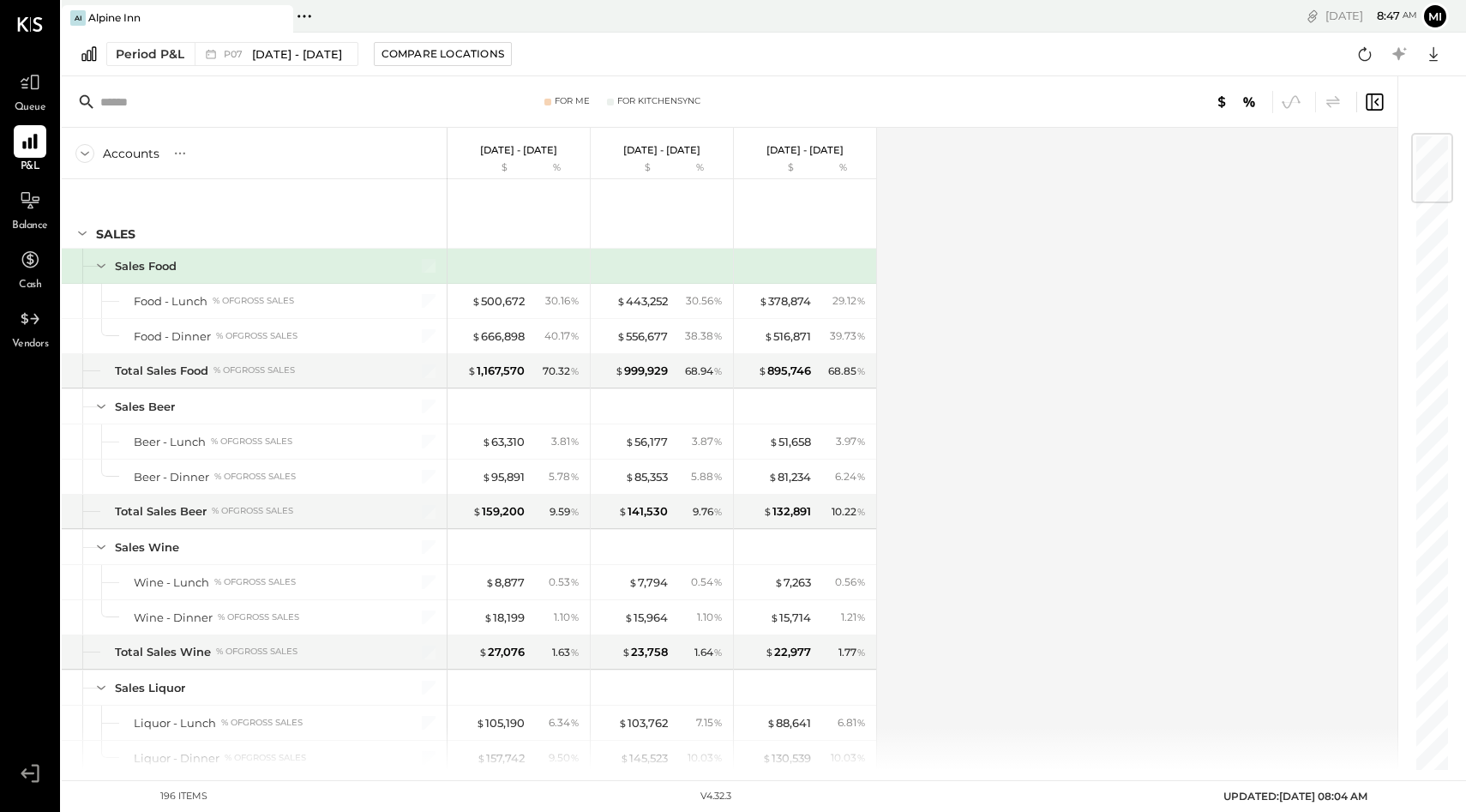
click at [191, 105] on input "text" at bounding box center [235, 101] width 270 height 30
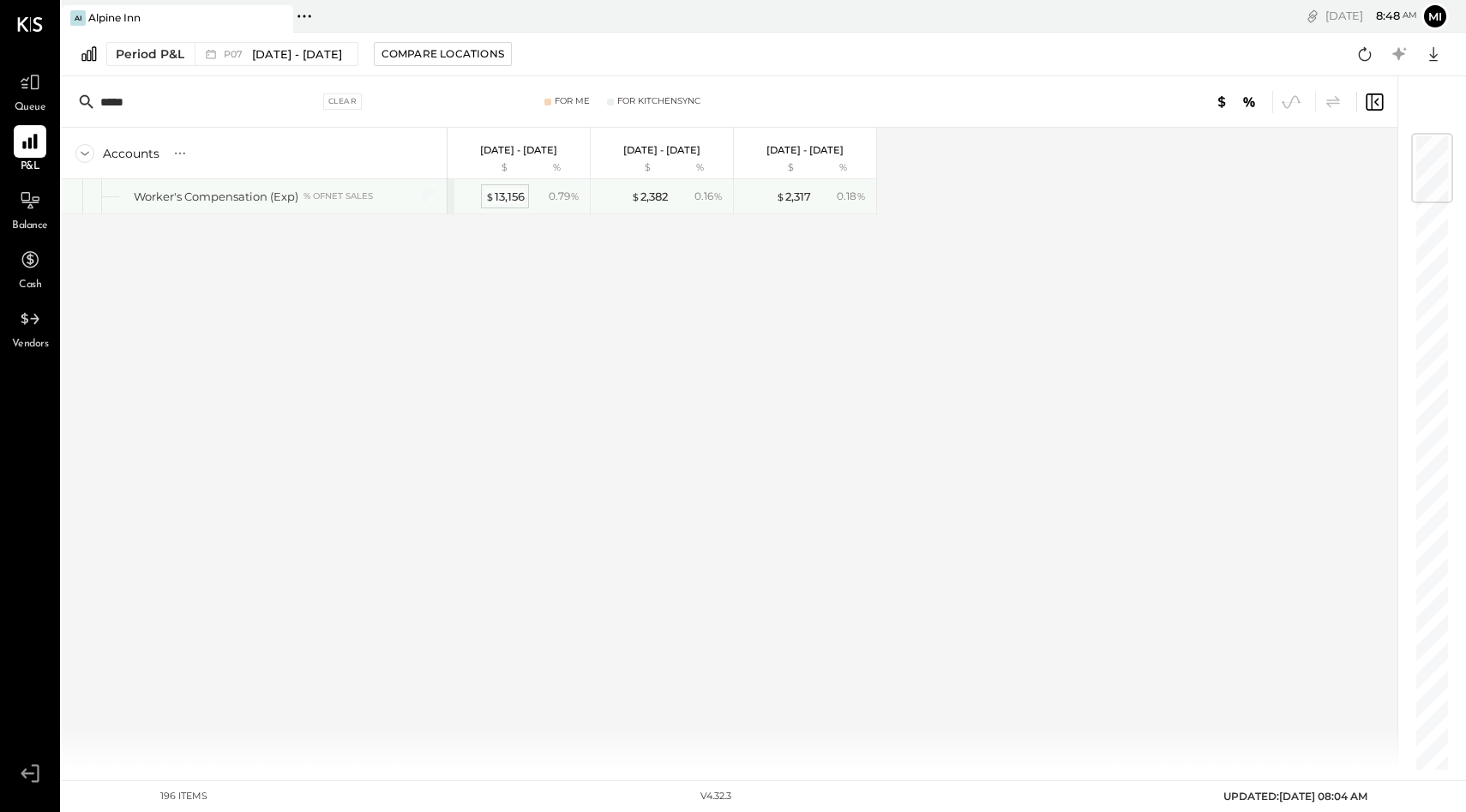
type input "*****"
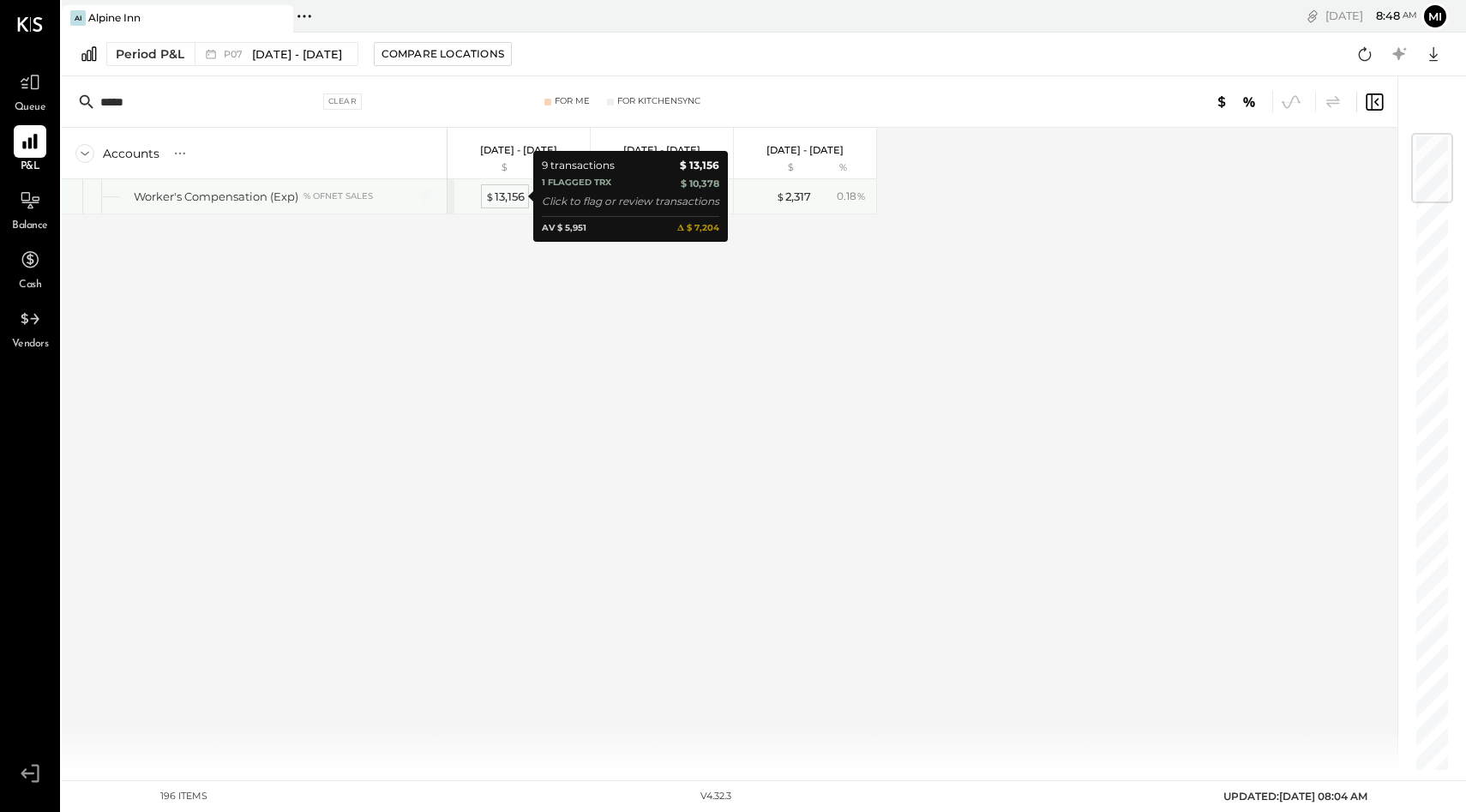
click at [510, 197] on div "$ 13,156" at bounding box center [505, 196] width 39 height 17
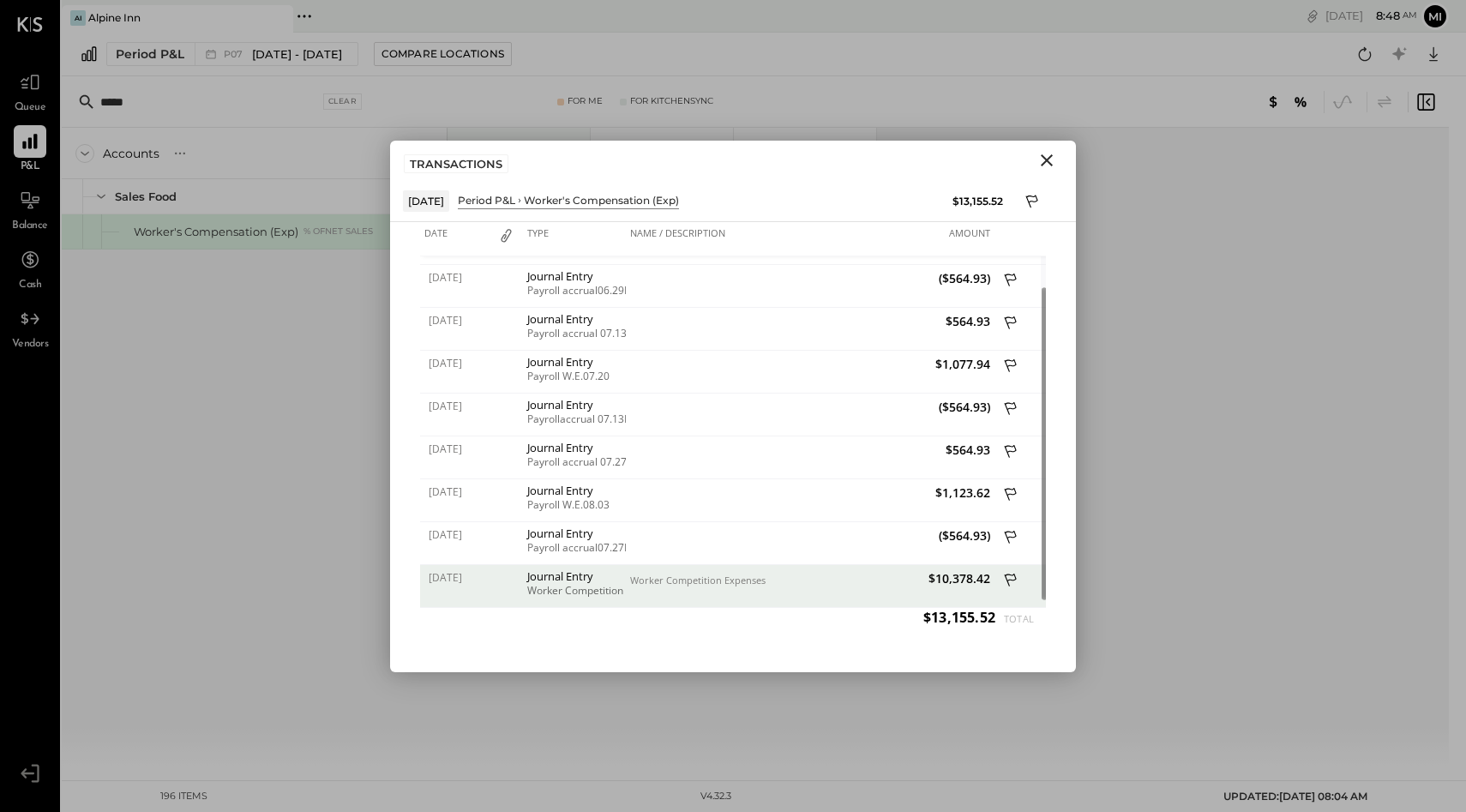
click at [882, 592] on div "$10,378.42" at bounding box center [903, 585] width 185 height 43
click at [1042, 161] on icon "Close" at bounding box center [1047, 160] width 21 height 21
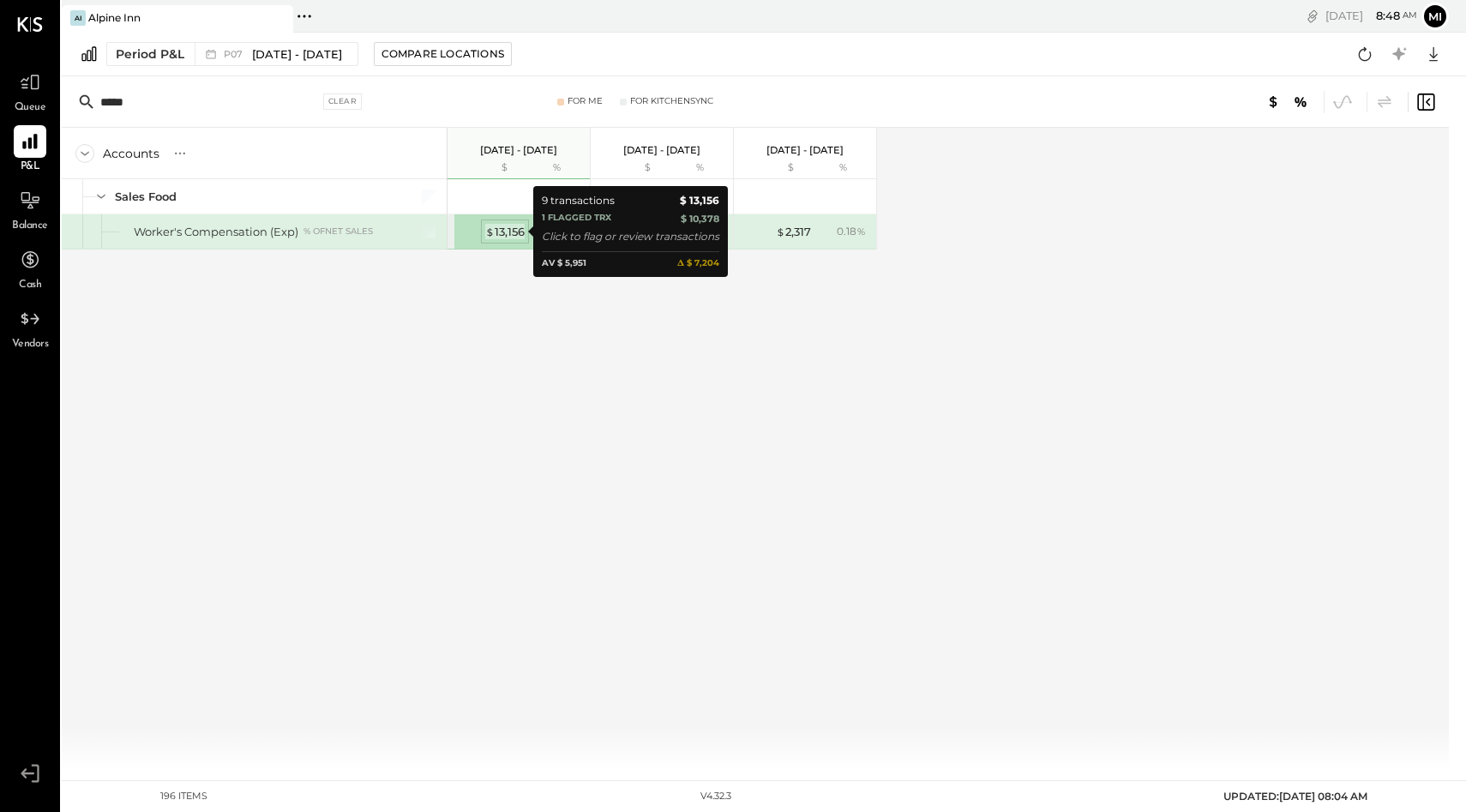
click at [500, 224] on div "$ 13,156" at bounding box center [505, 232] width 39 height 17
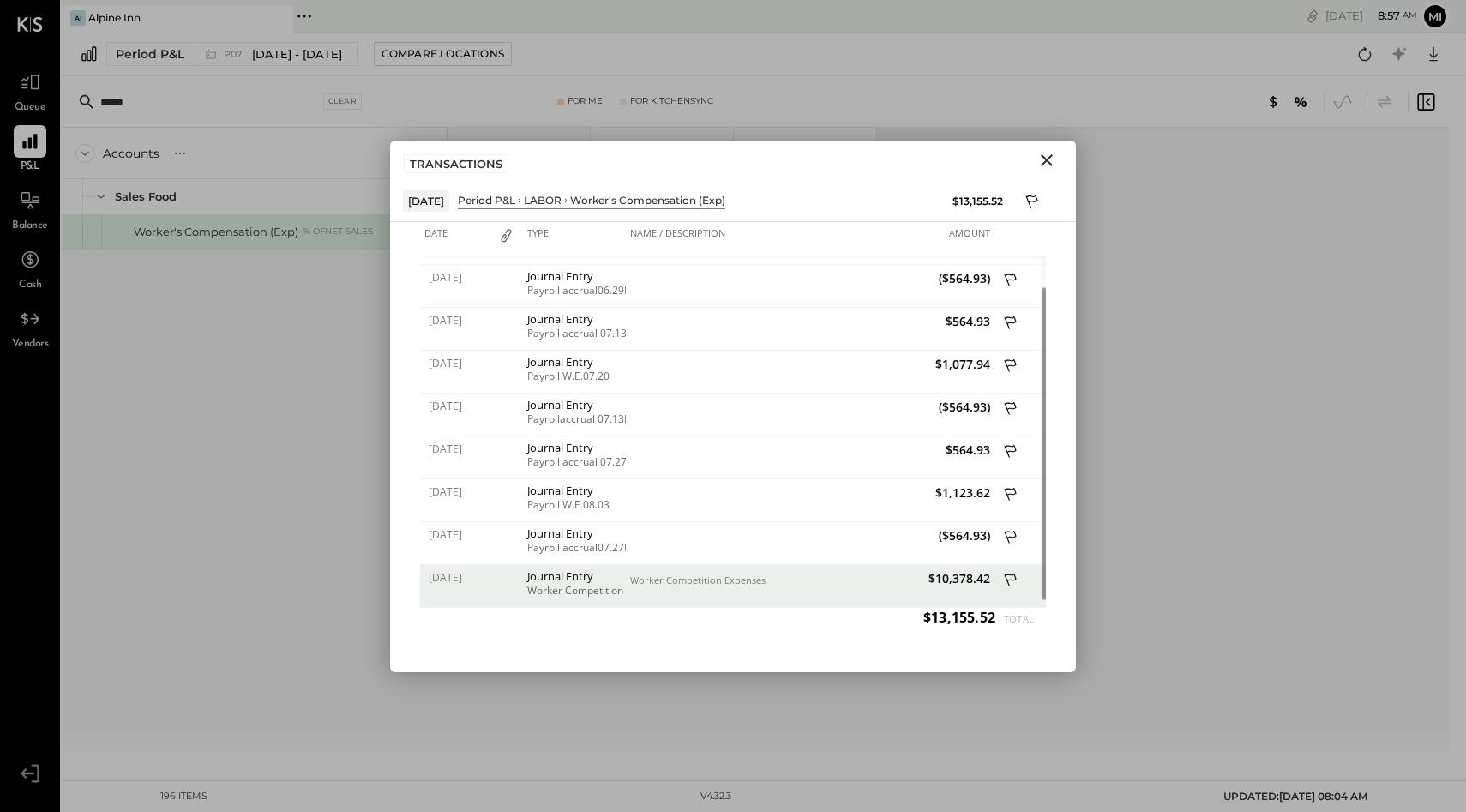
click at [305, 491] on div "Accounts S % GL [DATE] - [DATE] $ % [DATE] - [DATE] $ % [DATE] - [DATE] $ % SAL…" at bounding box center [470, 449] width 816 height 642
click at [1047, 160] on icon "Close" at bounding box center [1047, 160] width 12 height 12
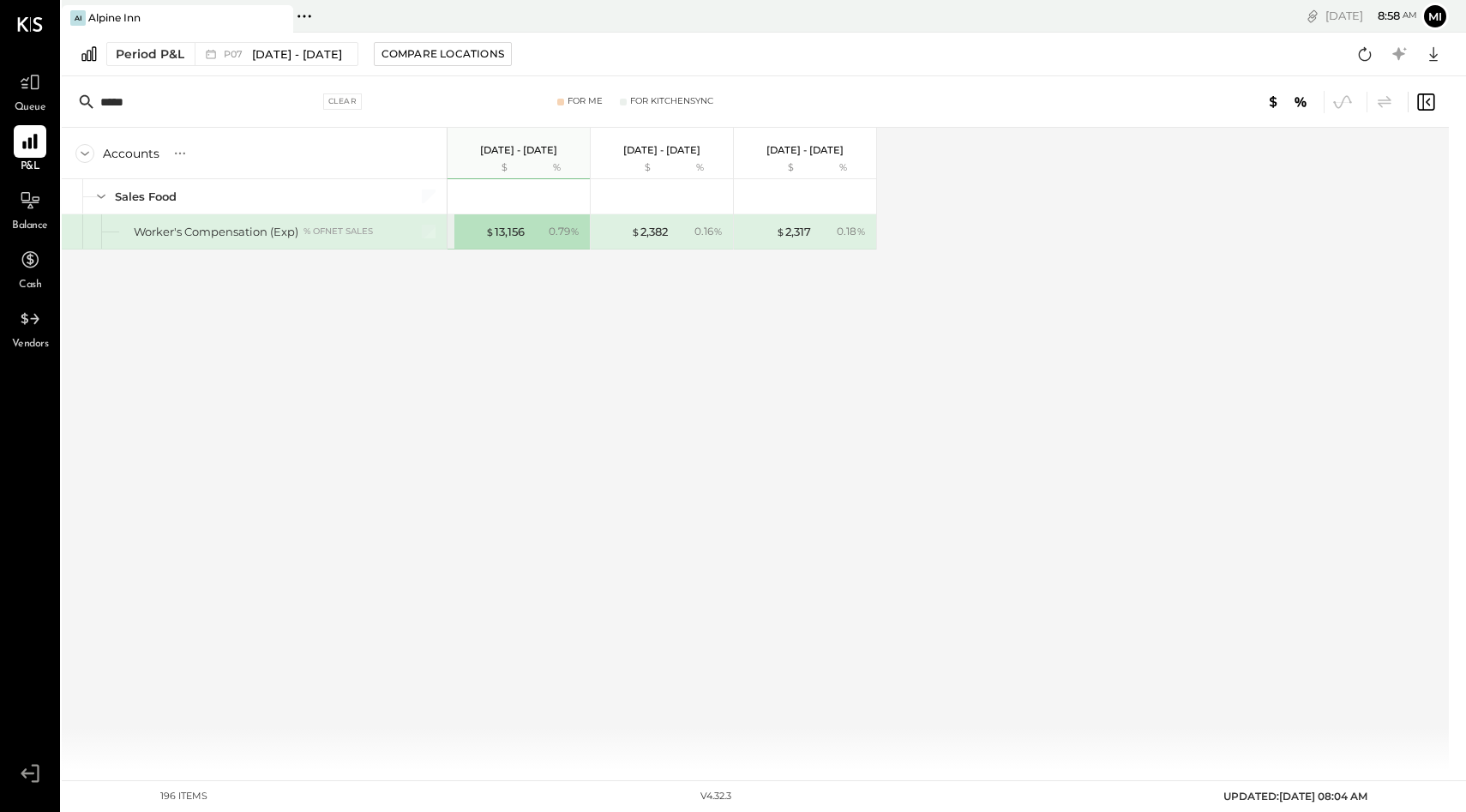
click at [31, 30] on icon at bounding box center [31, 24] width 26 height 15
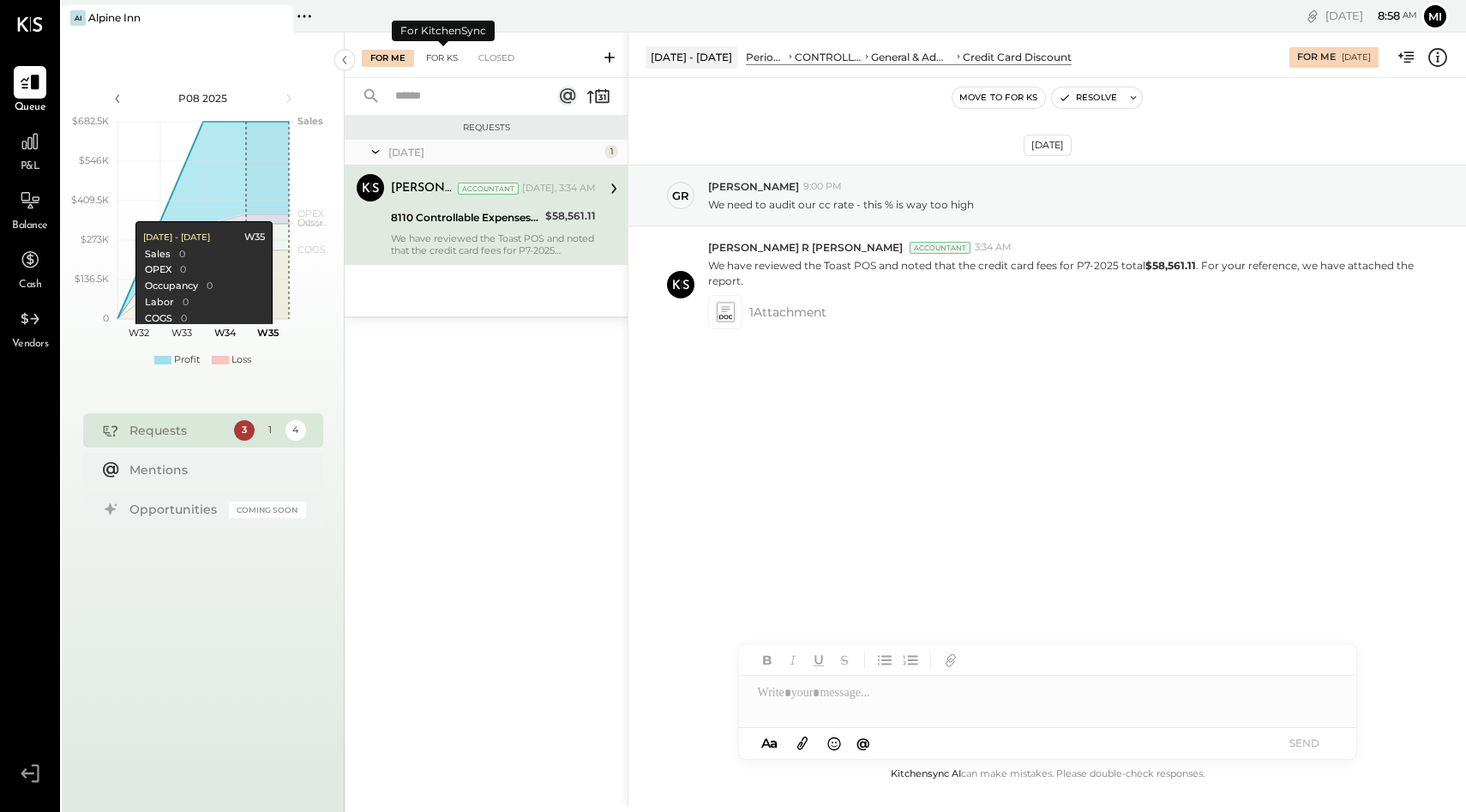
click at [436, 60] on div "For KS" at bounding box center [442, 58] width 49 height 17
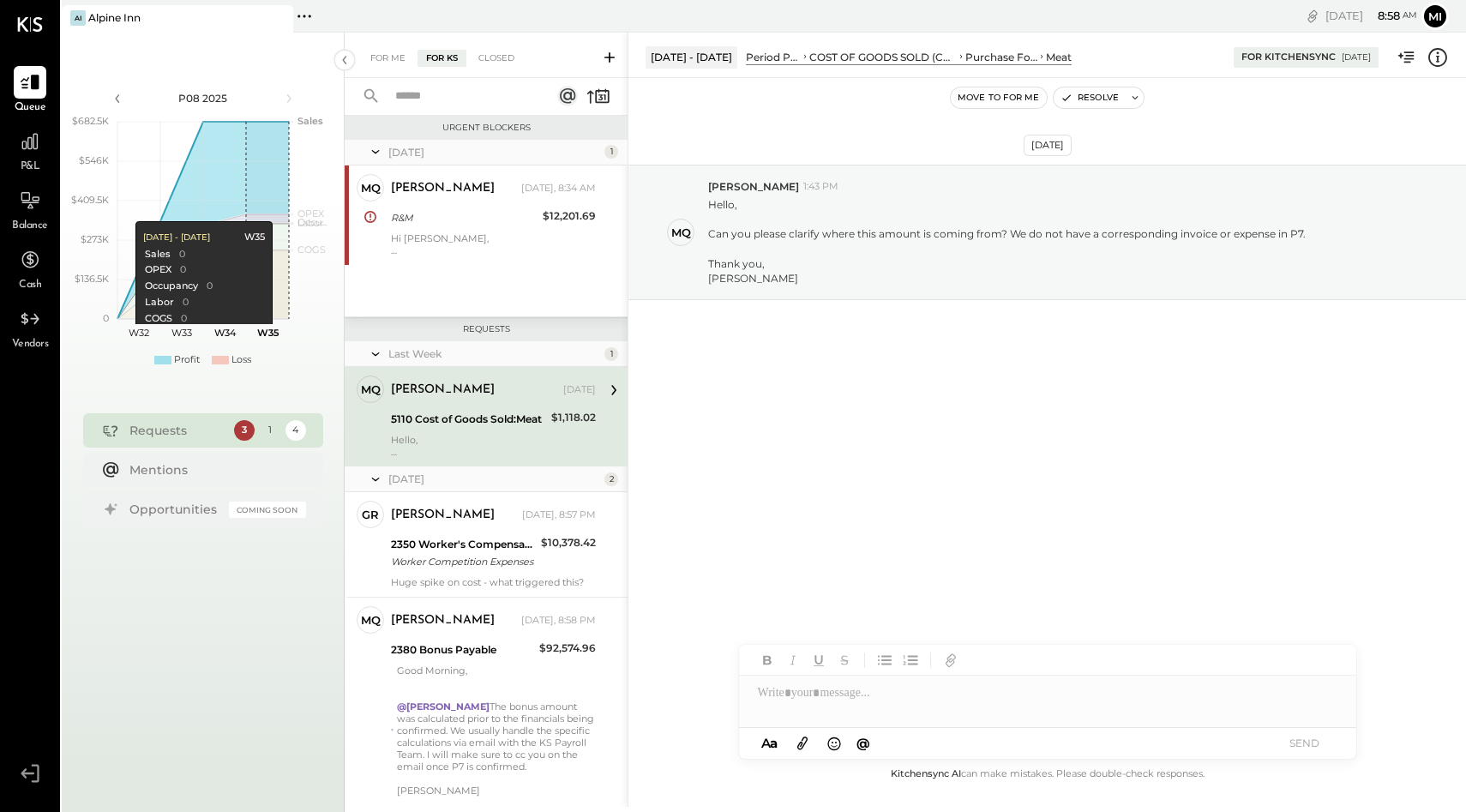
scroll to position [47, 0]
